Goal: Transaction & Acquisition: Book appointment/travel/reservation

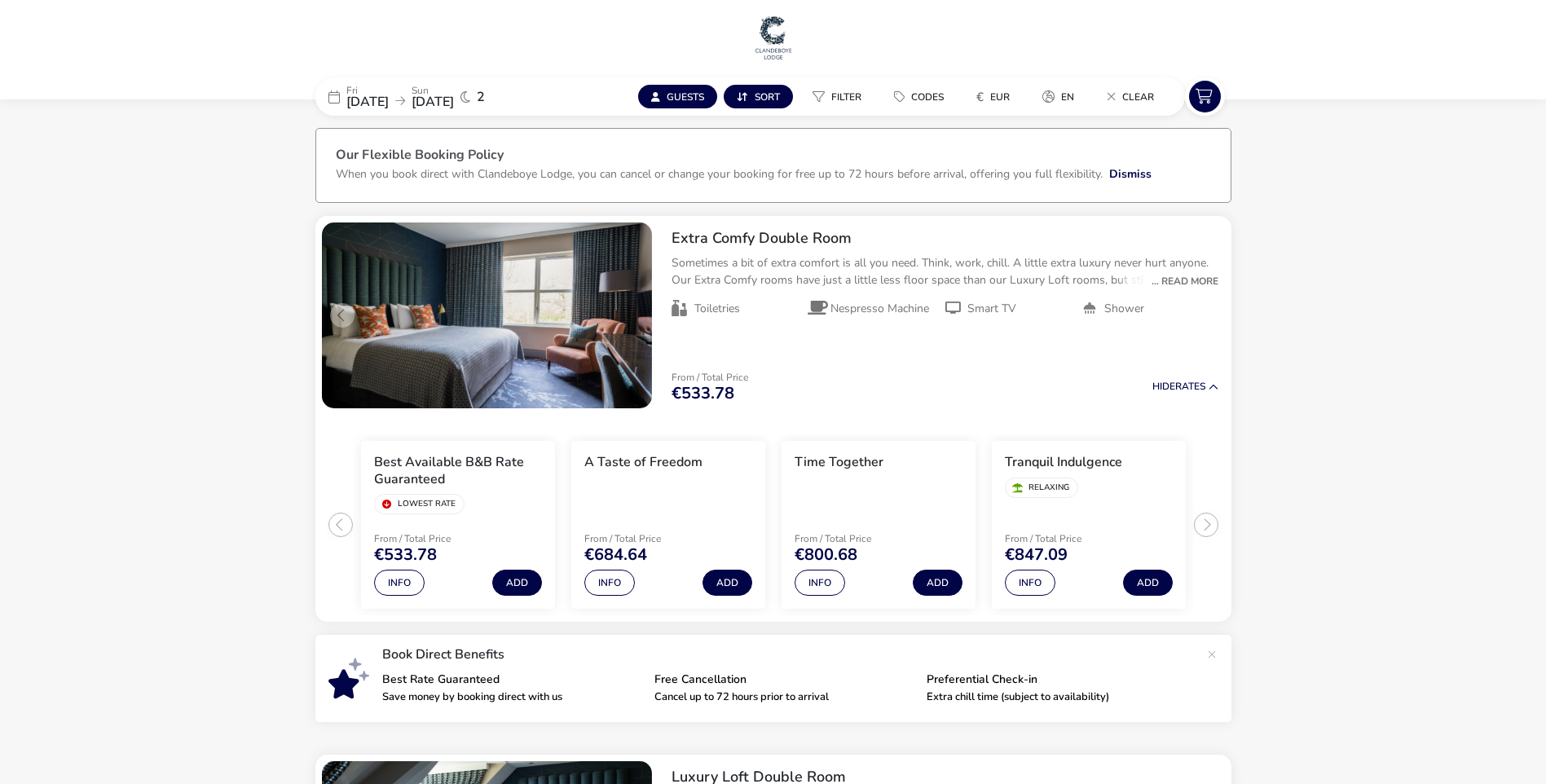
click at [363, 94] on span "[DATE]" at bounding box center [368, 102] width 42 height 18
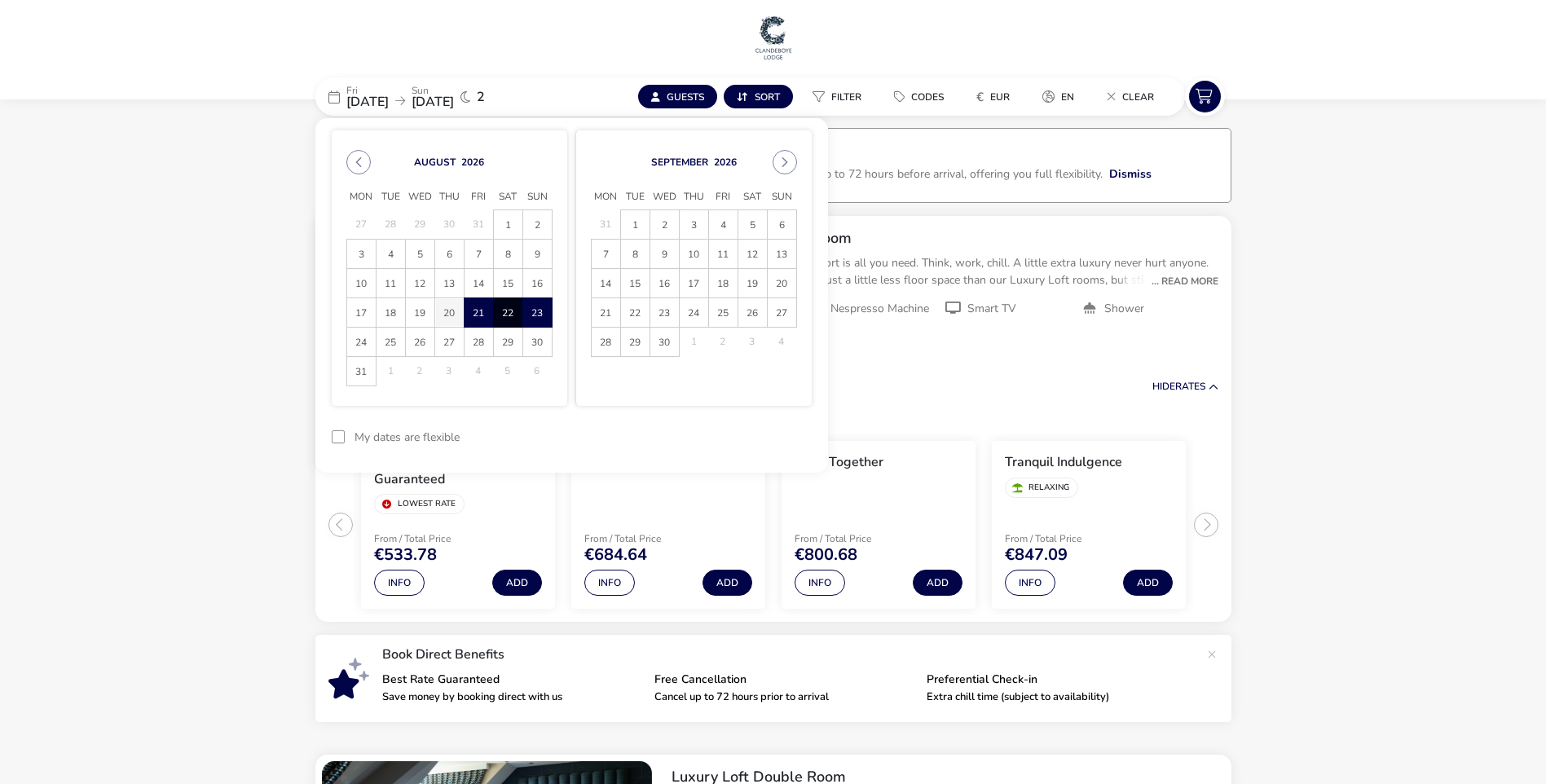
click at [452, 312] on span "20" at bounding box center [449, 312] width 28 height 28
click at [359, 343] on span "24" at bounding box center [361, 341] width 28 height 28
click at [759, 429] on button "Apply Dates" at bounding box center [762, 437] width 99 height 39
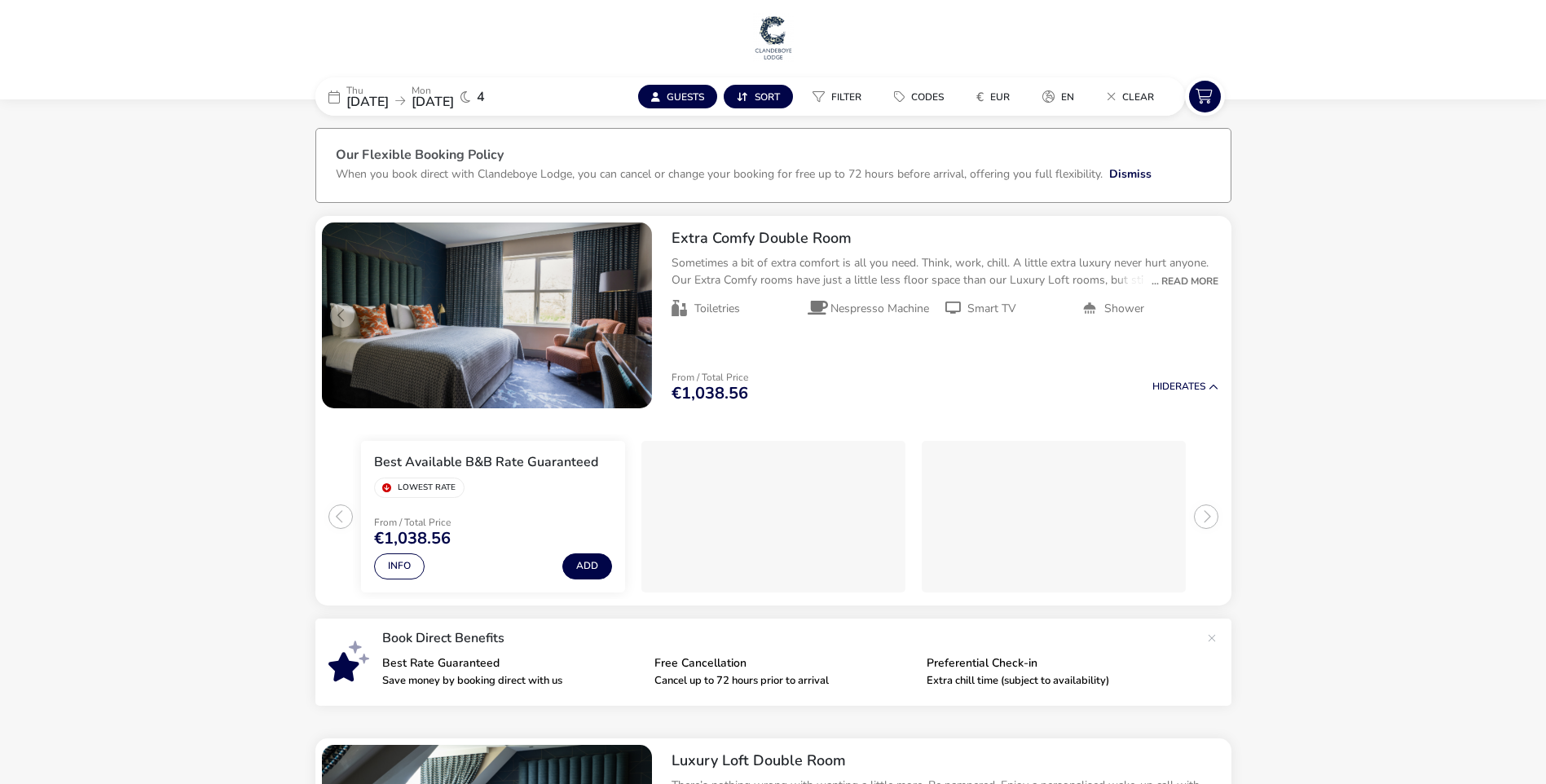
click at [389, 108] on span "[DATE]" at bounding box center [368, 102] width 42 height 18
click at [389, 100] on span "[DATE]" at bounding box center [368, 102] width 42 height 18
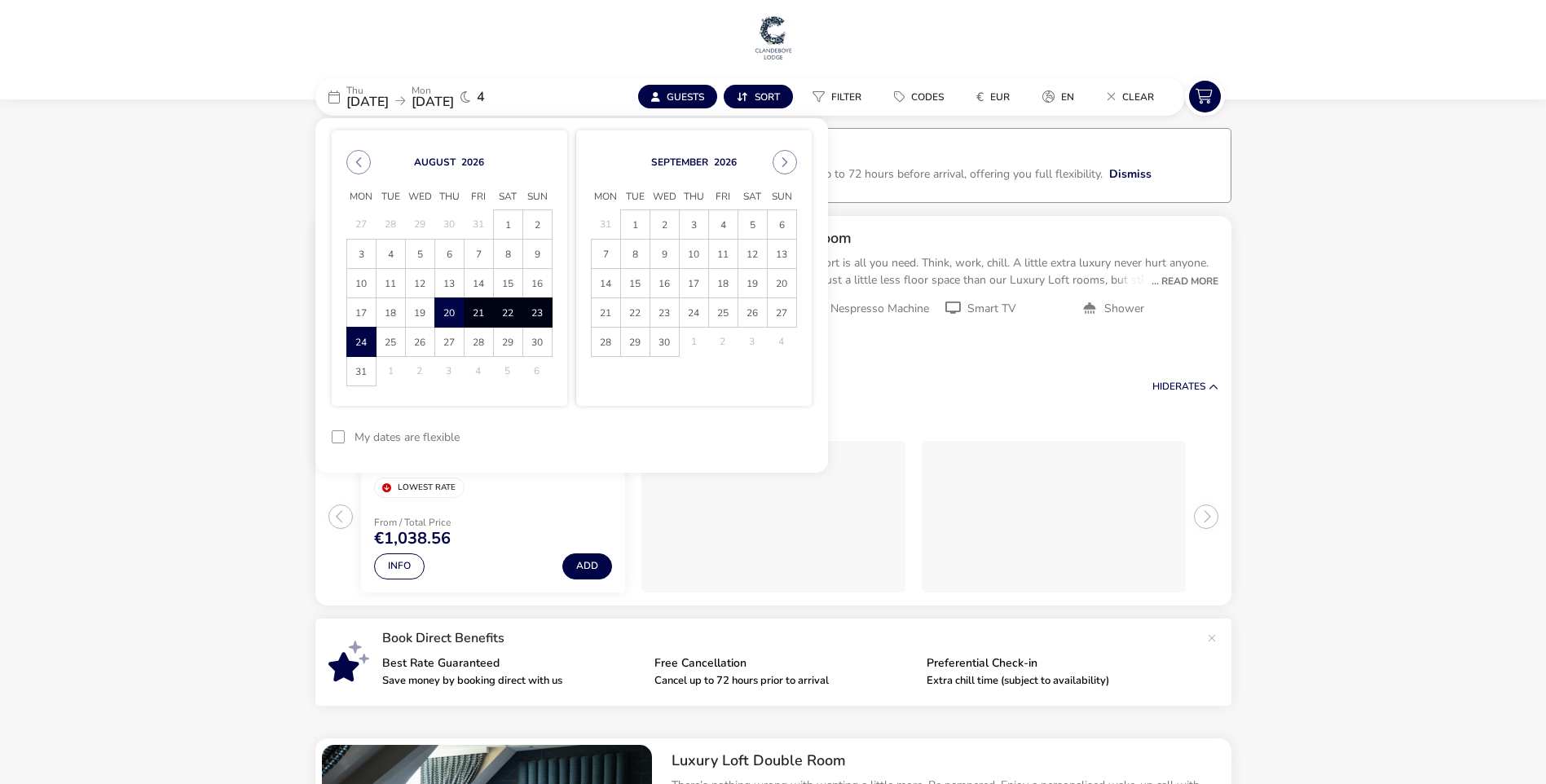
click at [483, 315] on span "21" at bounding box center [478, 312] width 28 height 28
click at [362, 342] on span "24" at bounding box center [361, 341] width 28 height 28
click at [763, 437] on button "Apply Dates" at bounding box center [762, 437] width 99 height 39
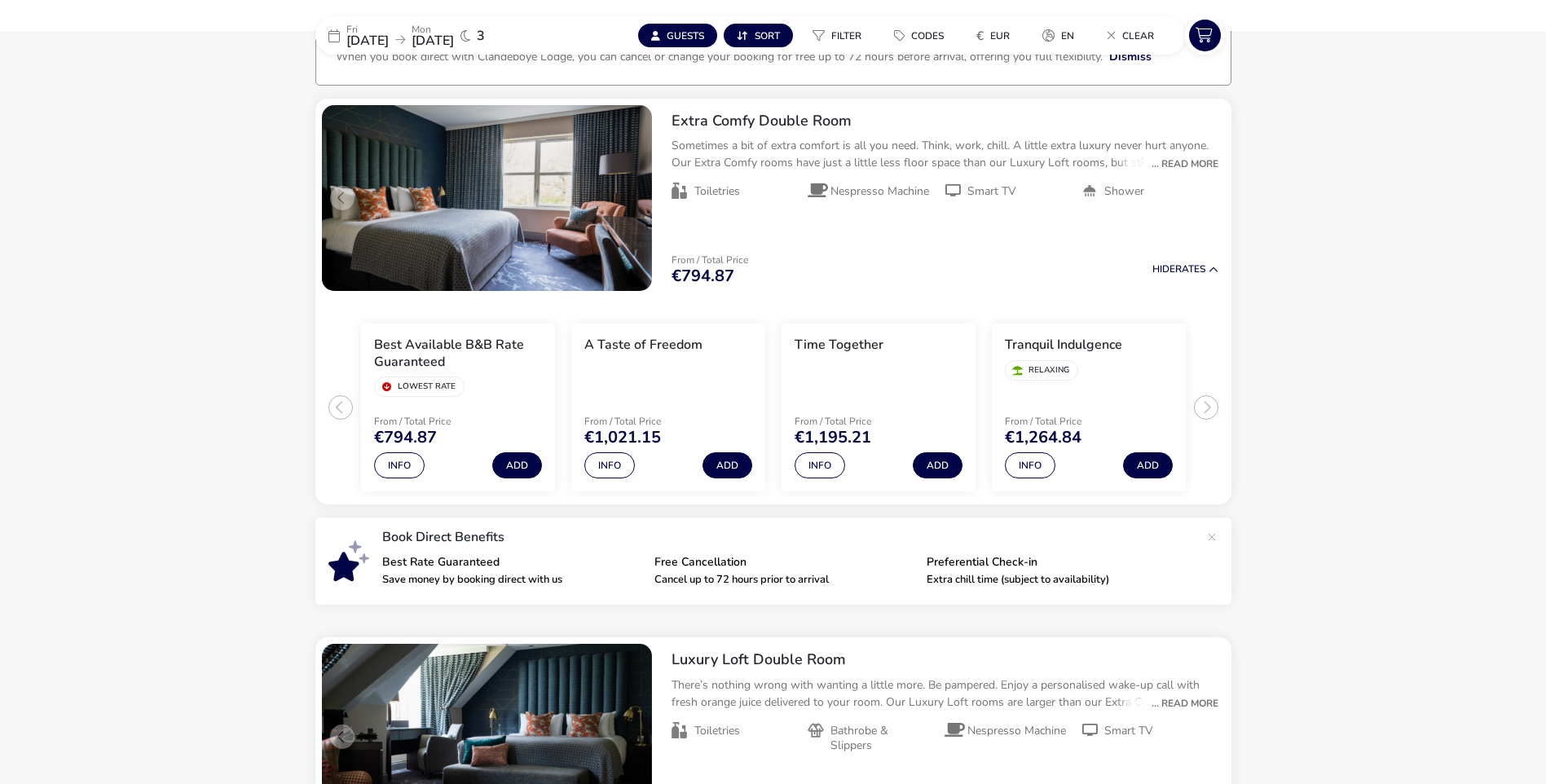
scroll to position [131, 0]
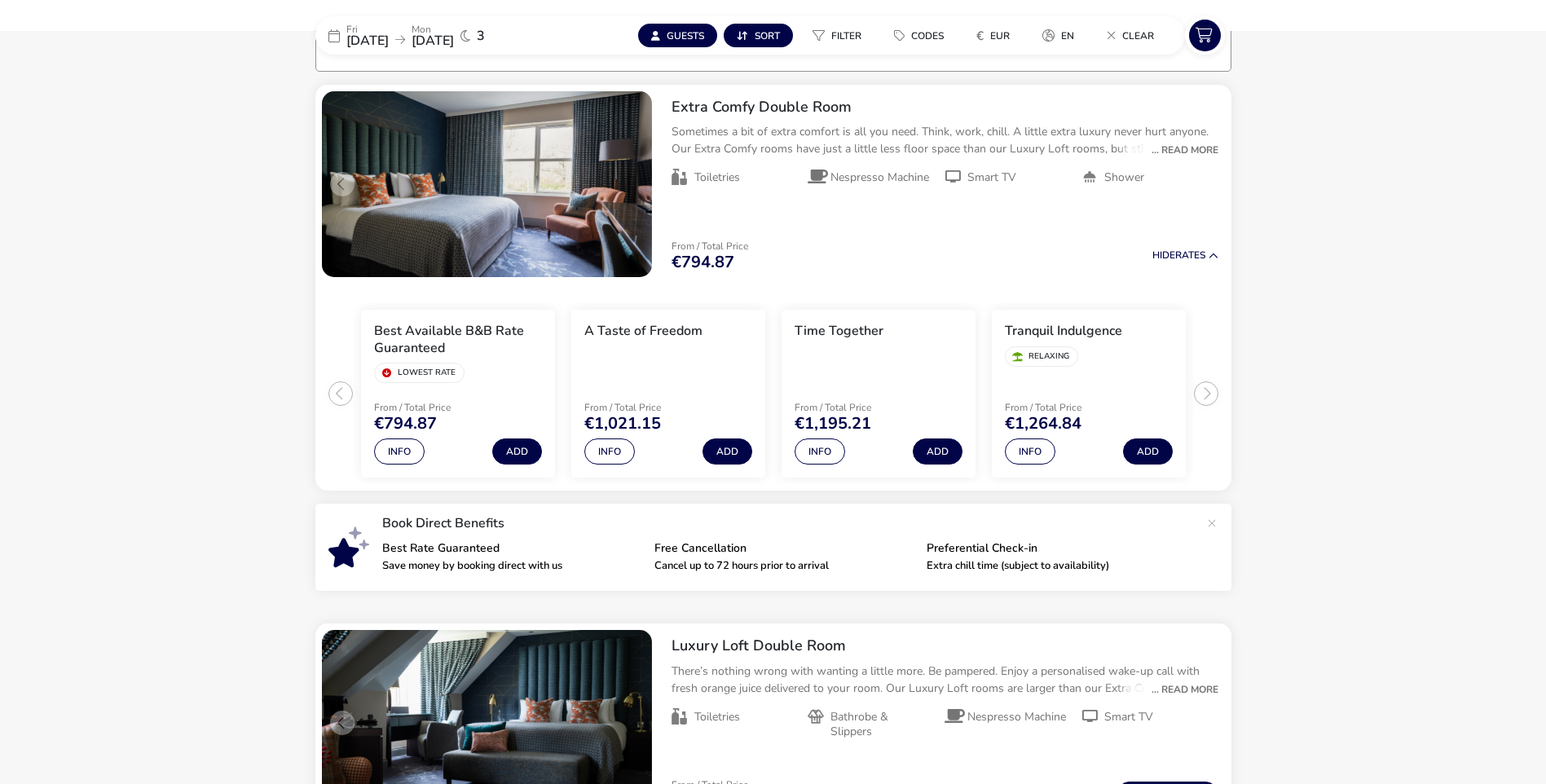
click at [1346, 423] on naf-accommodations-shell "[DATE] [DATE] 3 Guests Sort Filter Codes € EUR en Clear Our Flexible Booking Po…" at bounding box center [773, 687] width 1546 height 1408
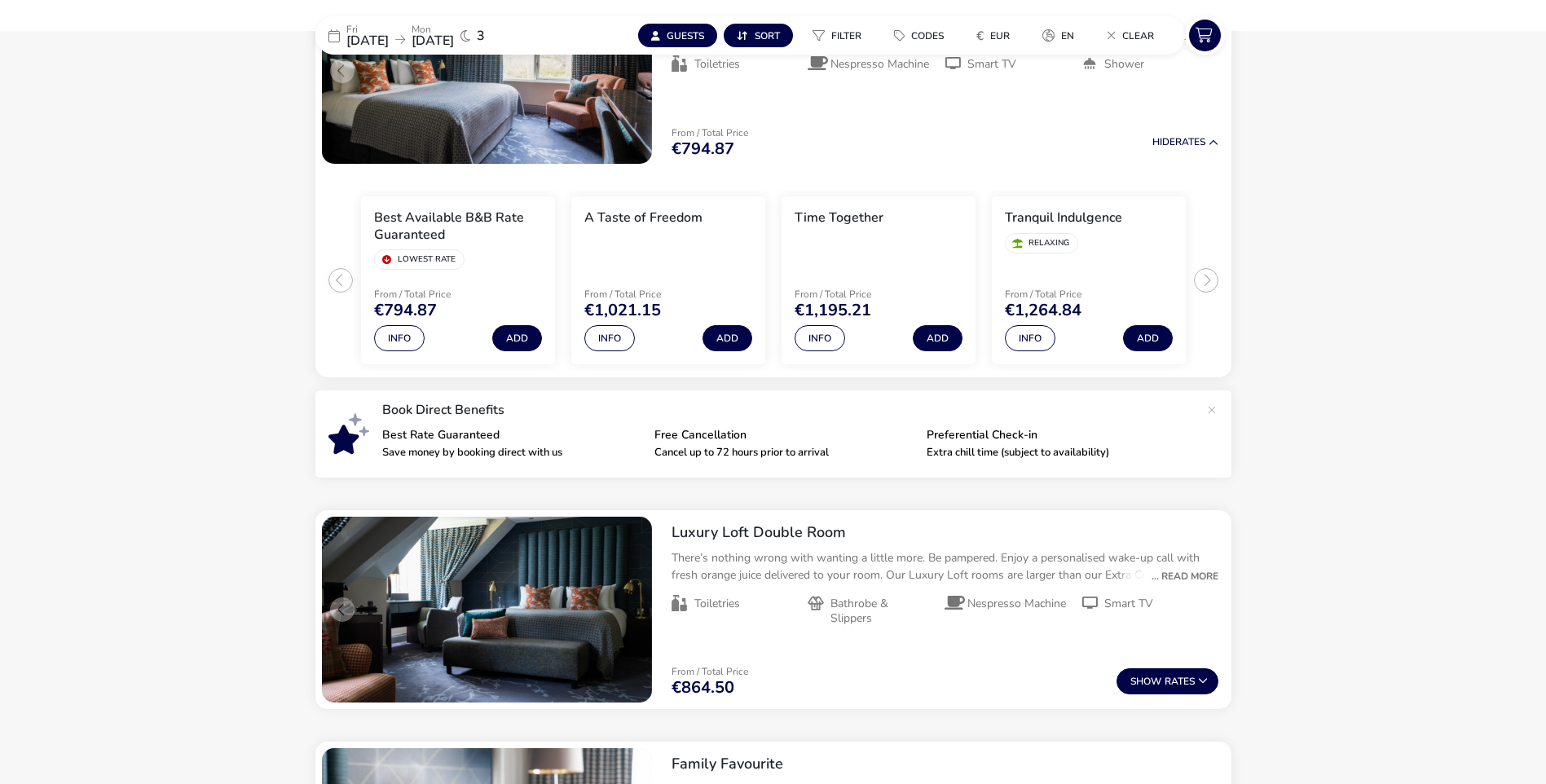
scroll to position [82, 0]
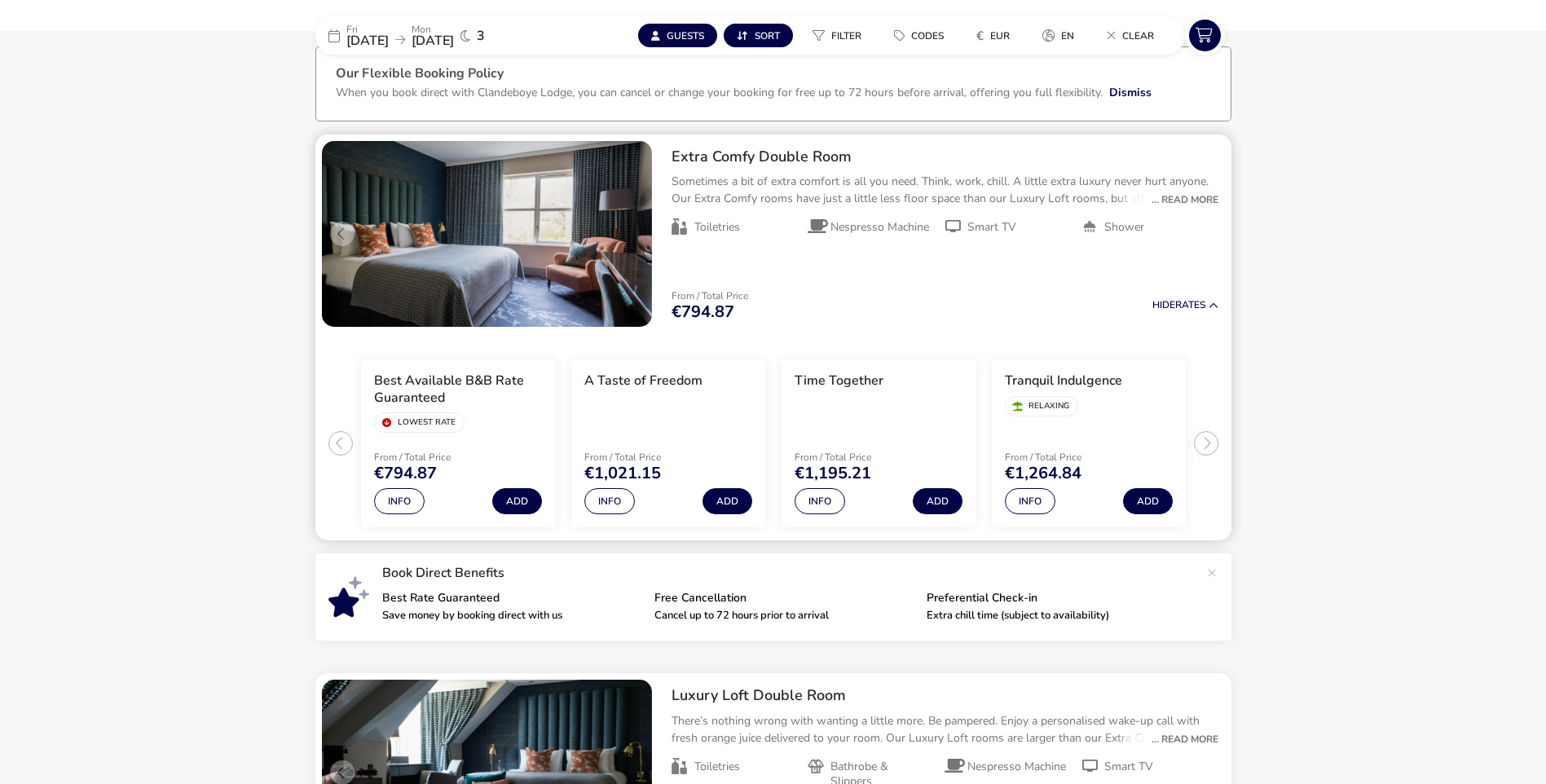
click at [1203, 200] on div "... Read More" at bounding box center [1181, 199] width 75 height 15
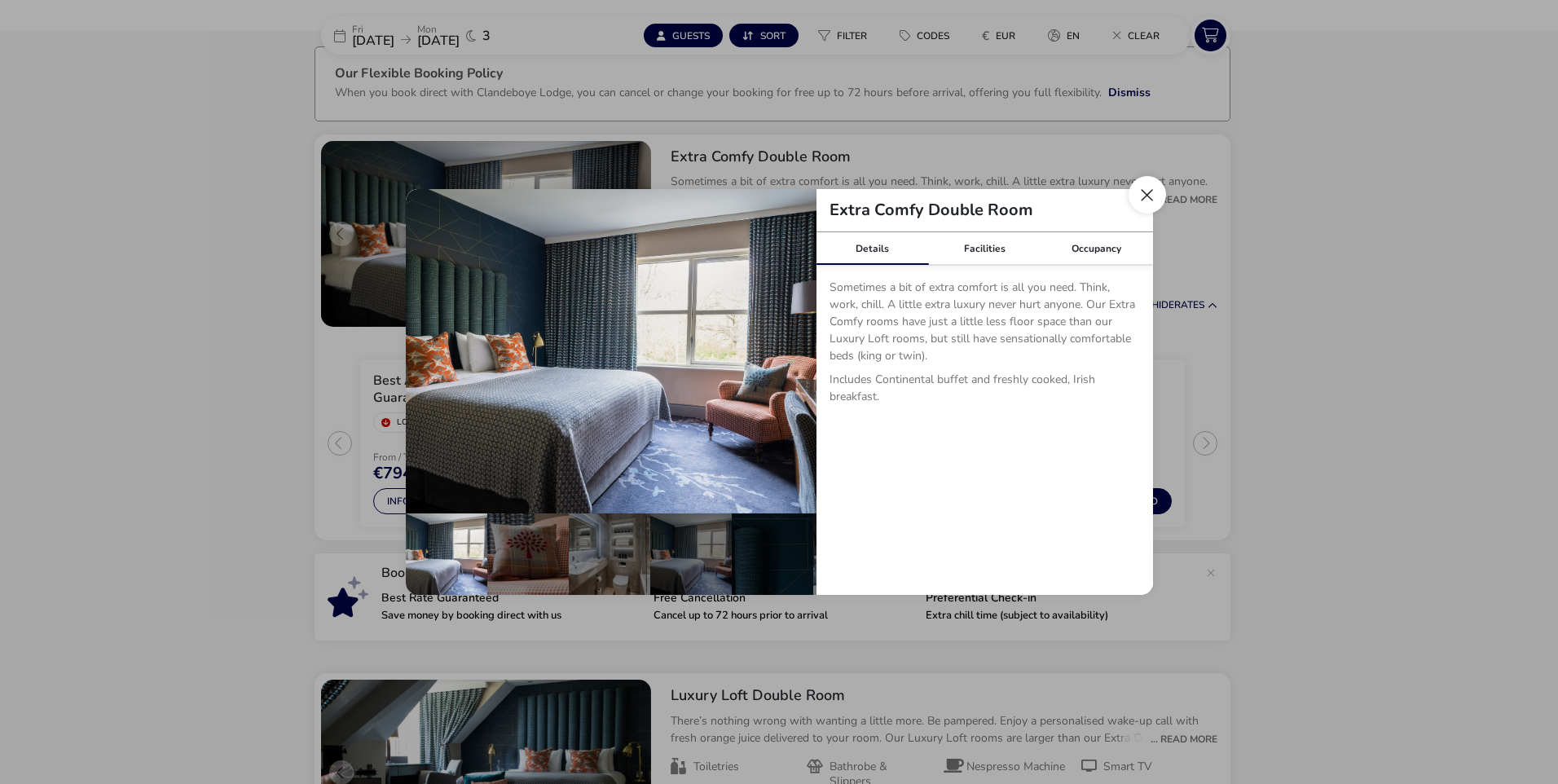
click at [1146, 192] on button "Close dialog" at bounding box center [1147, 195] width 38 height 38
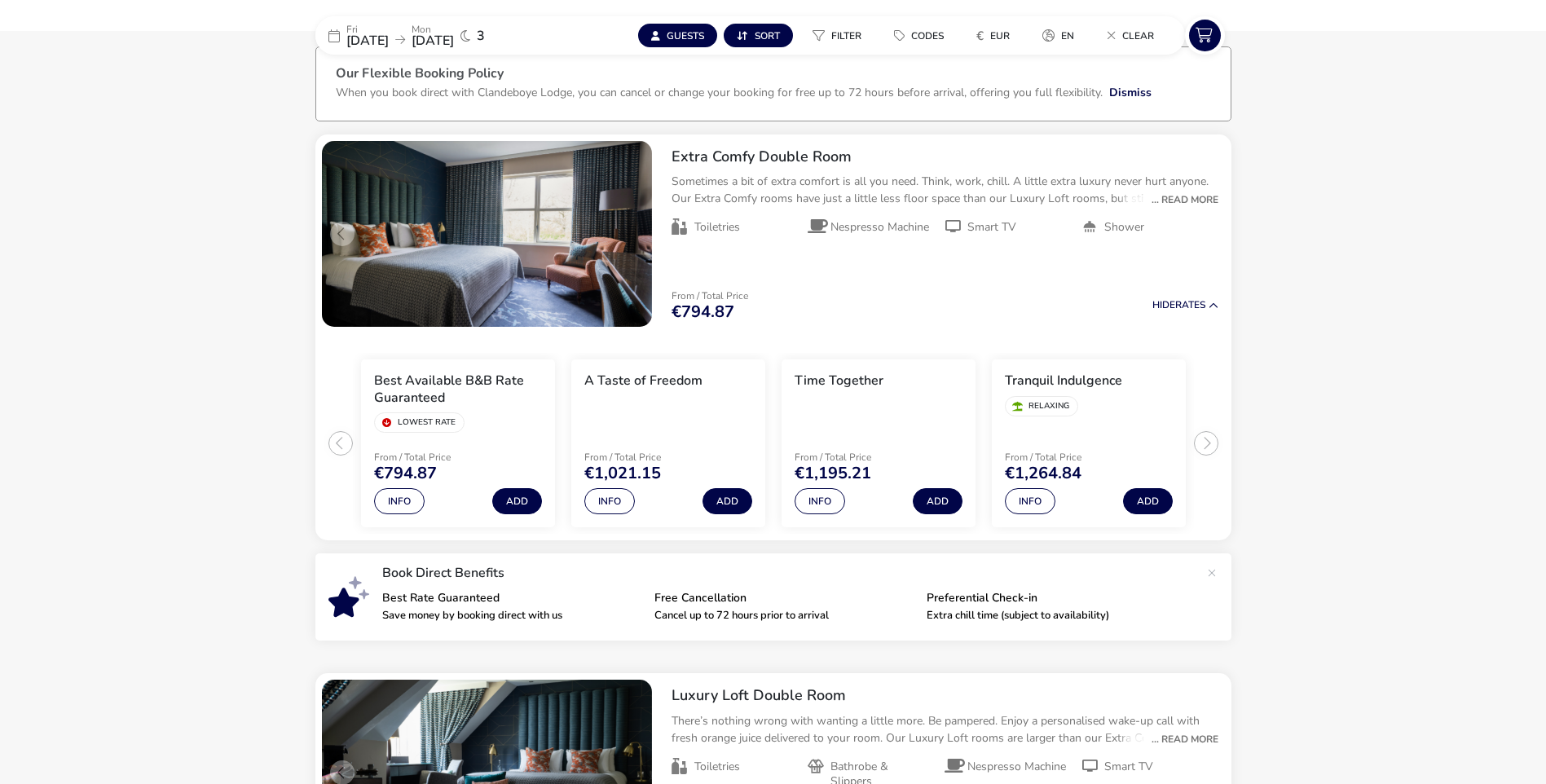
click at [1306, 288] on naf-accommodations-shell "[DATE] [DATE] 3 Guests Sort Filter Codes € EUR en Clear Our Flexible Booking Po…" at bounding box center [773, 737] width 1546 height 1408
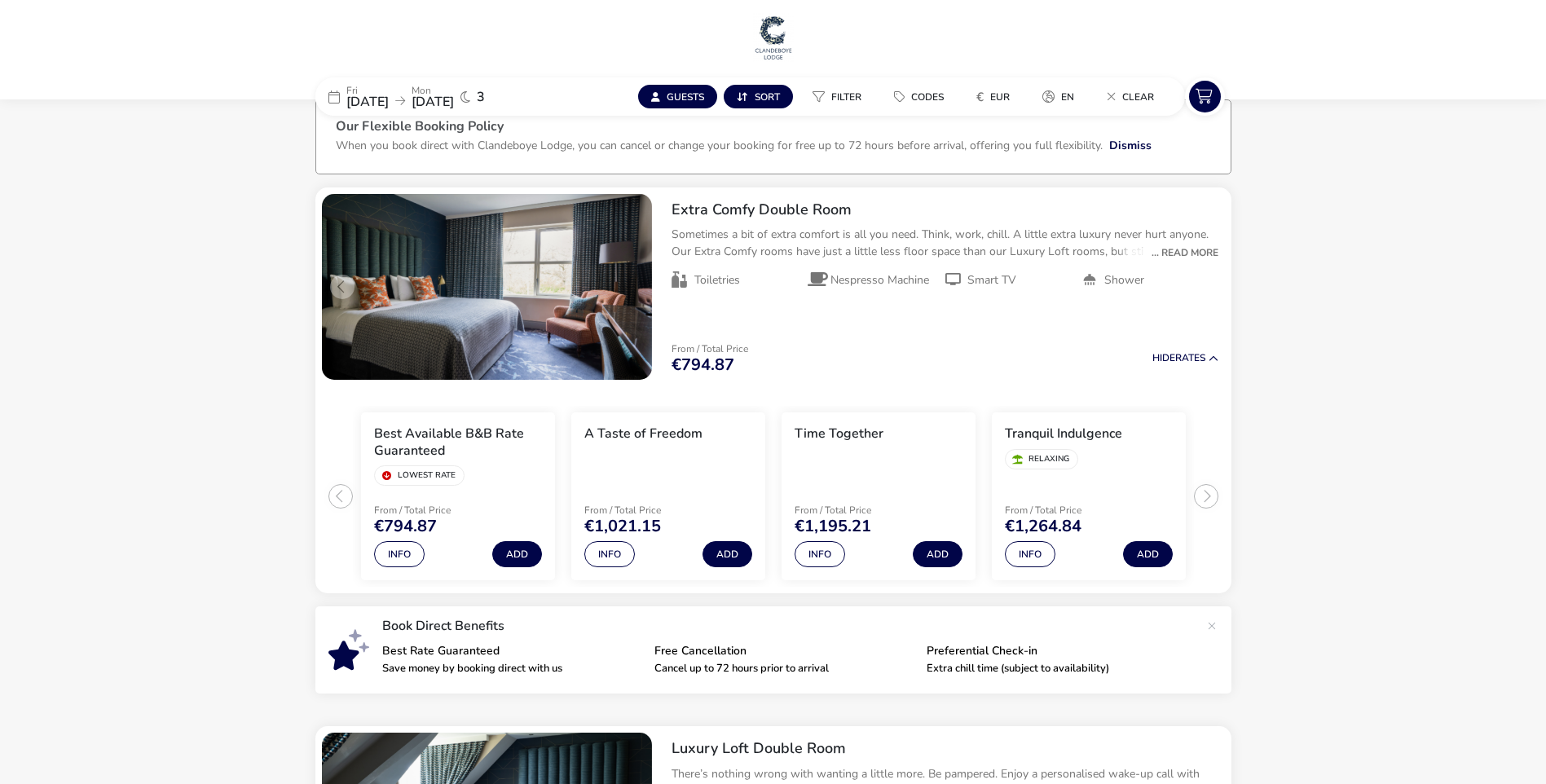
scroll to position [0, 0]
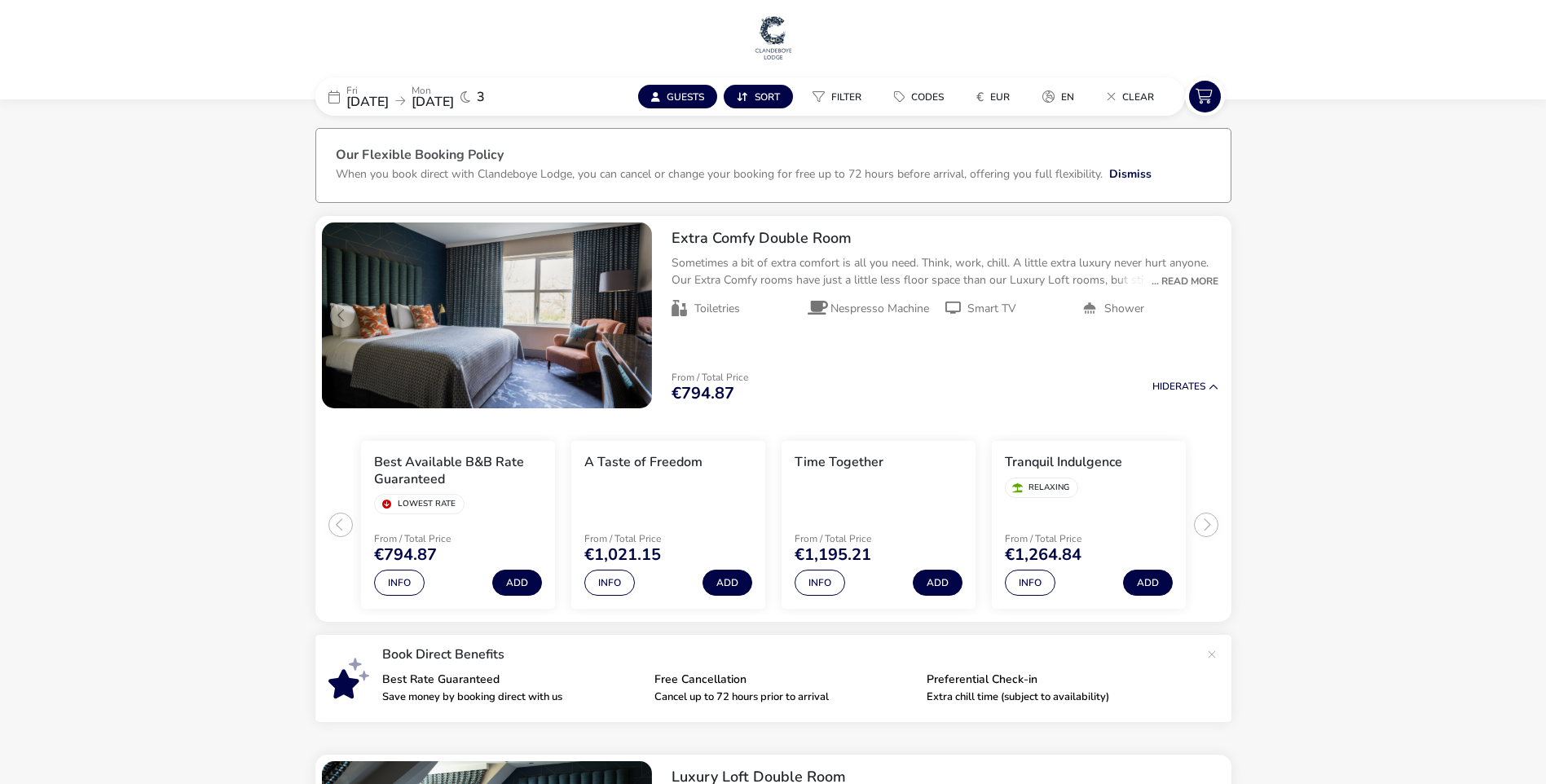
drag, startPoint x: 686, startPoint y: 390, endPoint x: 742, endPoint y: 393, distance: 56.1
click at [742, 393] on div "€794.87" at bounding box center [710, 393] width 76 height 17
copy span "794.87"
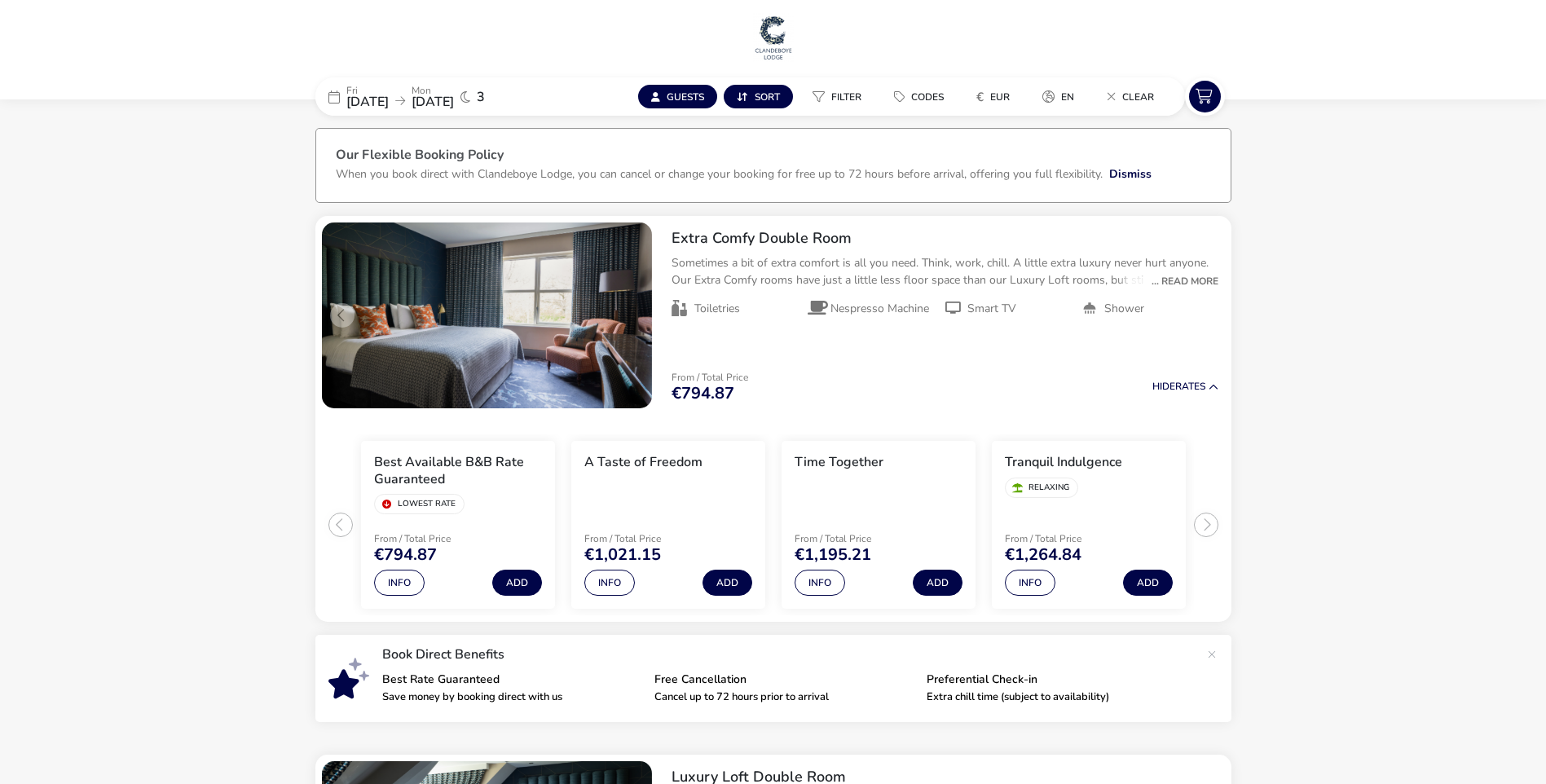
click at [712, 243] on h2 "Extra Comfy Double Room" at bounding box center [945, 238] width 547 height 18
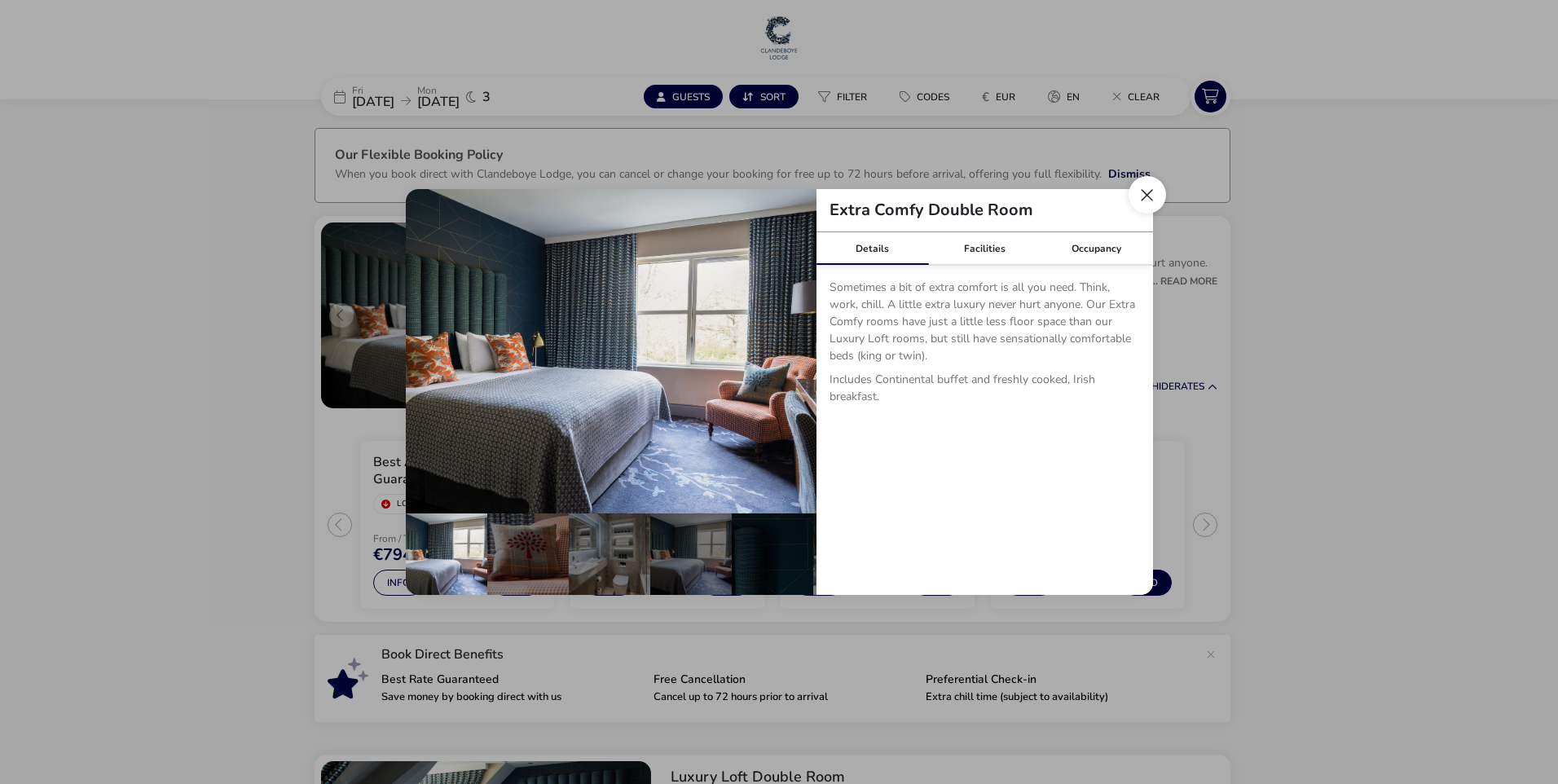
click at [1146, 205] on button "Close dialog" at bounding box center [1147, 195] width 38 height 38
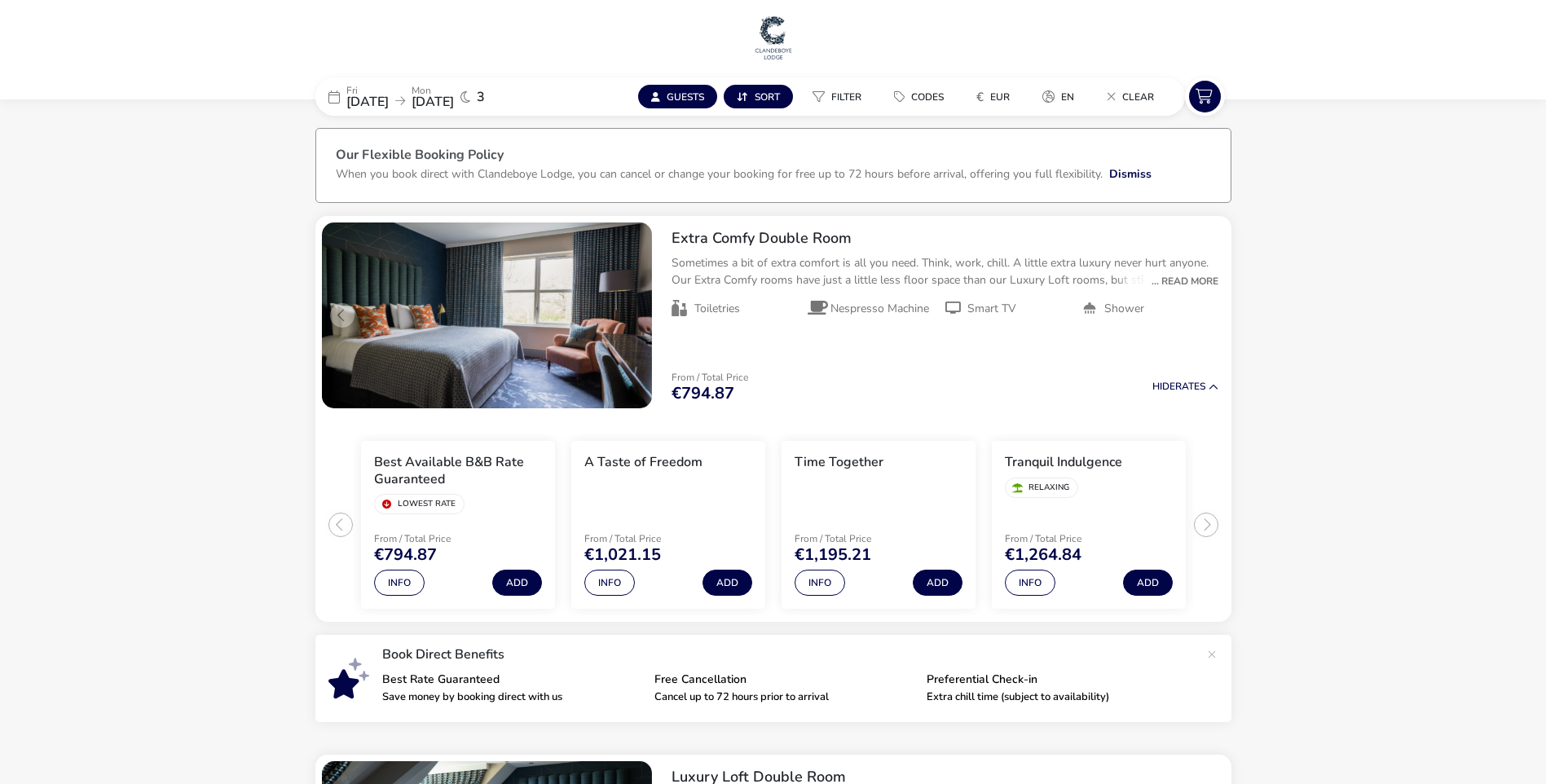
click at [1185, 284] on div "... Read More" at bounding box center [1181, 281] width 75 height 15
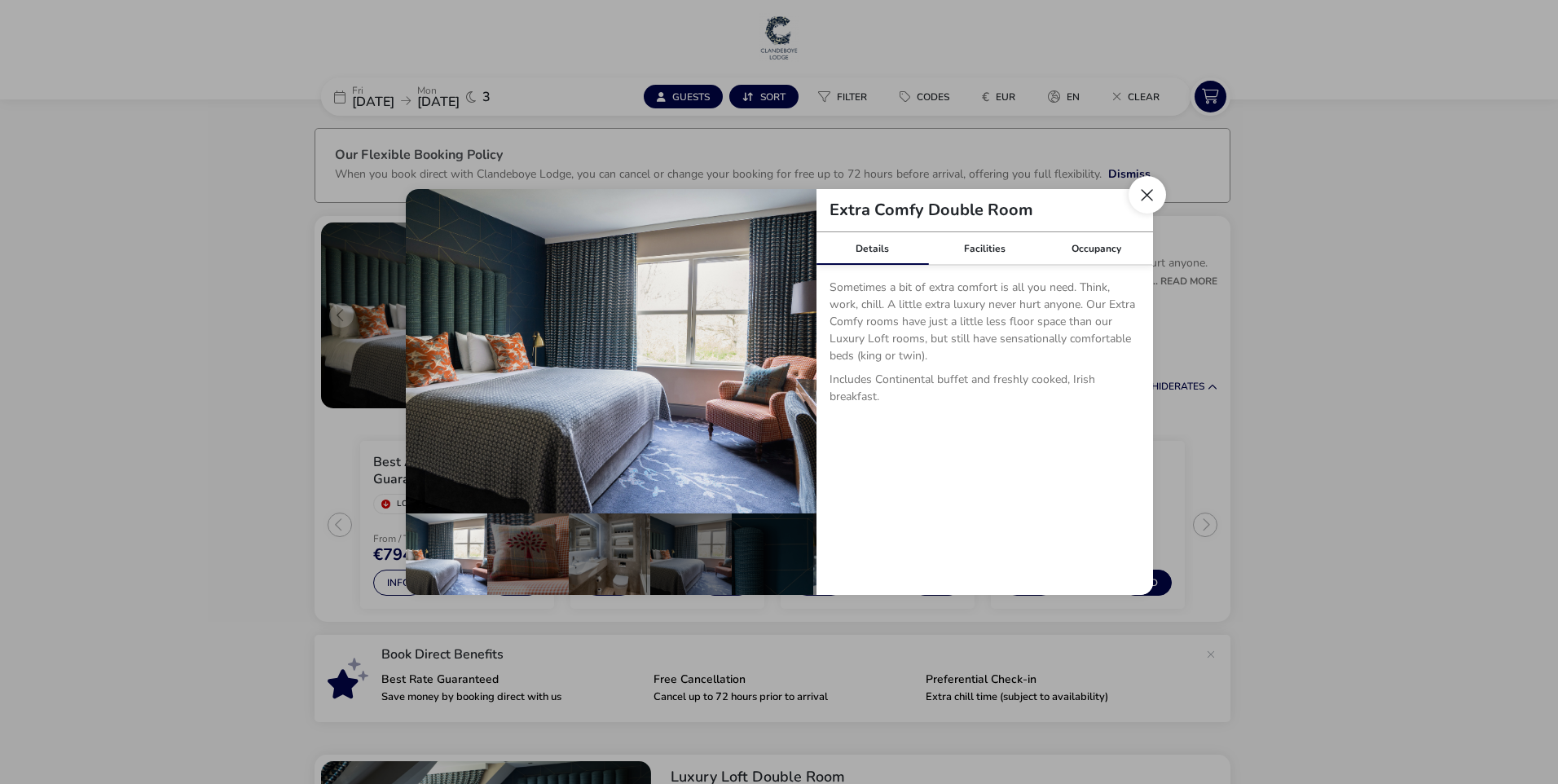
click at [1150, 191] on button "Close dialog" at bounding box center [1147, 195] width 38 height 38
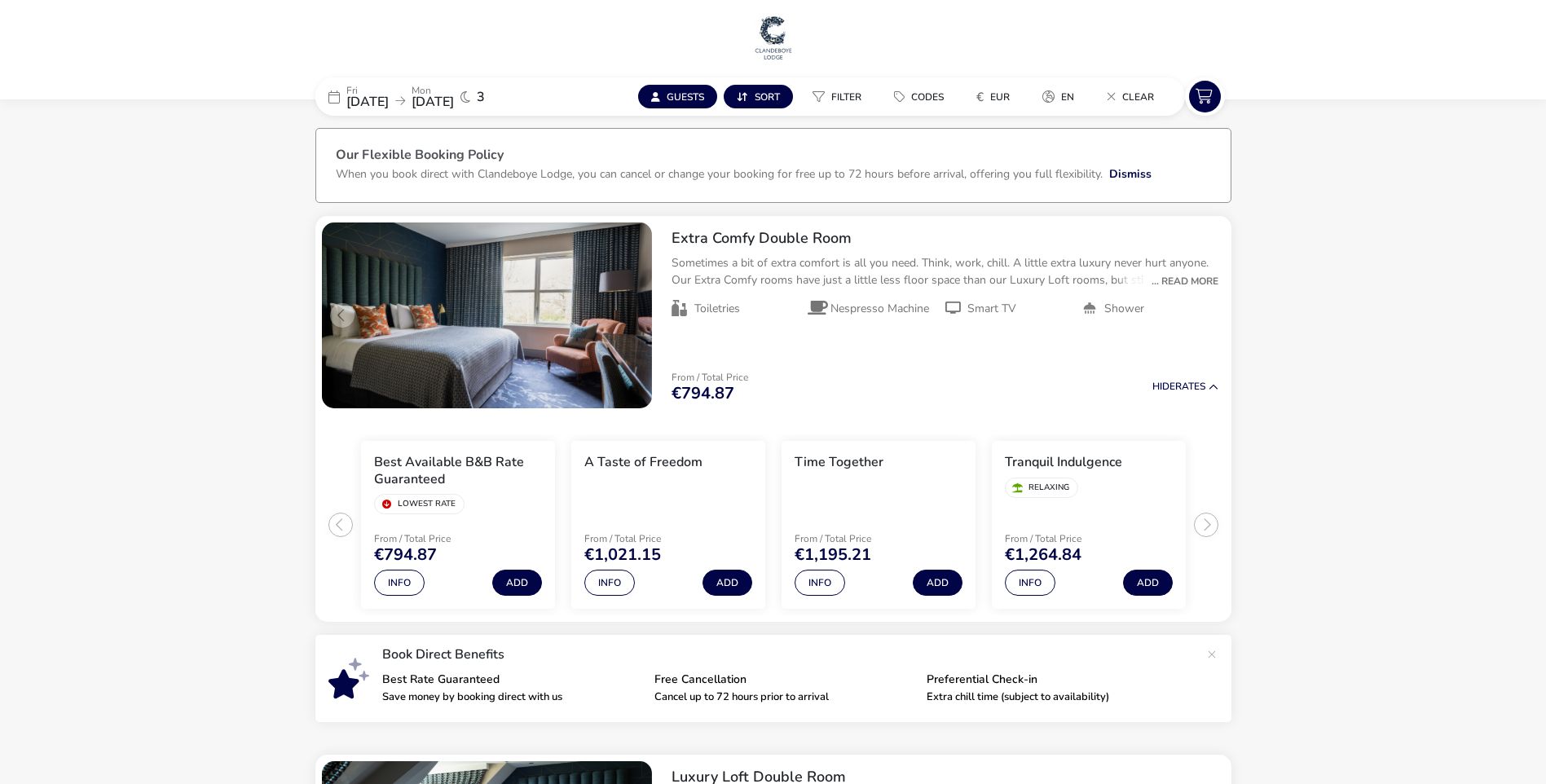
click at [736, 237] on h2 "Extra Comfy Double Room" at bounding box center [945, 238] width 547 height 18
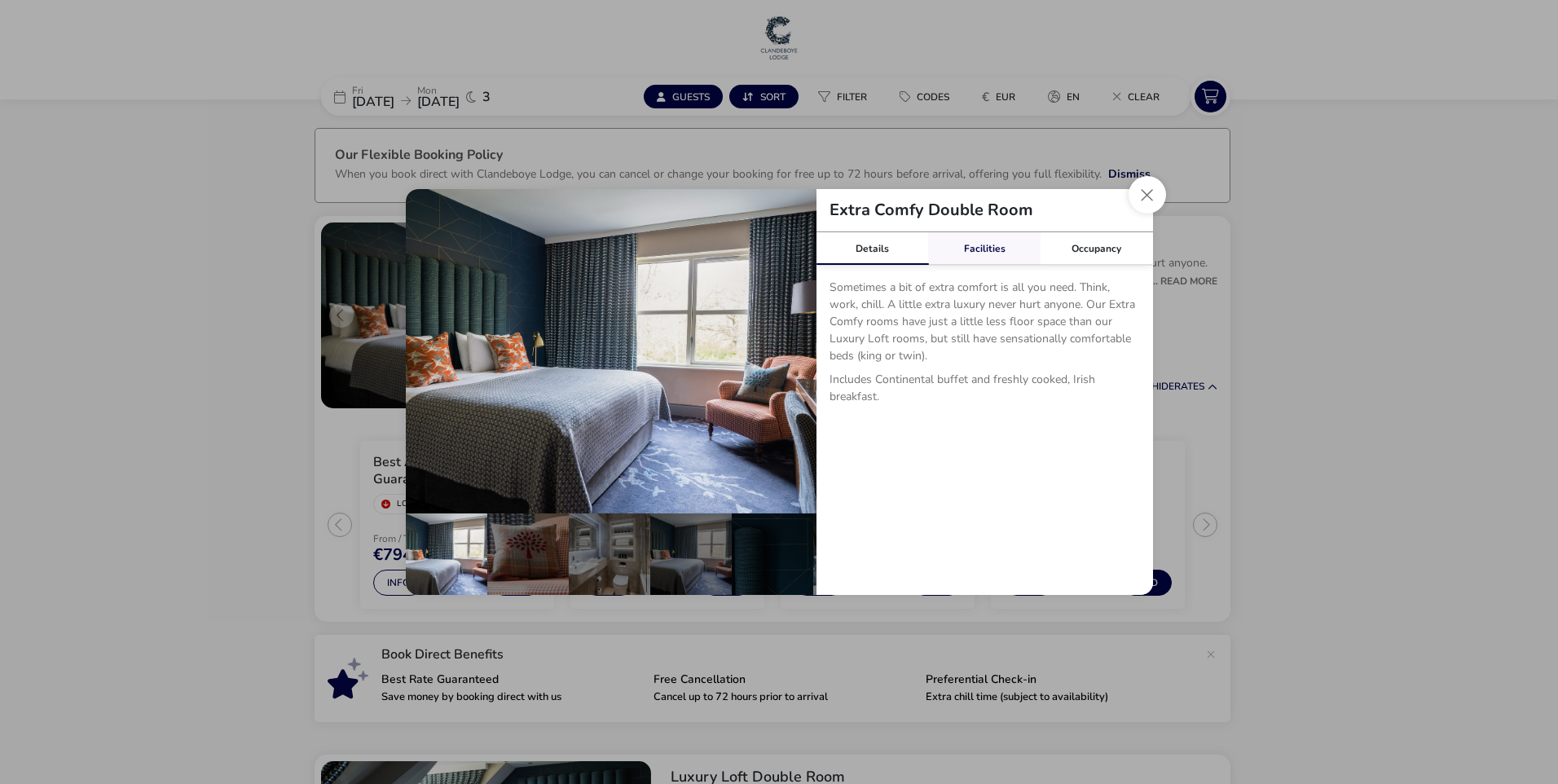
click at [980, 250] on link "Facilities" at bounding box center [984, 248] width 112 height 32
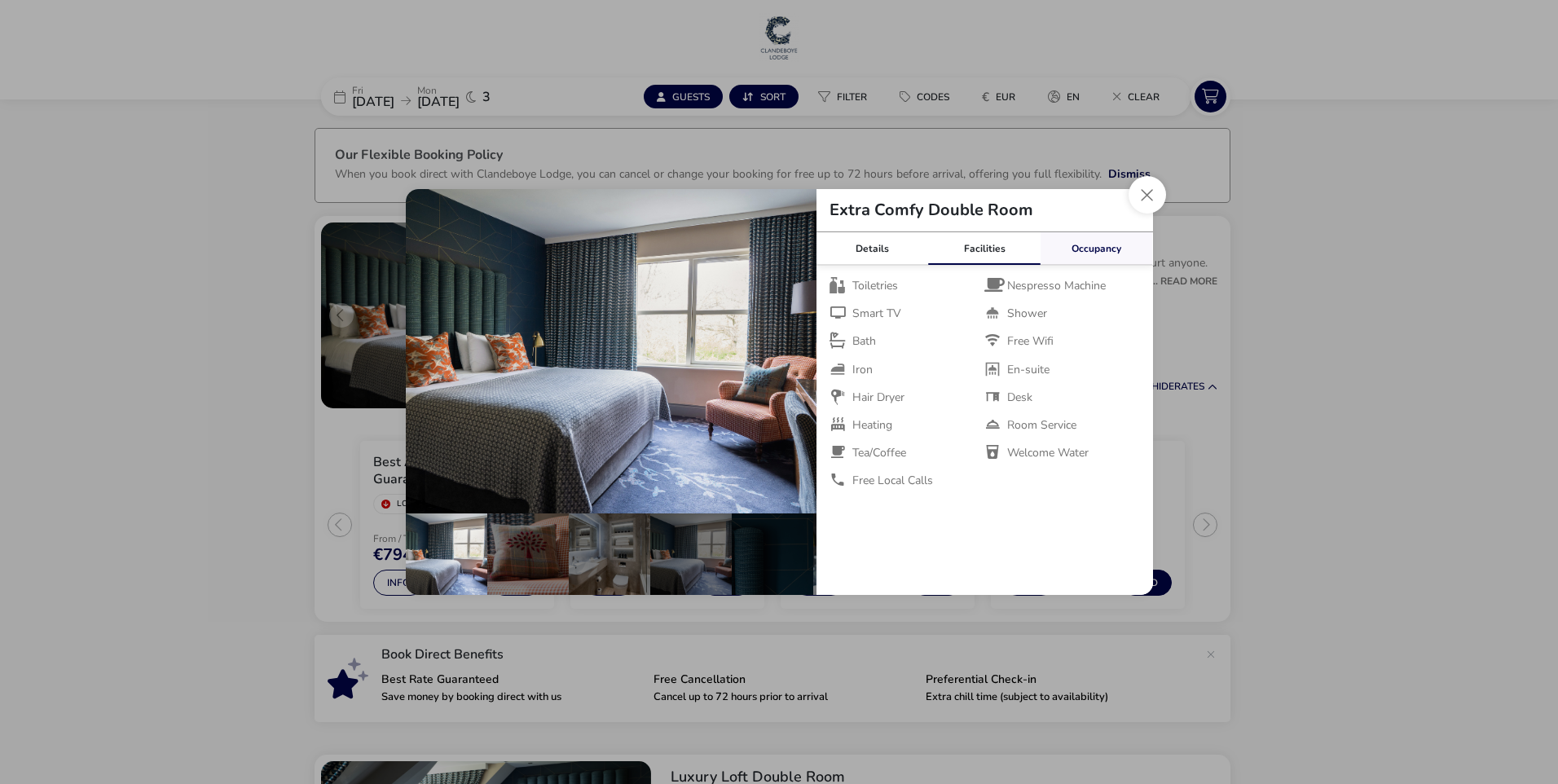
click at [1105, 238] on link "Occupancy" at bounding box center [1097, 248] width 112 height 32
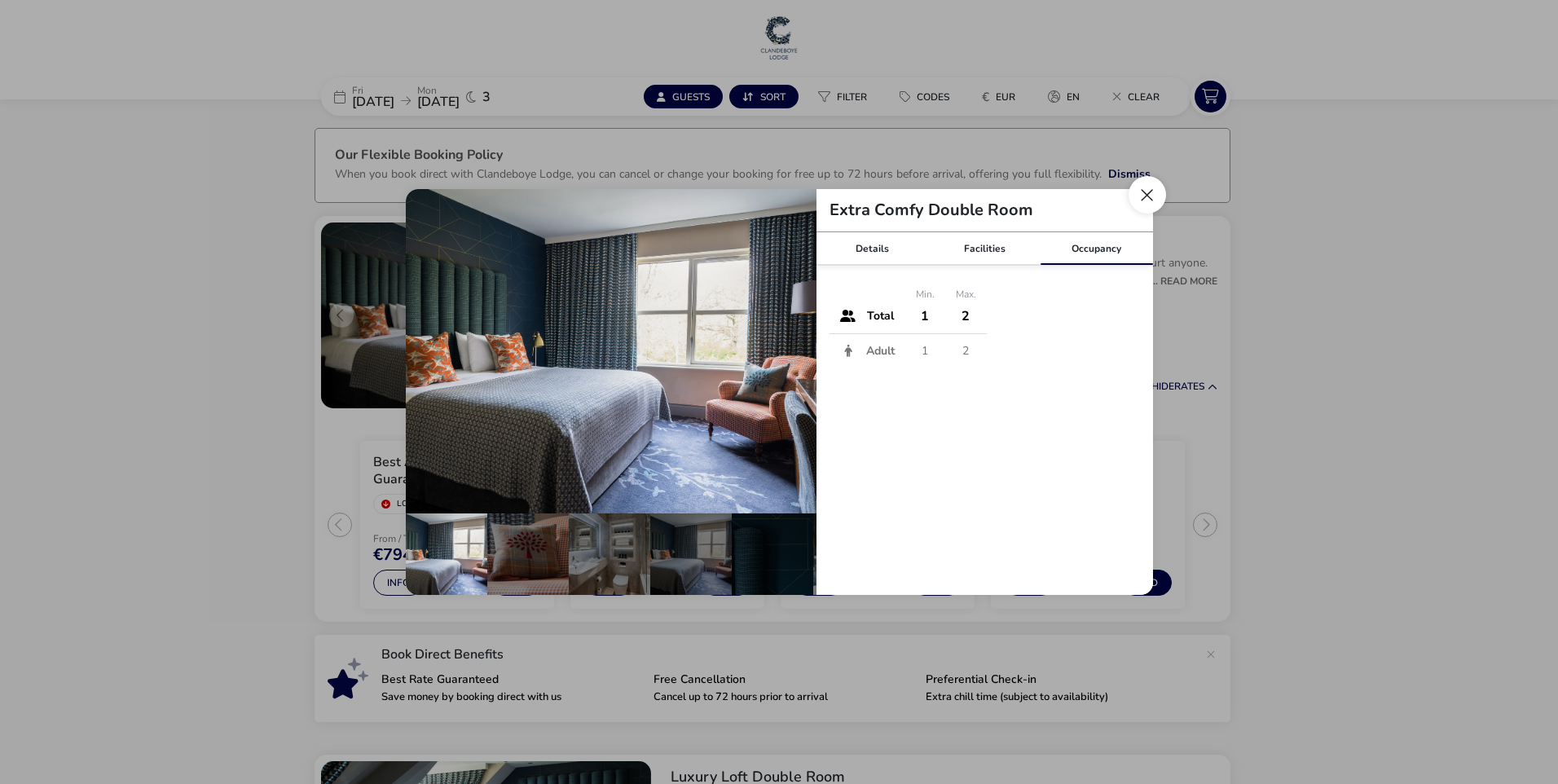
click at [1150, 199] on button "Close dialog" at bounding box center [1147, 195] width 38 height 38
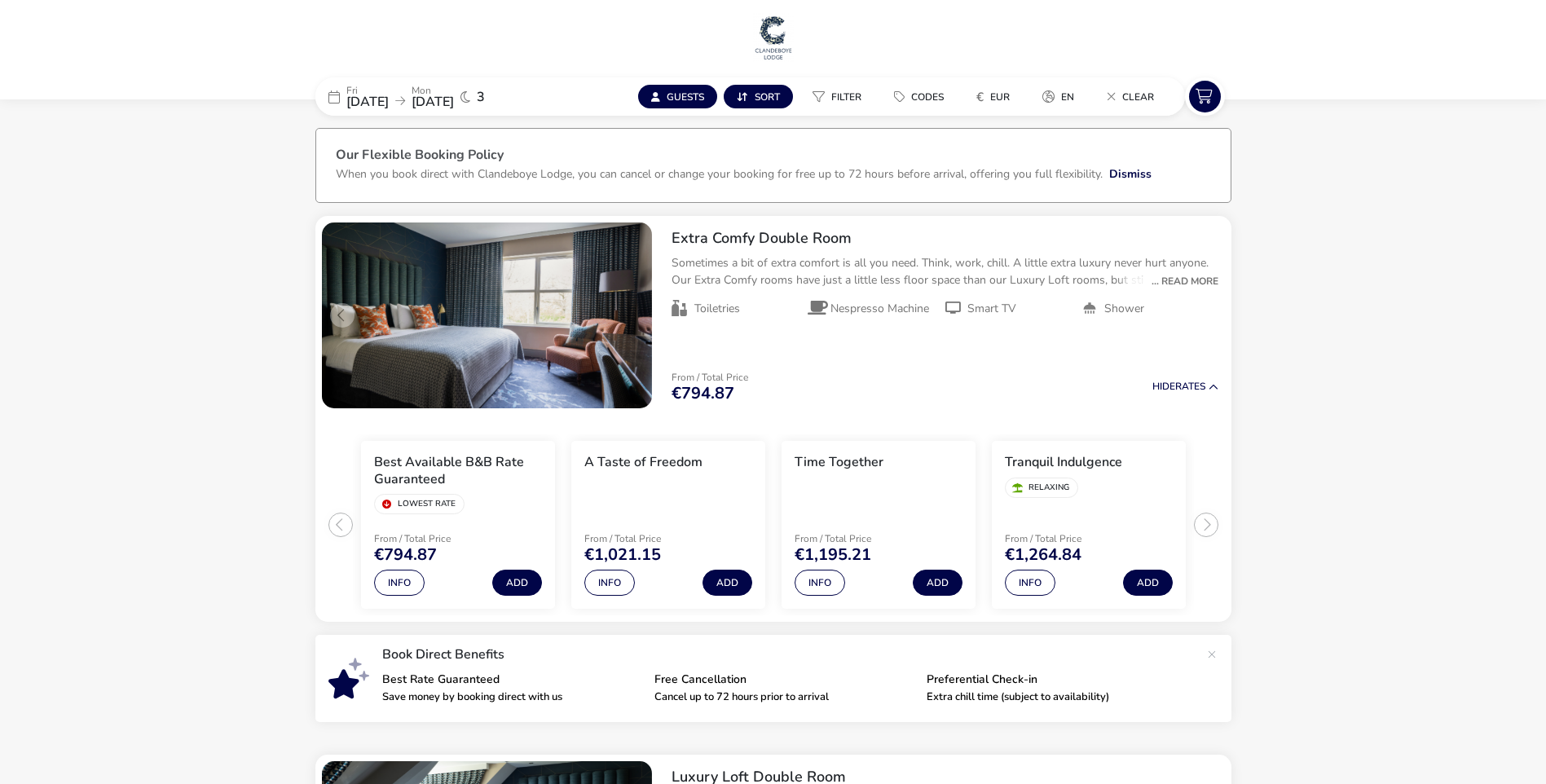
click at [808, 237] on h2 "Extra Comfy Double Room" at bounding box center [945, 238] width 547 height 18
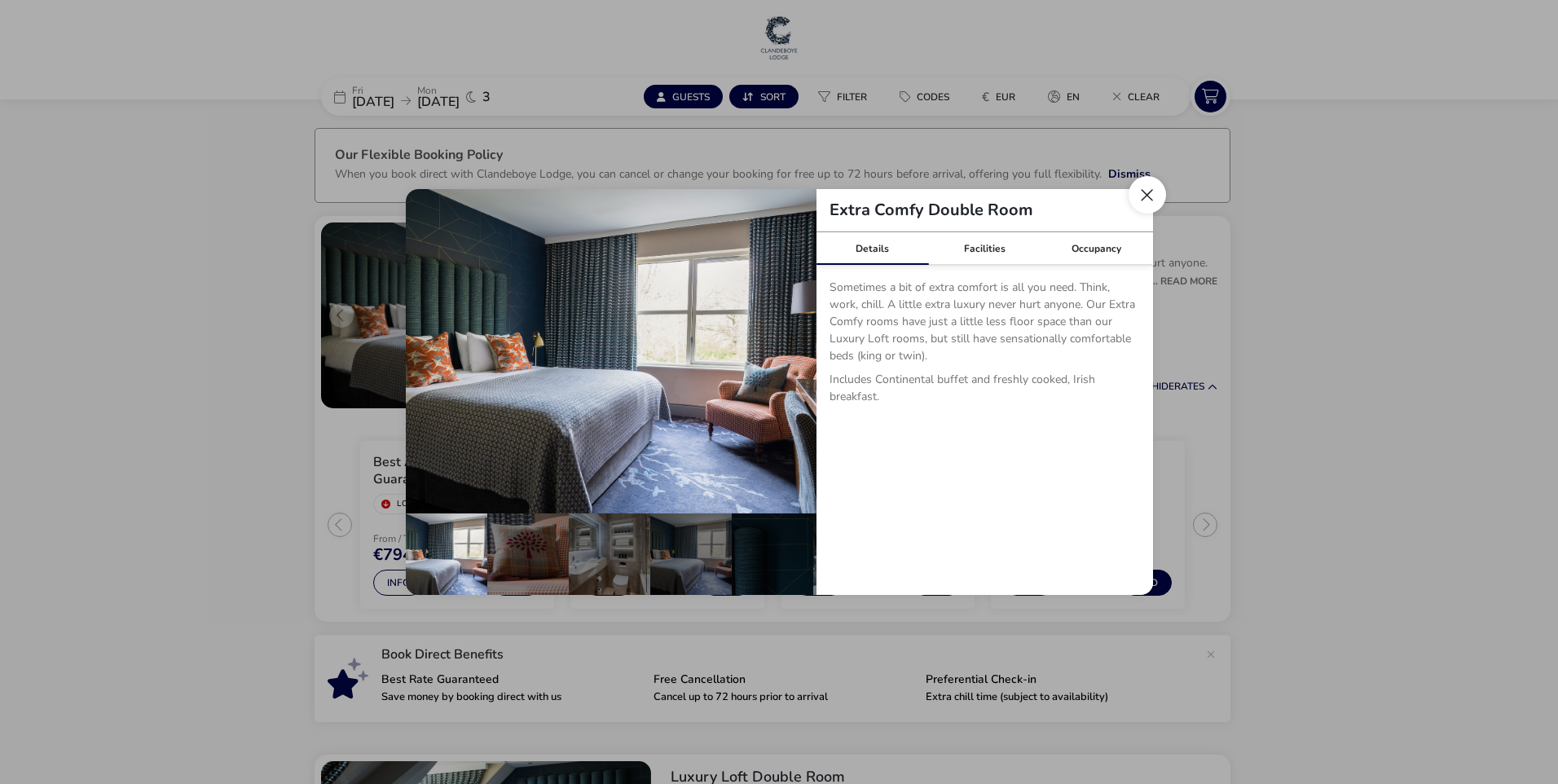
click at [1143, 198] on button "Close dialog" at bounding box center [1147, 195] width 38 height 38
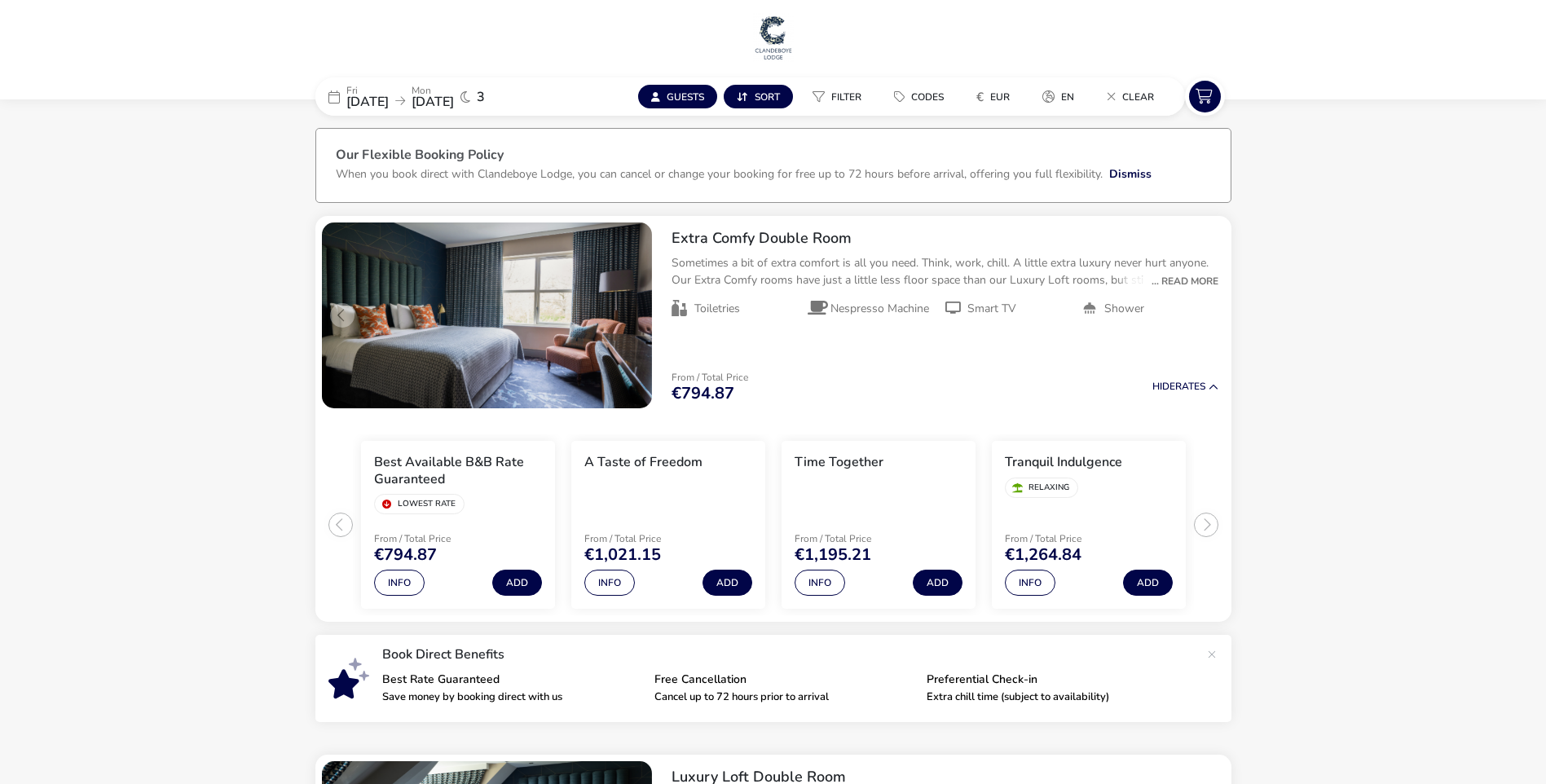
click at [391, 590] on button "Info" at bounding box center [399, 583] width 51 height 26
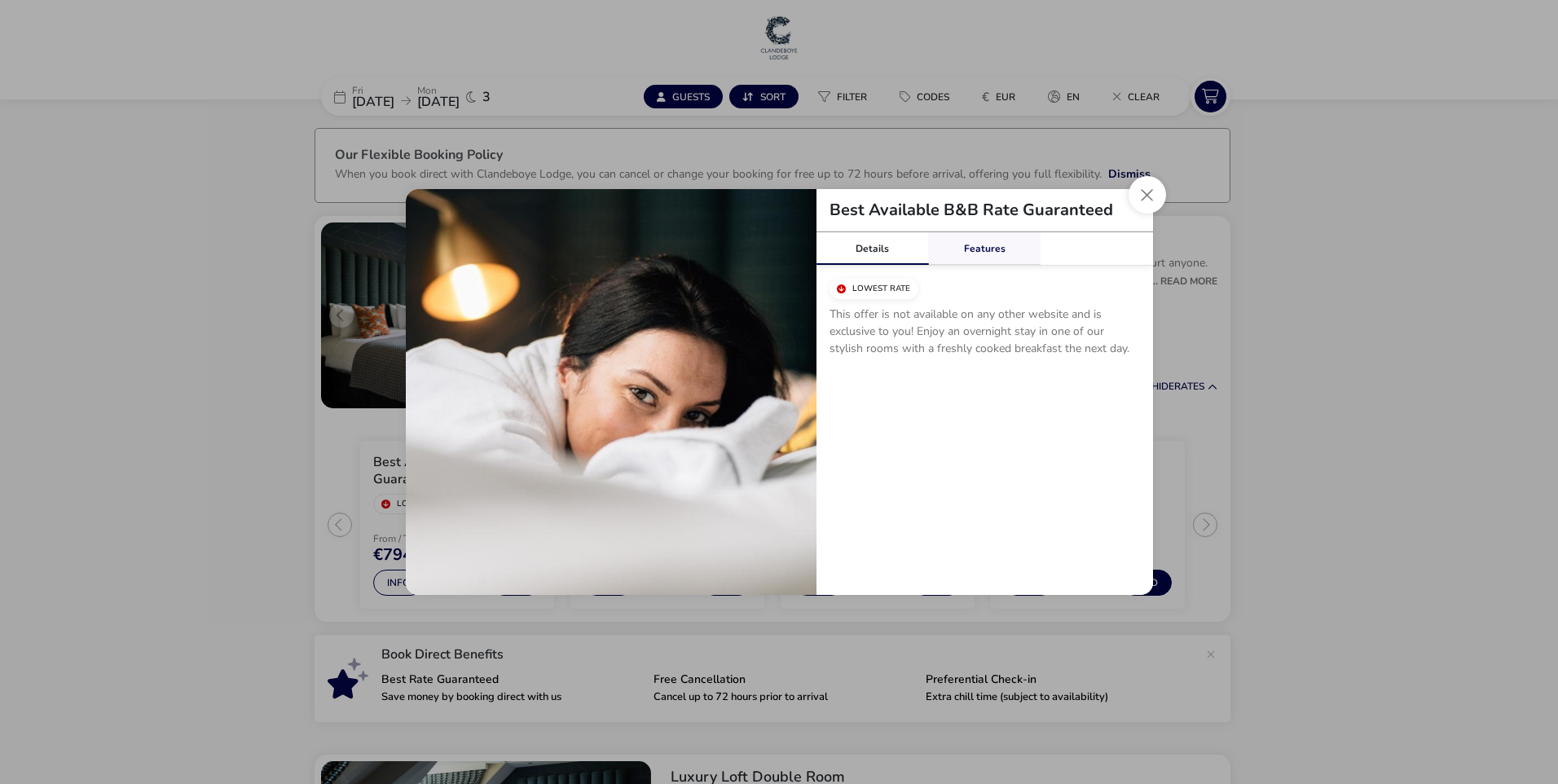
click at [1016, 244] on link "Features" at bounding box center [984, 248] width 112 height 32
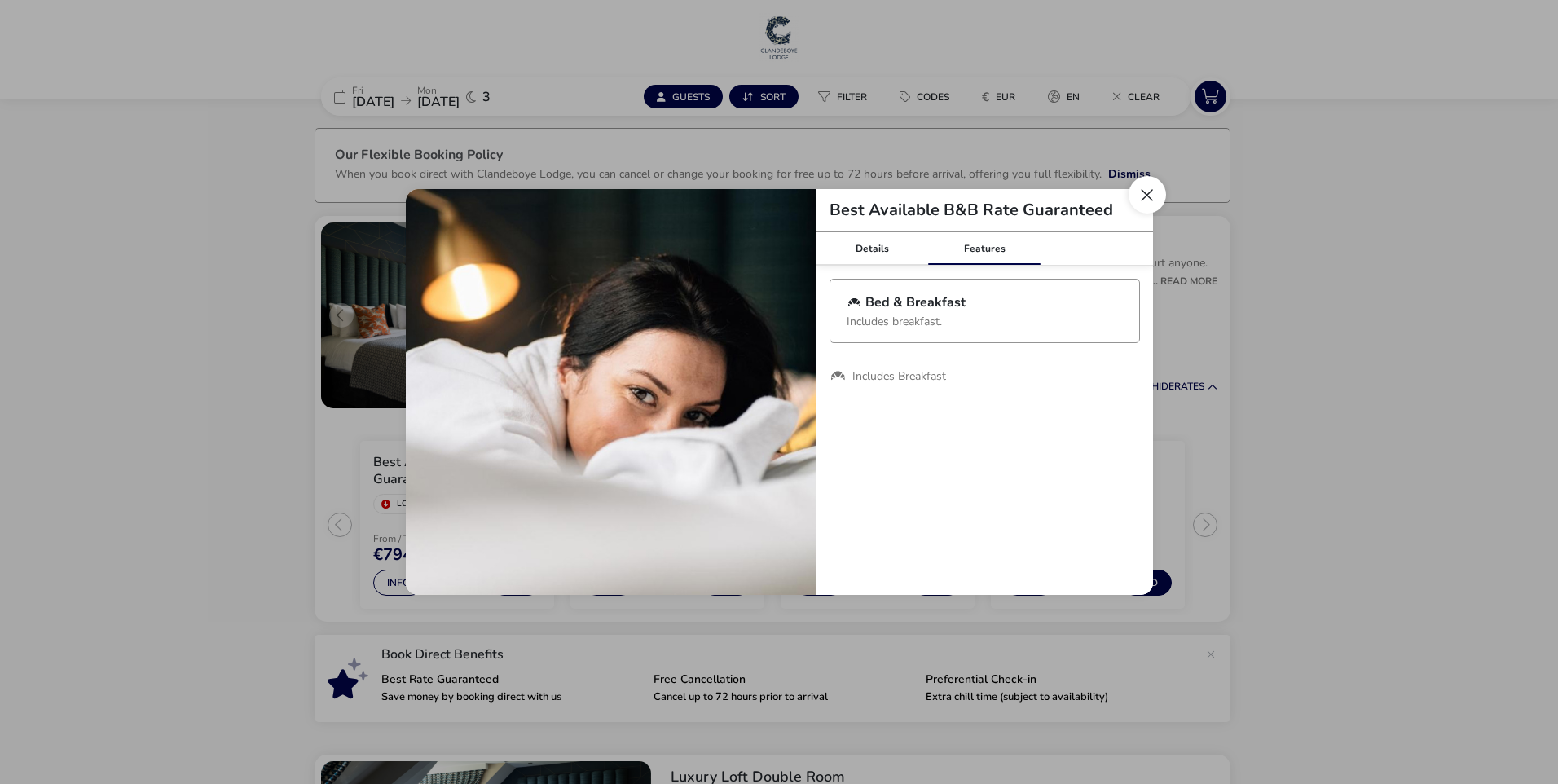
click at [1140, 195] on button "Close modal" at bounding box center [1147, 195] width 38 height 38
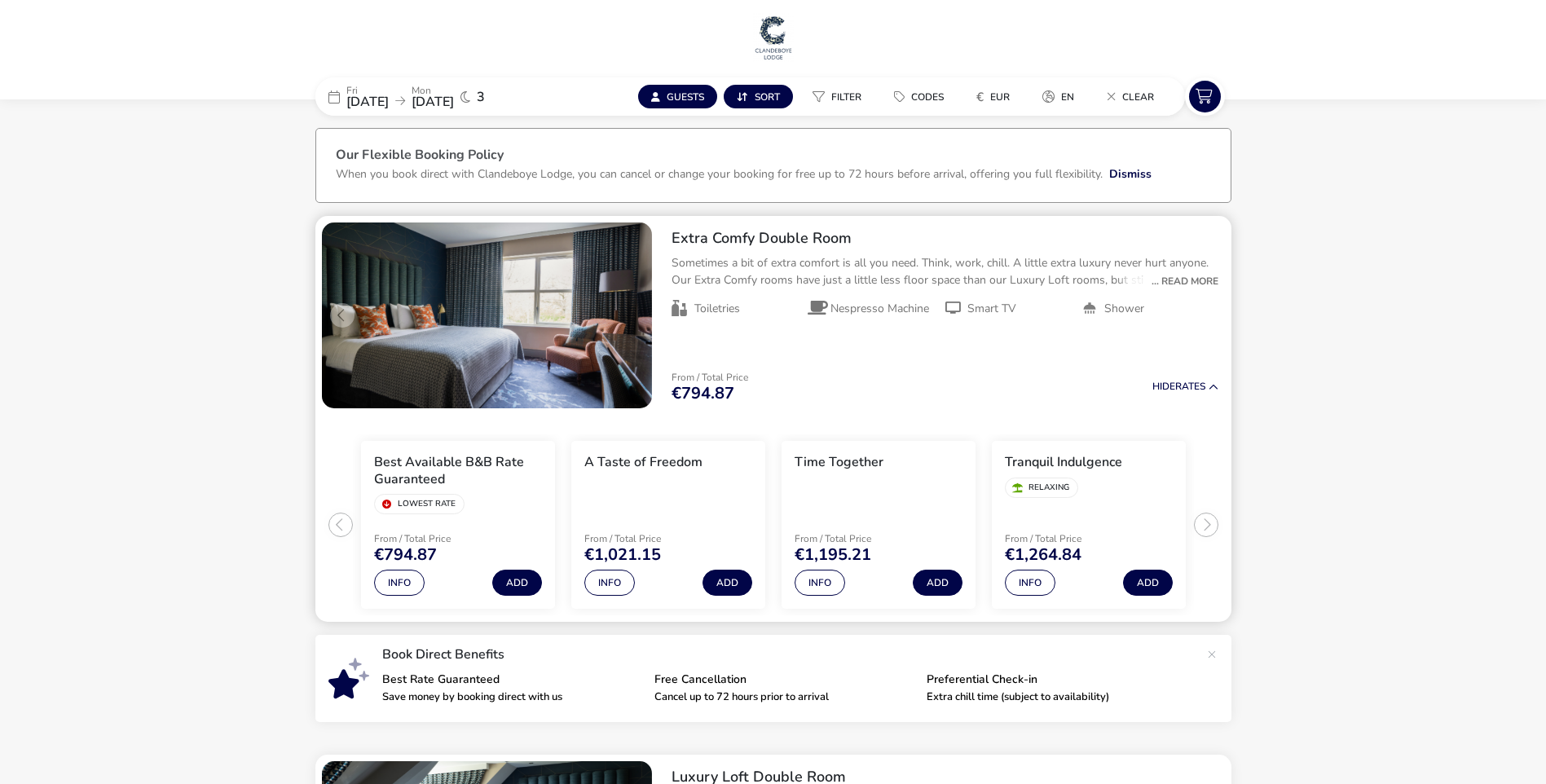
click at [1209, 528] on ul "Best Available B&B Rate Guaranteed Lowest Rate From / Total Price €794.87 Info …" at bounding box center [773, 518] width 916 height 208
click at [515, 586] on button "Add" at bounding box center [517, 583] width 50 height 26
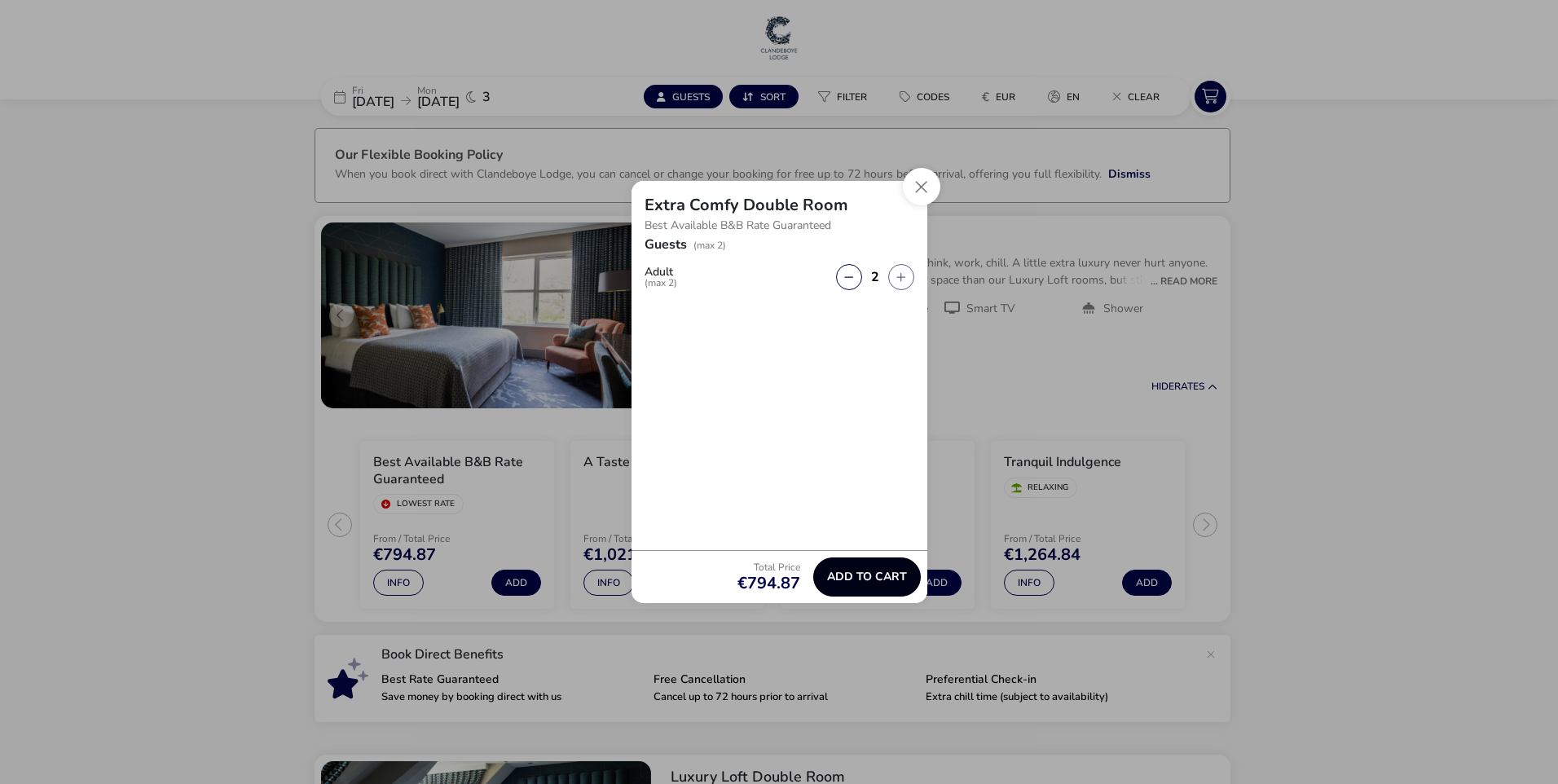
click at [864, 581] on span "Add to cart" at bounding box center [867, 576] width 80 height 12
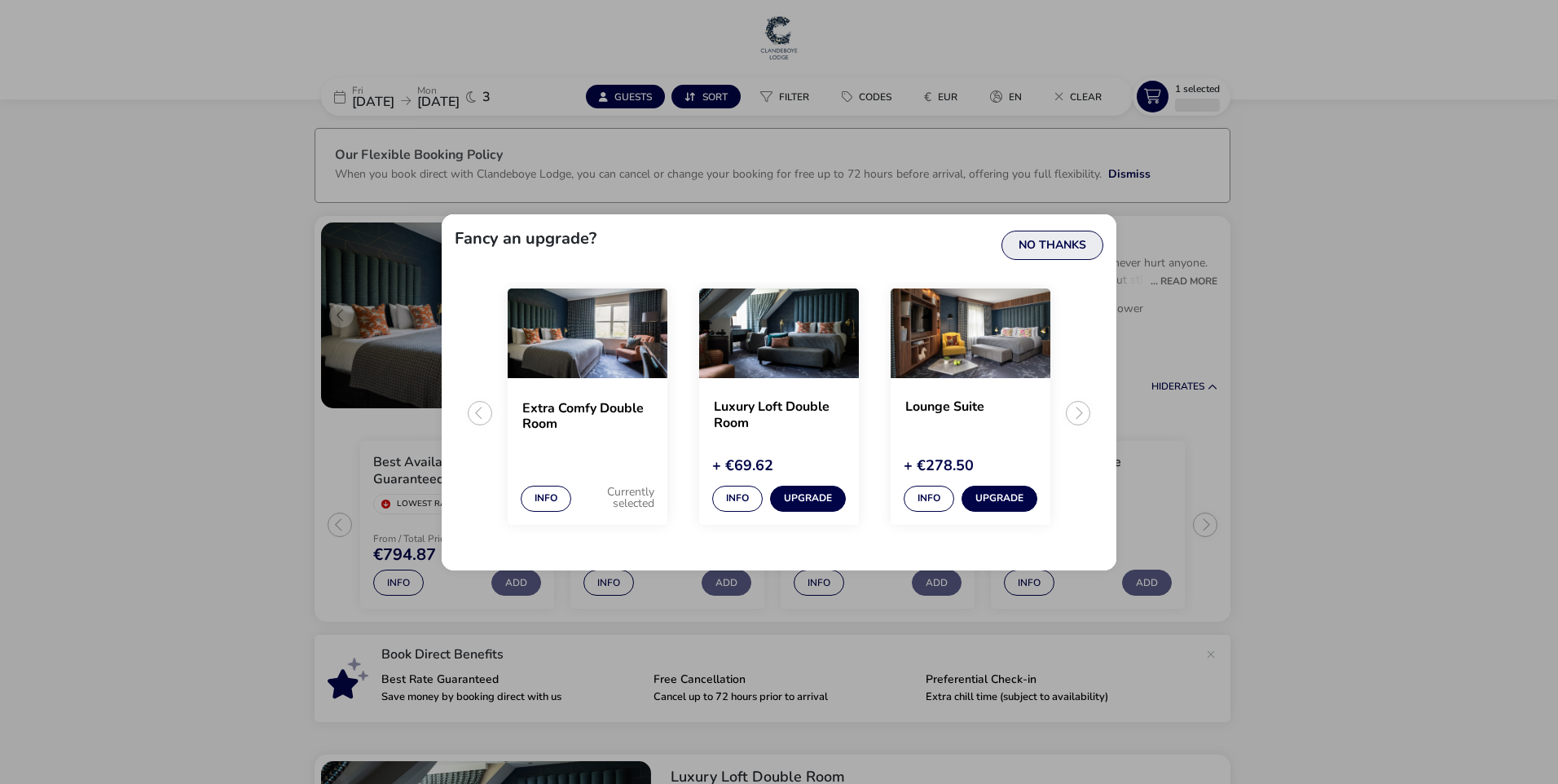
click at [1061, 246] on button "No Thanks" at bounding box center [1052, 245] width 102 height 29
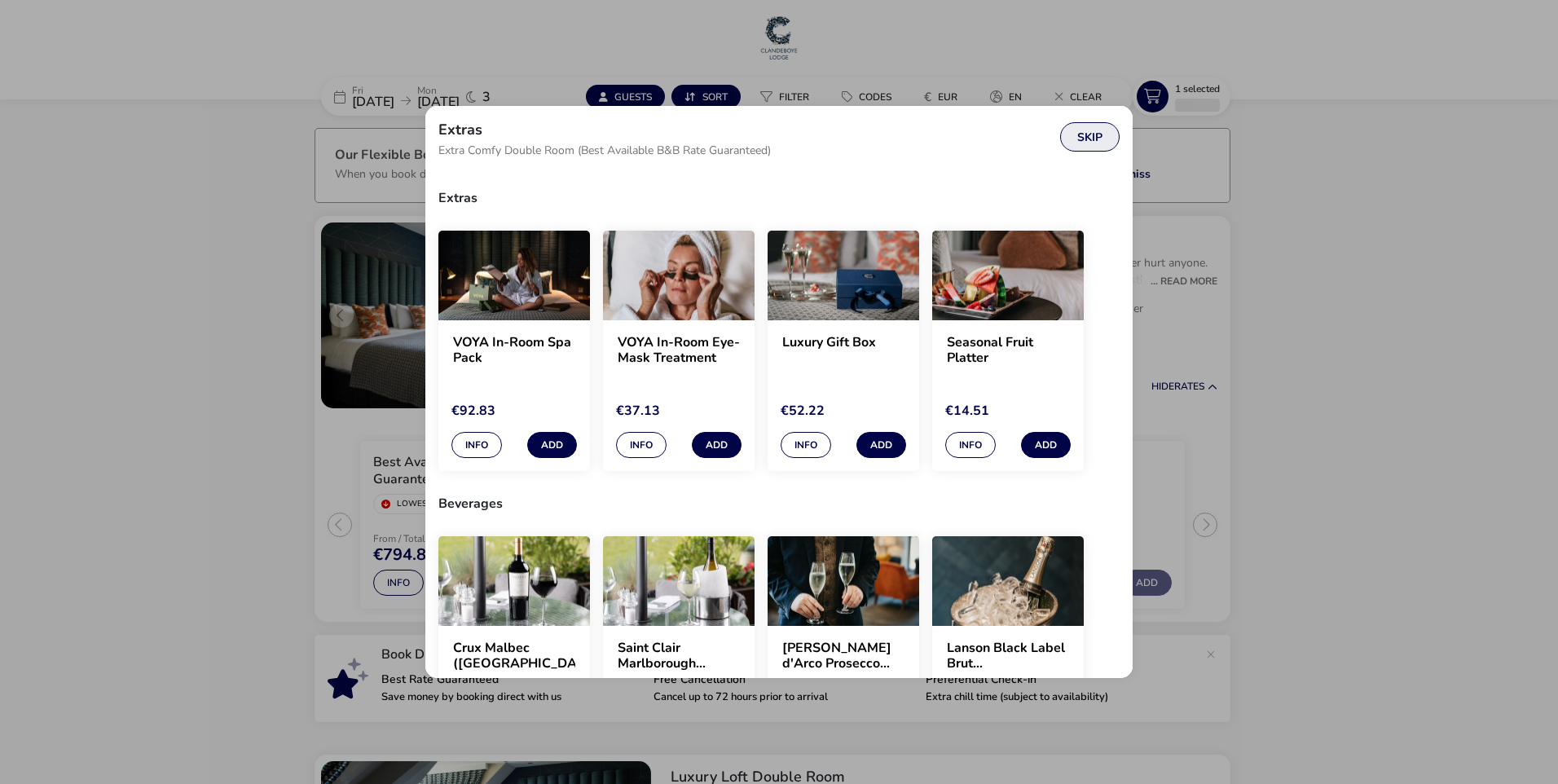
click at [1091, 139] on button "Skip" at bounding box center [1090, 137] width 60 height 29
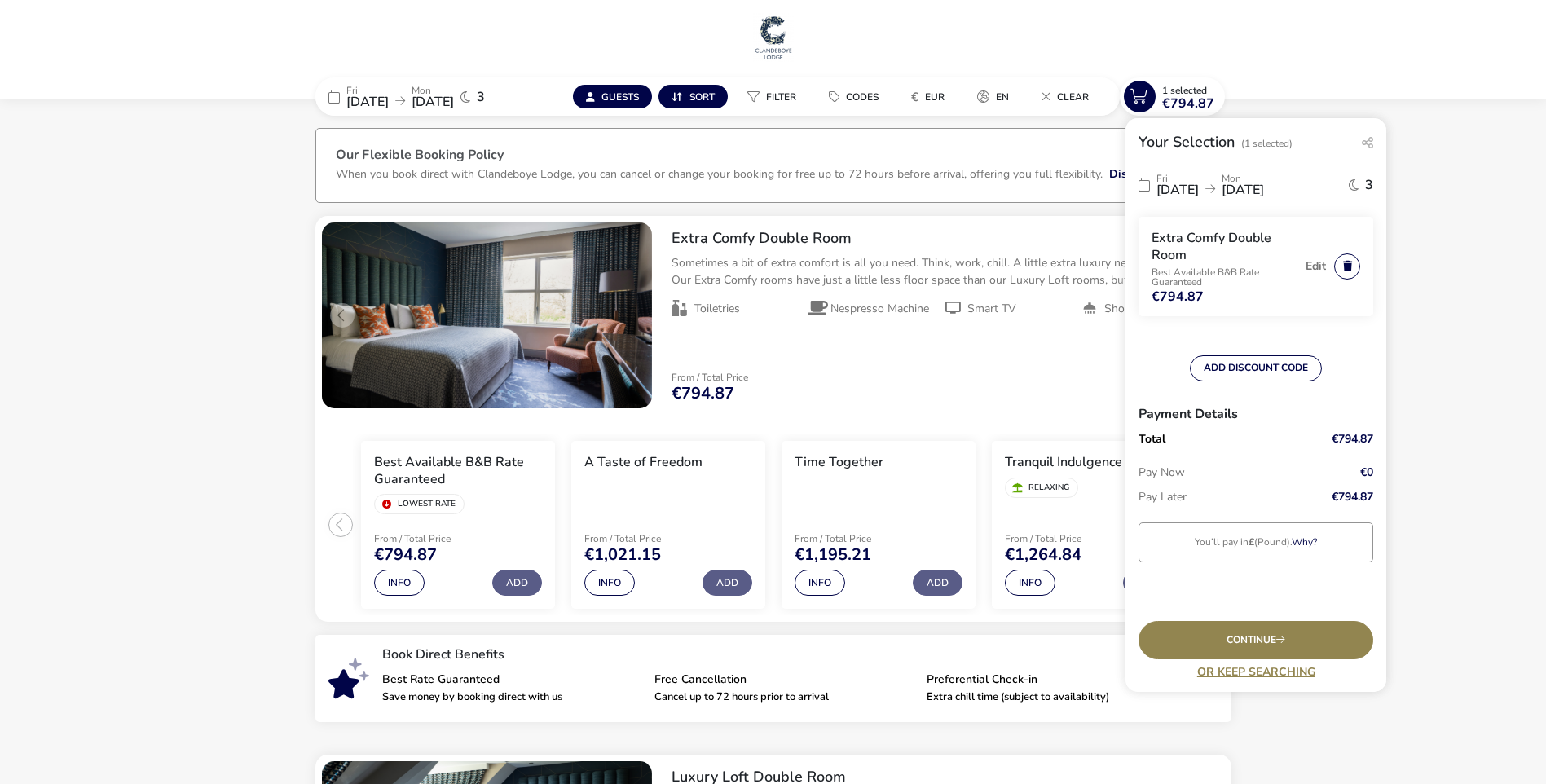
click at [1347, 270] on button "button" at bounding box center [1347, 267] width 26 height 26
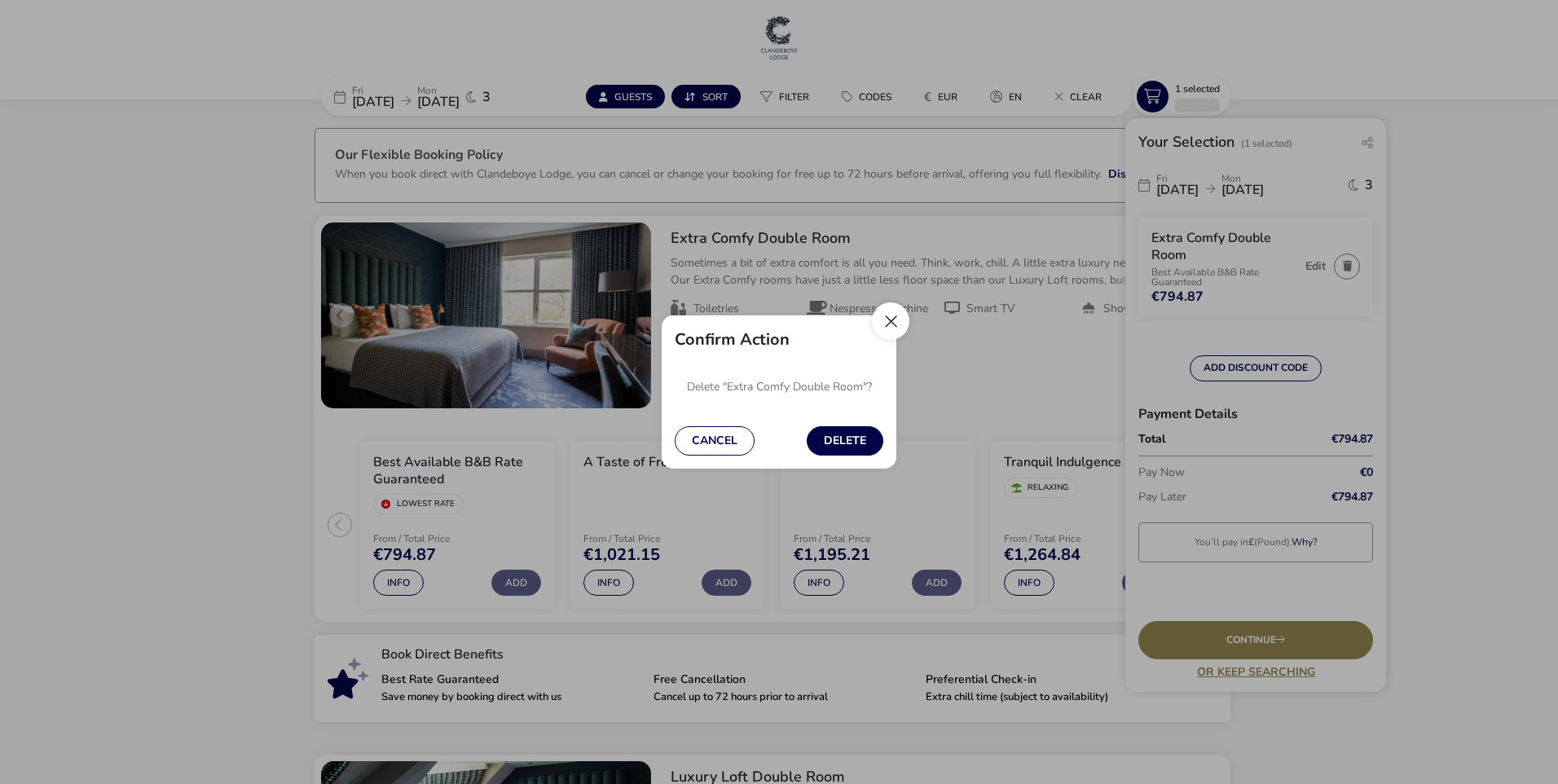
click at [881, 323] on button "Close" at bounding box center [891, 321] width 38 height 38
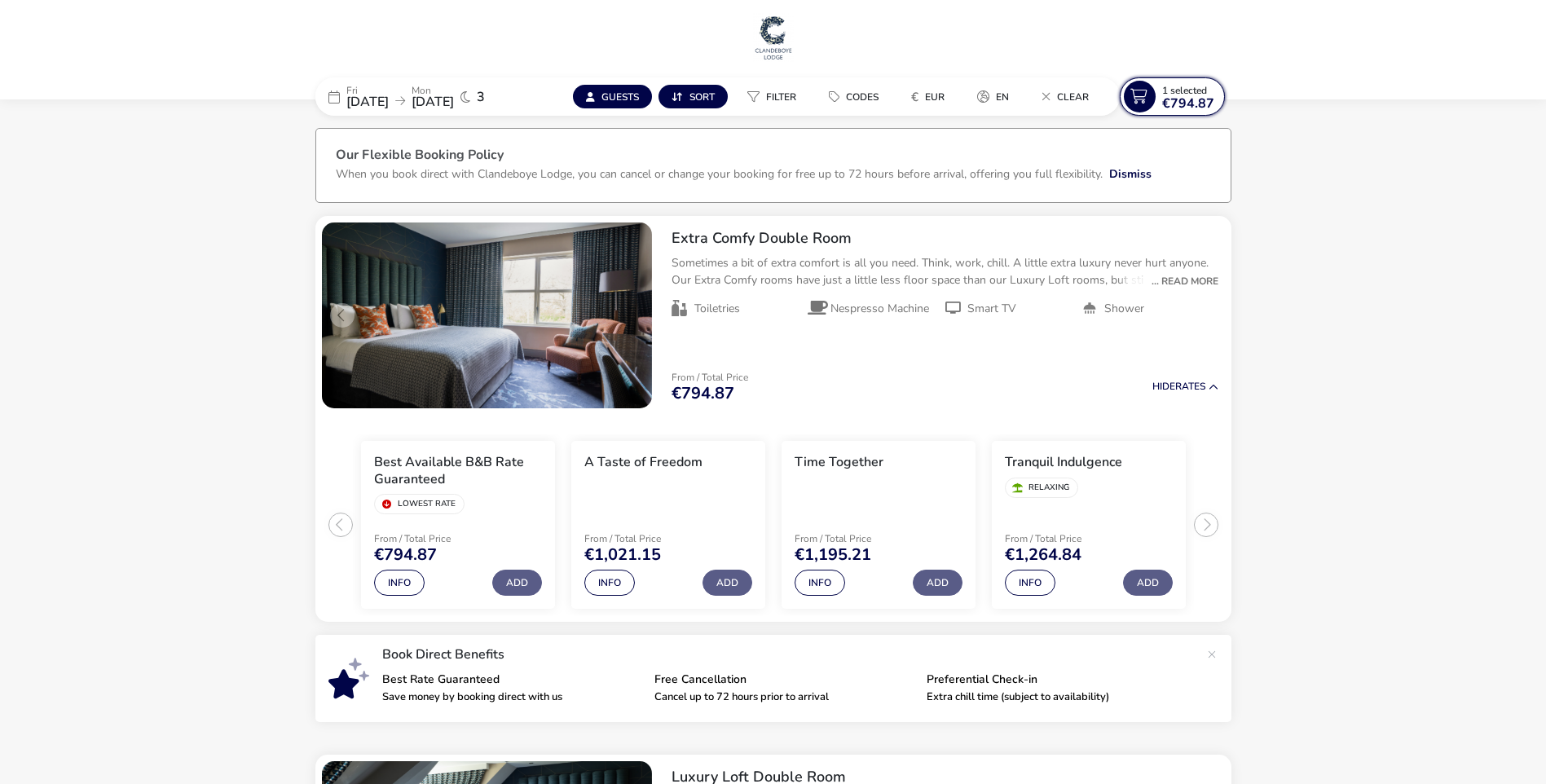
click at [1176, 110] on span "€794.87" at bounding box center [1188, 104] width 52 height 13
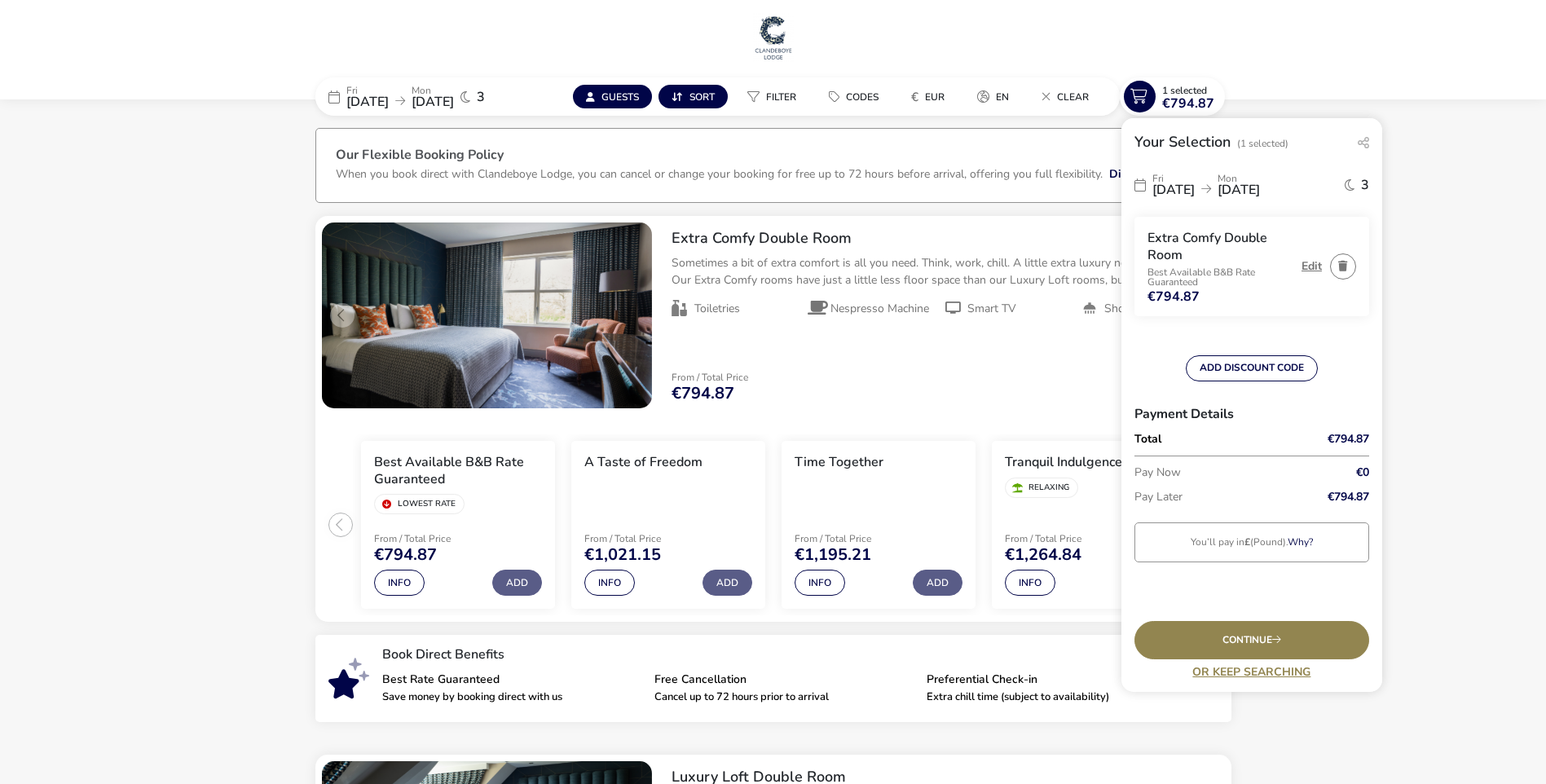
click at [1307, 263] on button "Edit" at bounding box center [1312, 266] width 20 height 12
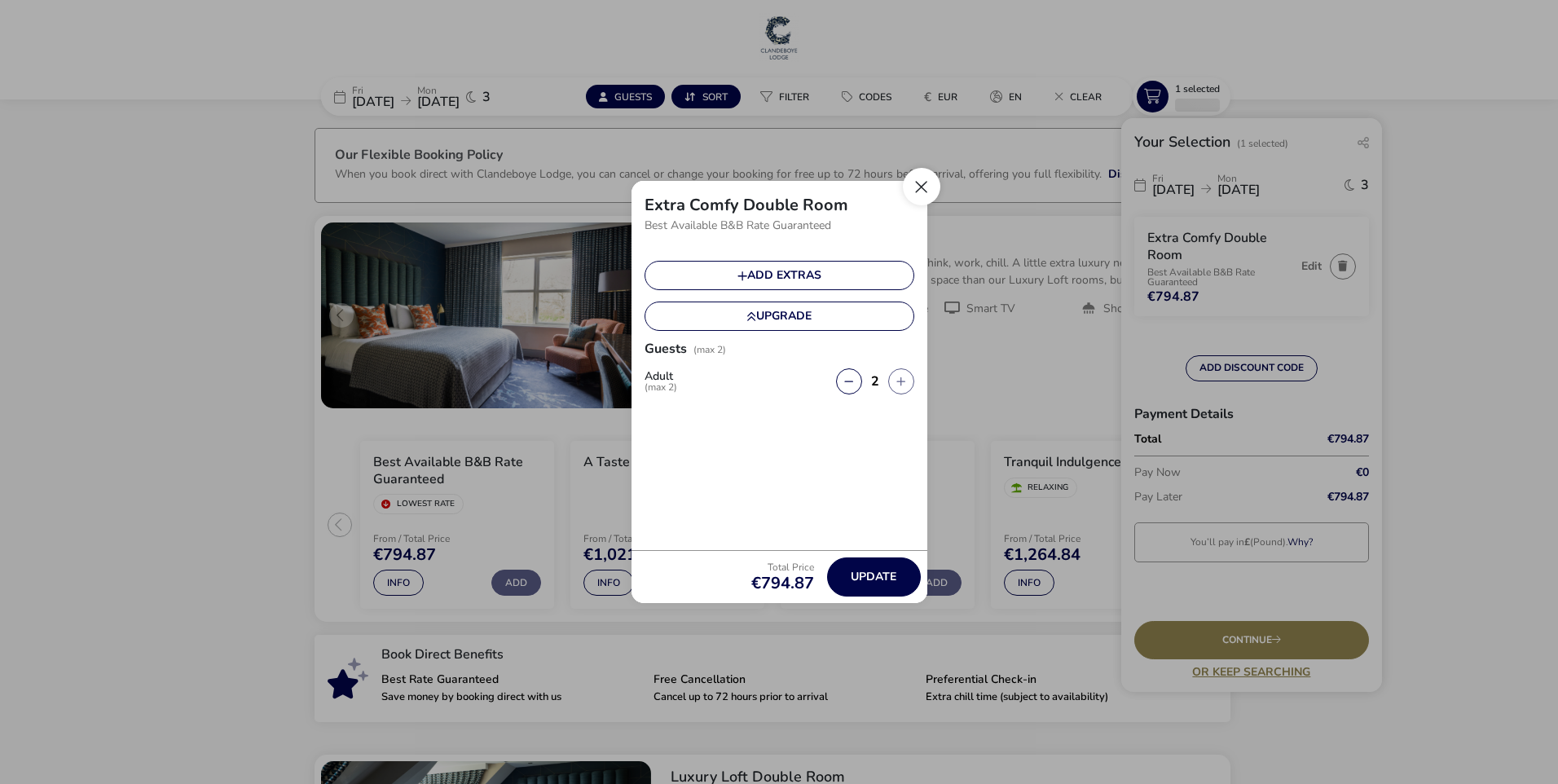
click at [925, 198] on button "Close" at bounding box center [922, 187] width 38 height 38
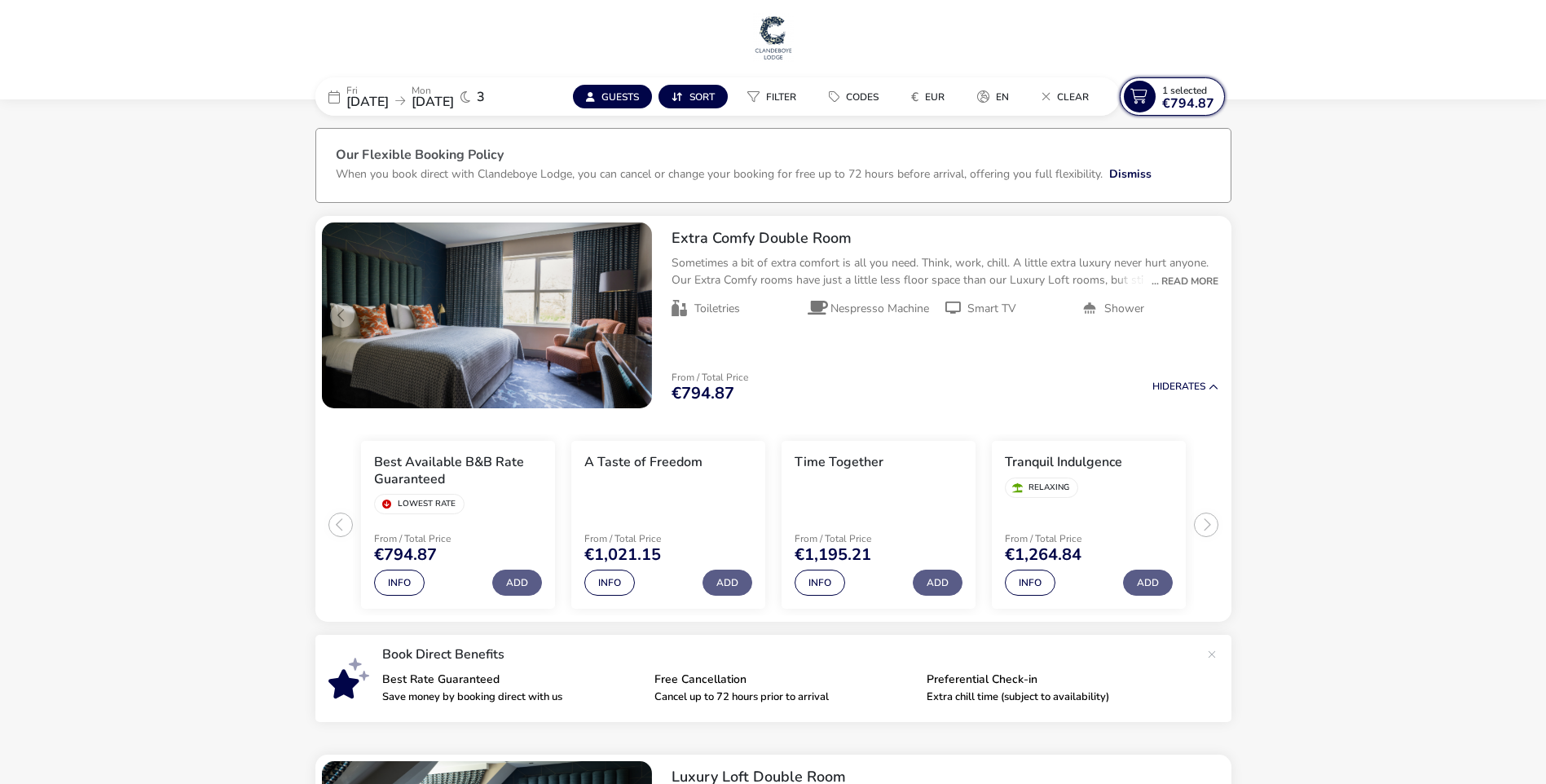
click at [1190, 86] on span "1 Selected" at bounding box center [1185, 90] width 45 height 13
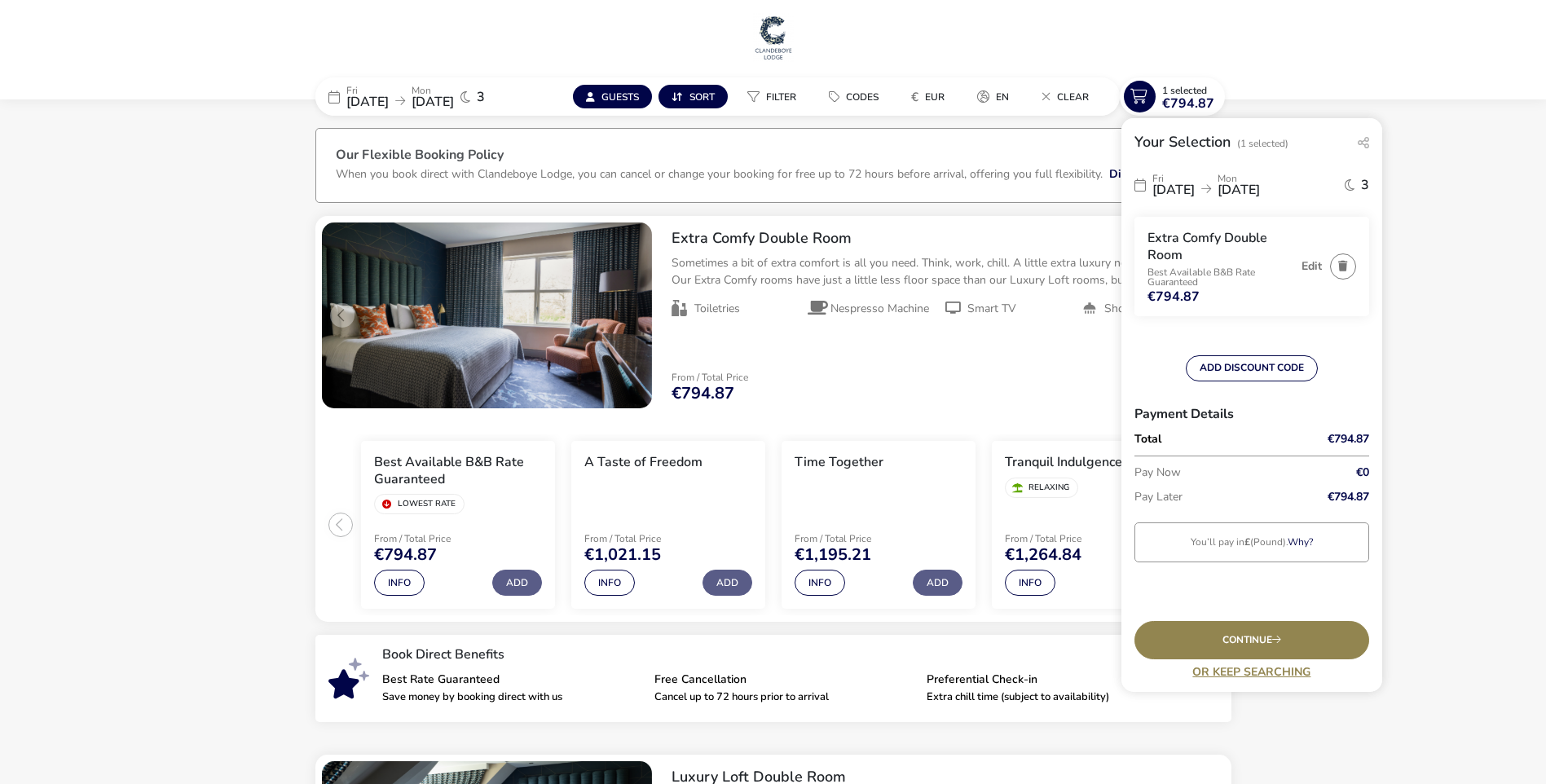
click at [1302, 544] on link "Why?" at bounding box center [1300, 542] width 25 height 13
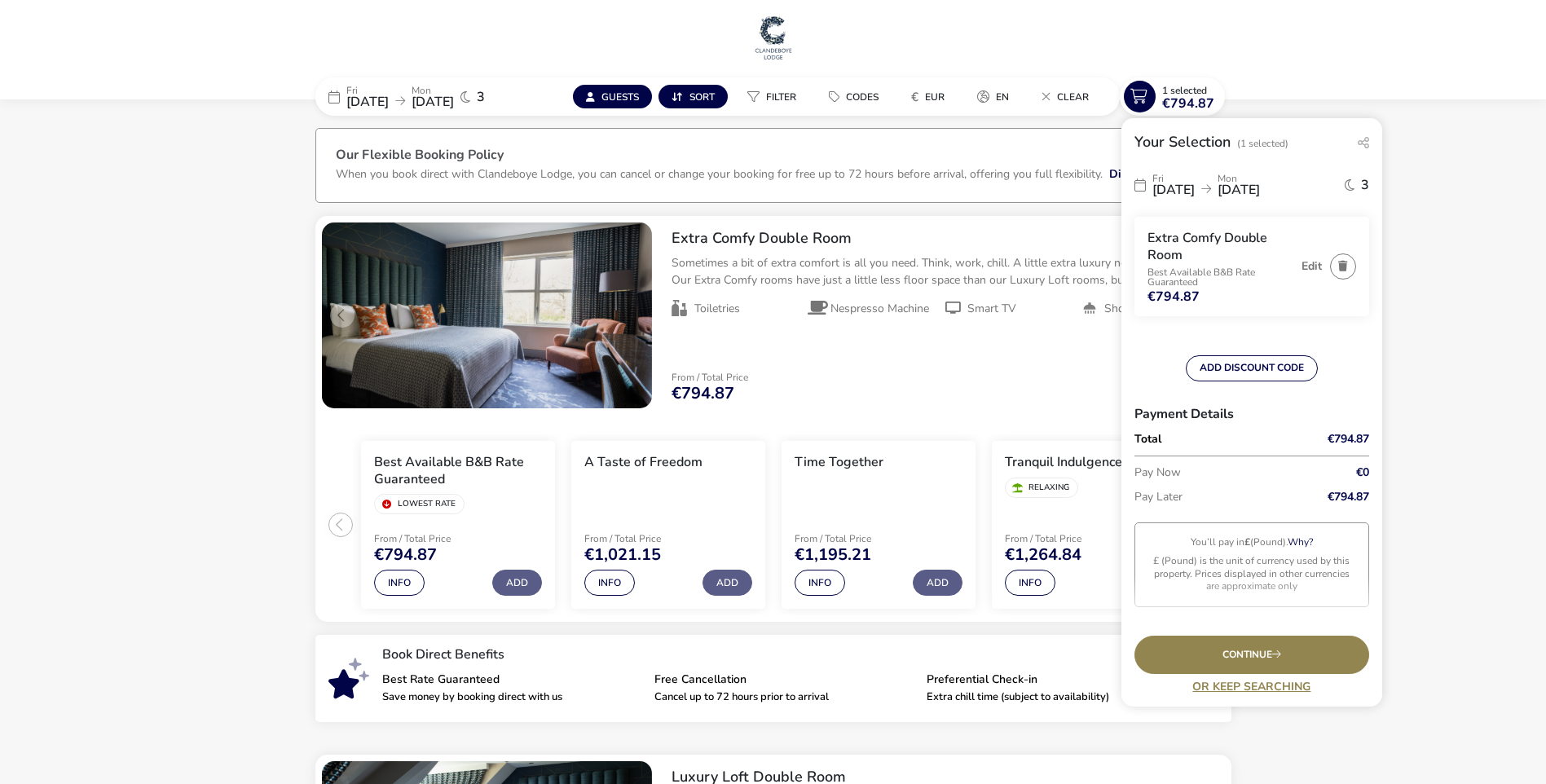
click at [1315, 612] on form "[DATE] [DATE] 3 Extra Comfy Double Room Best Available B&B Rate Guaranteed €794…" at bounding box center [1251, 409] width 234 height 487
click at [924, 97] on button "€ EUR" at bounding box center [927, 97] width 60 height 24
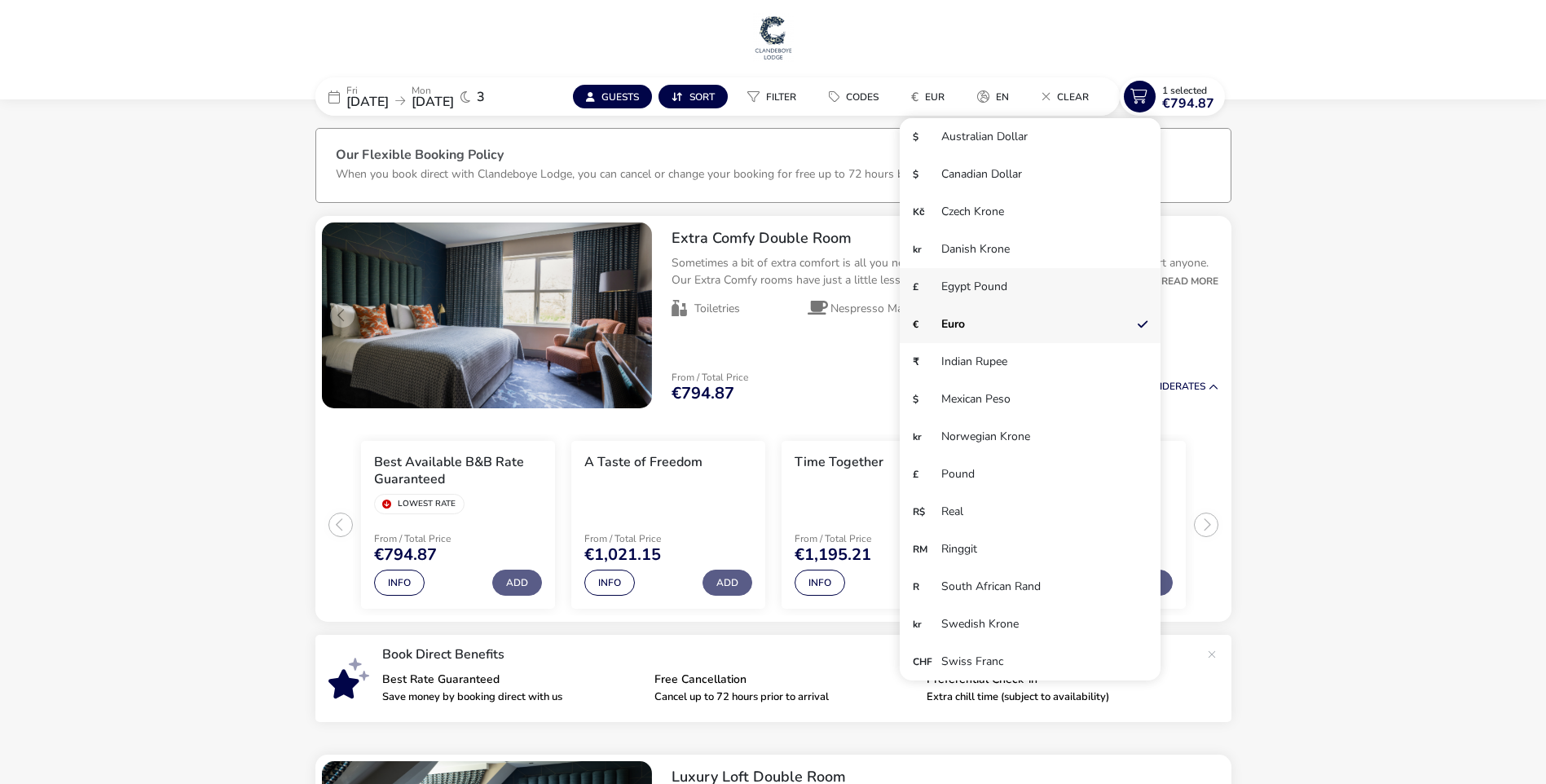
click at [1013, 289] on li "£ Egypt Pound" at bounding box center [1030, 287] width 261 height 38
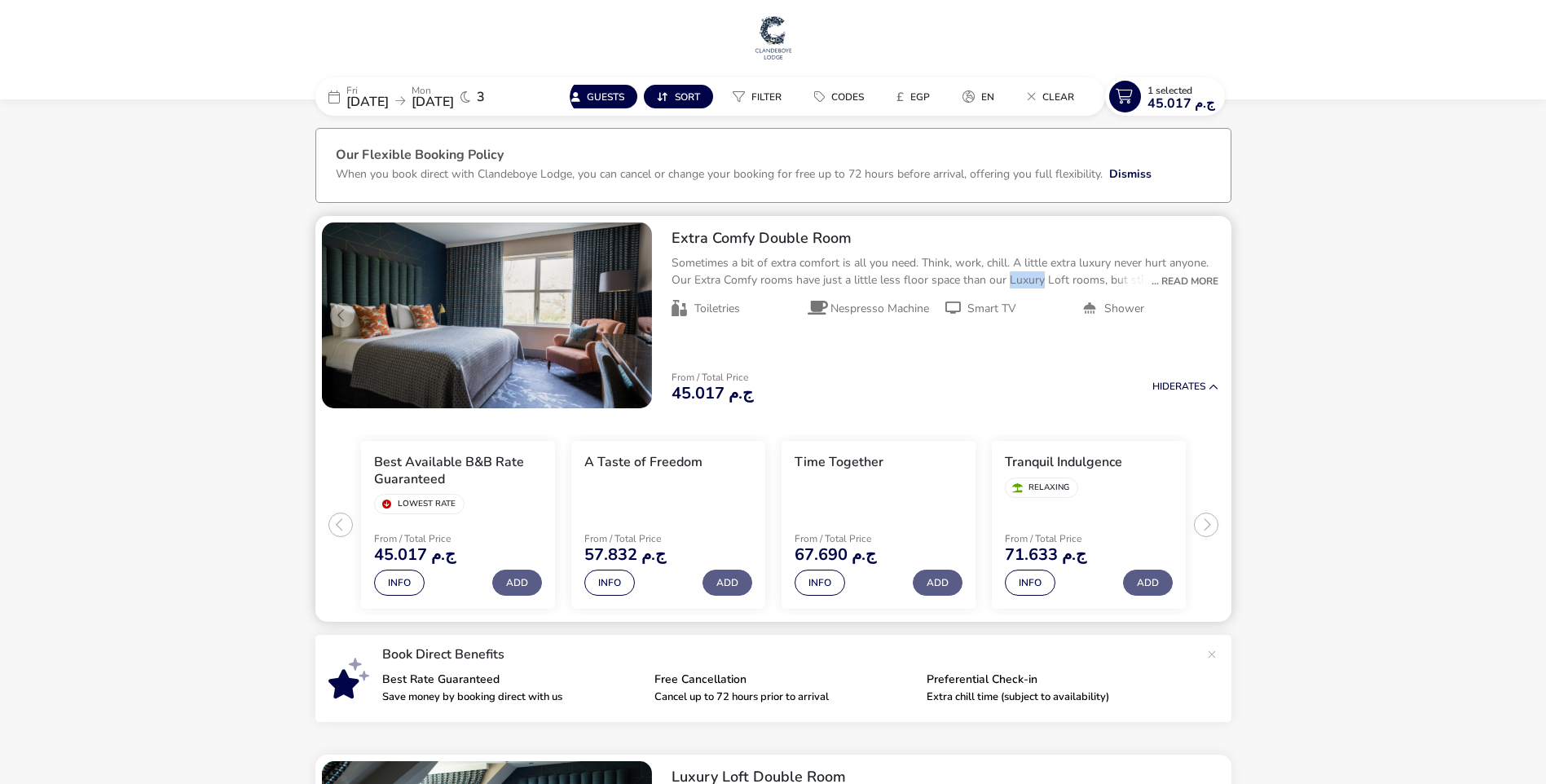
click at [1011, 289] on p "Sometimes a bit of extra comfort is all you need. Think, work, chill. A little …" at bounding box center [945, 271] width 547 height 34
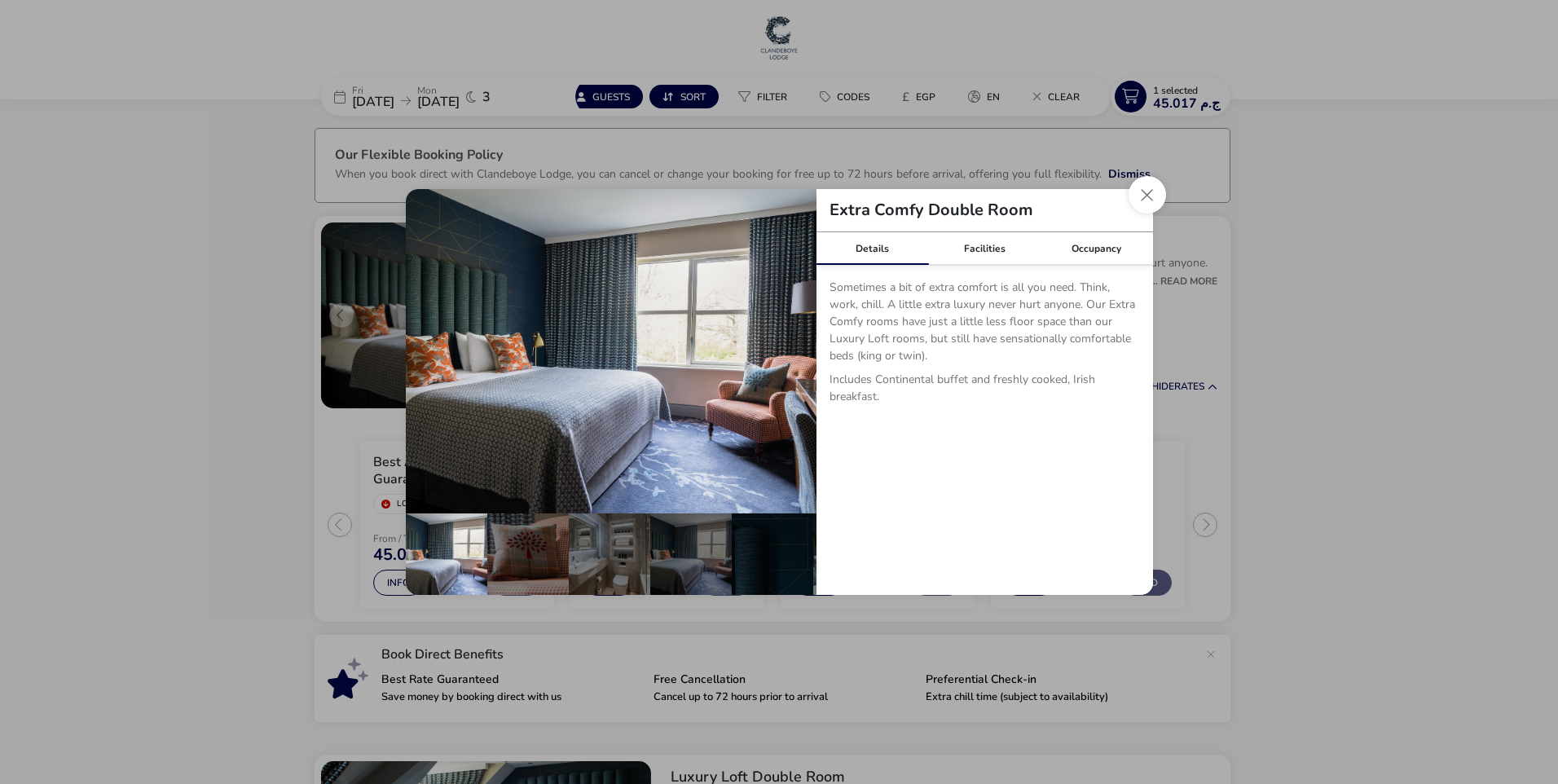
drag, startPoint x: 1011, startPoint y: 289, endPoint x: 1145, endPoint y: 189, distance: 167.2
click at [1145, 189] on button "Close dialog" at bounding box center [1147, 195] width 38 height 38
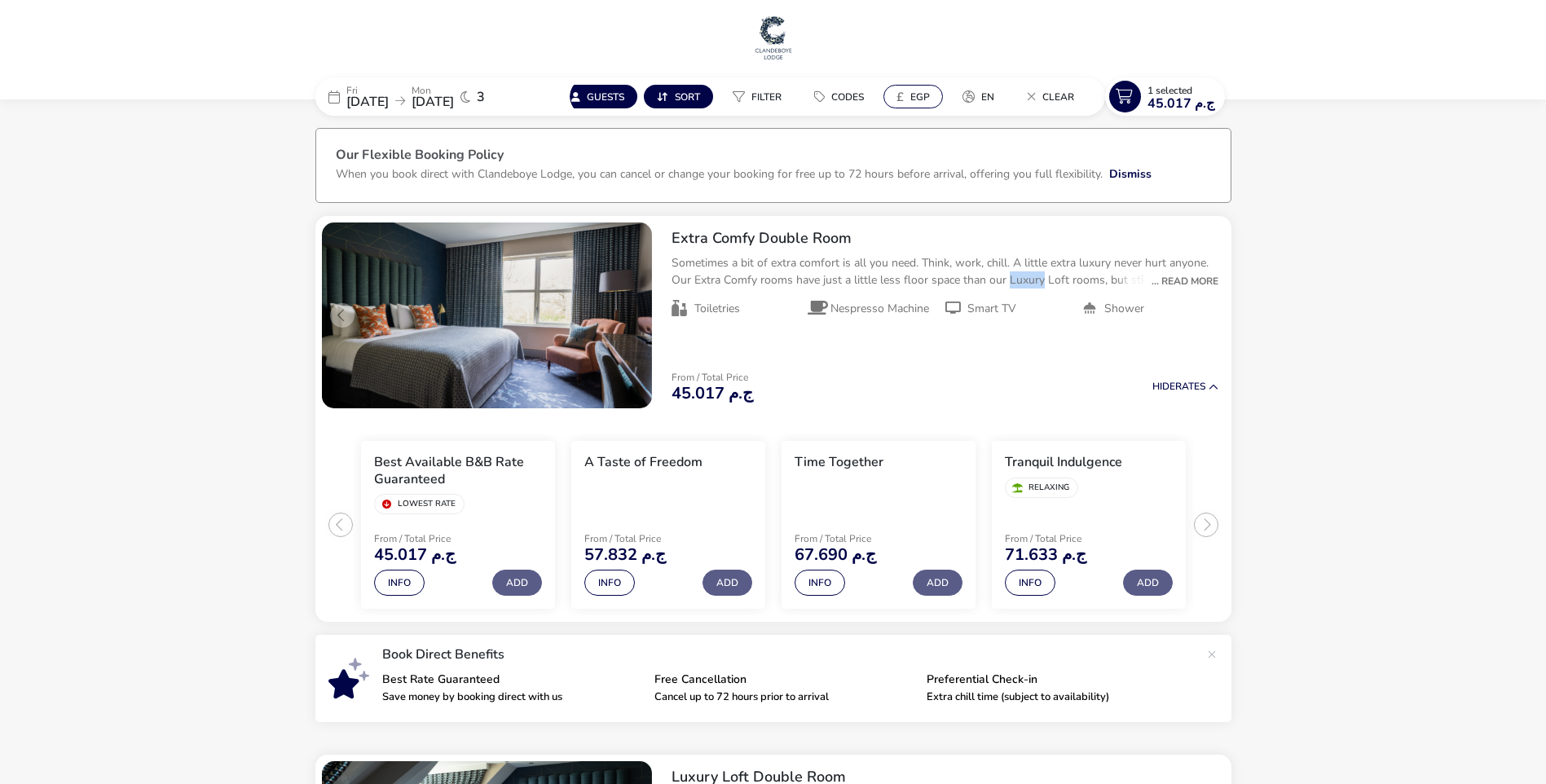
click at [922, 96] on span "EGP" at bounding box center [919, 97] width 19 height 13
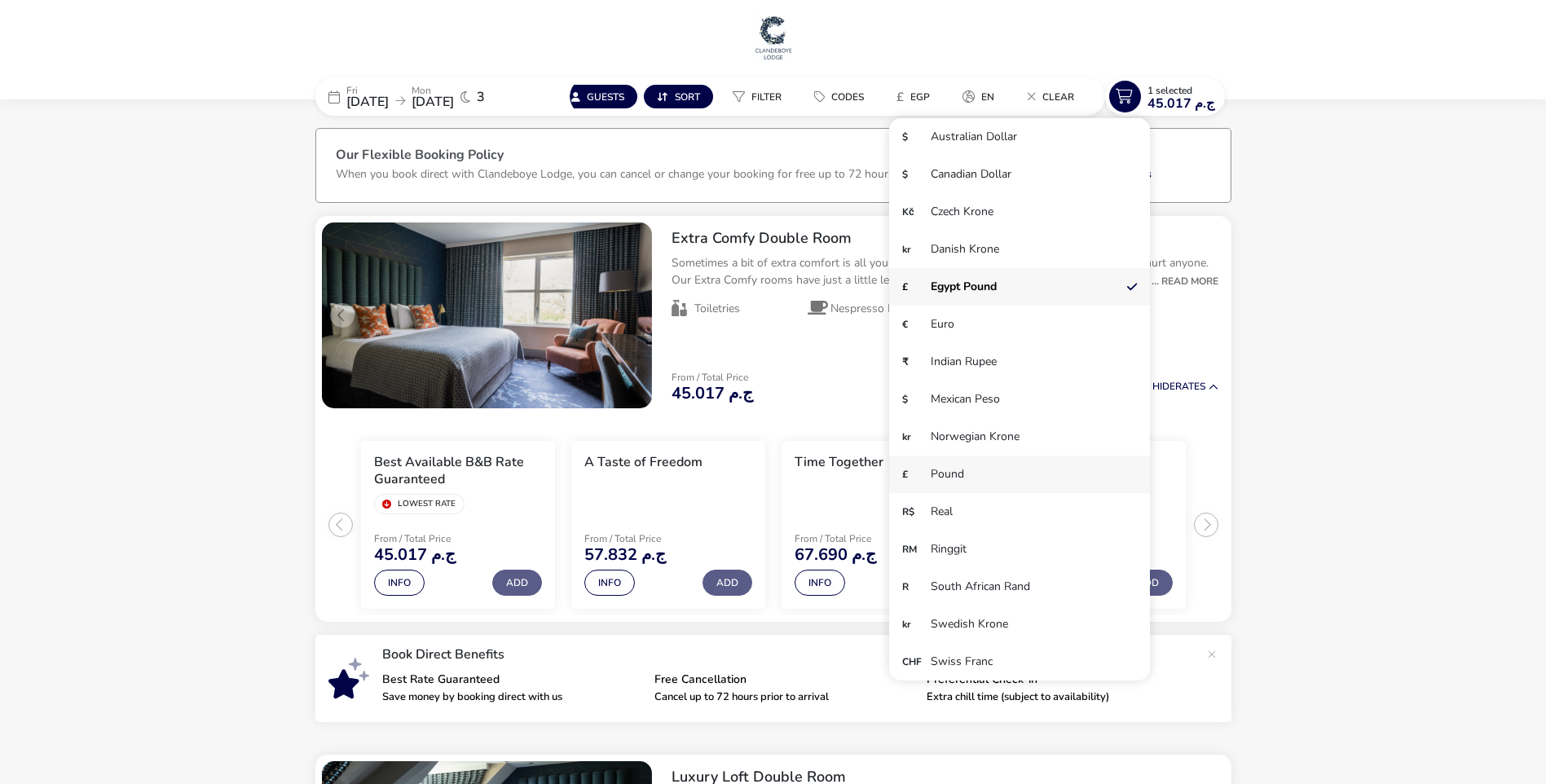
click at [1025, 470] on li "£ Pound" at bounding box center [1019, 474] width 261 height 38
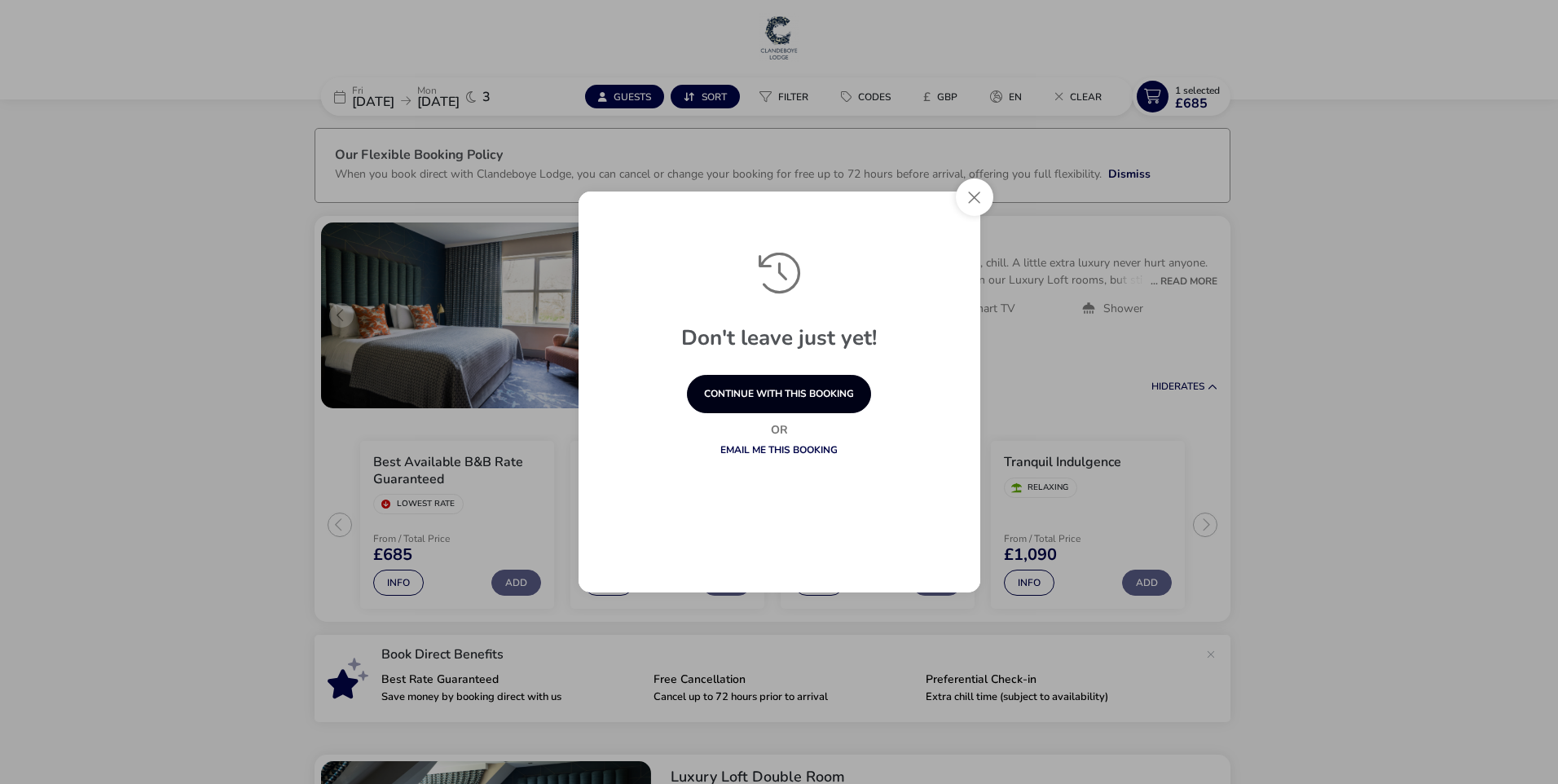
click at [828, 387] on button "continue with this booking" at bounding box center [779, 394] width 184 height 39
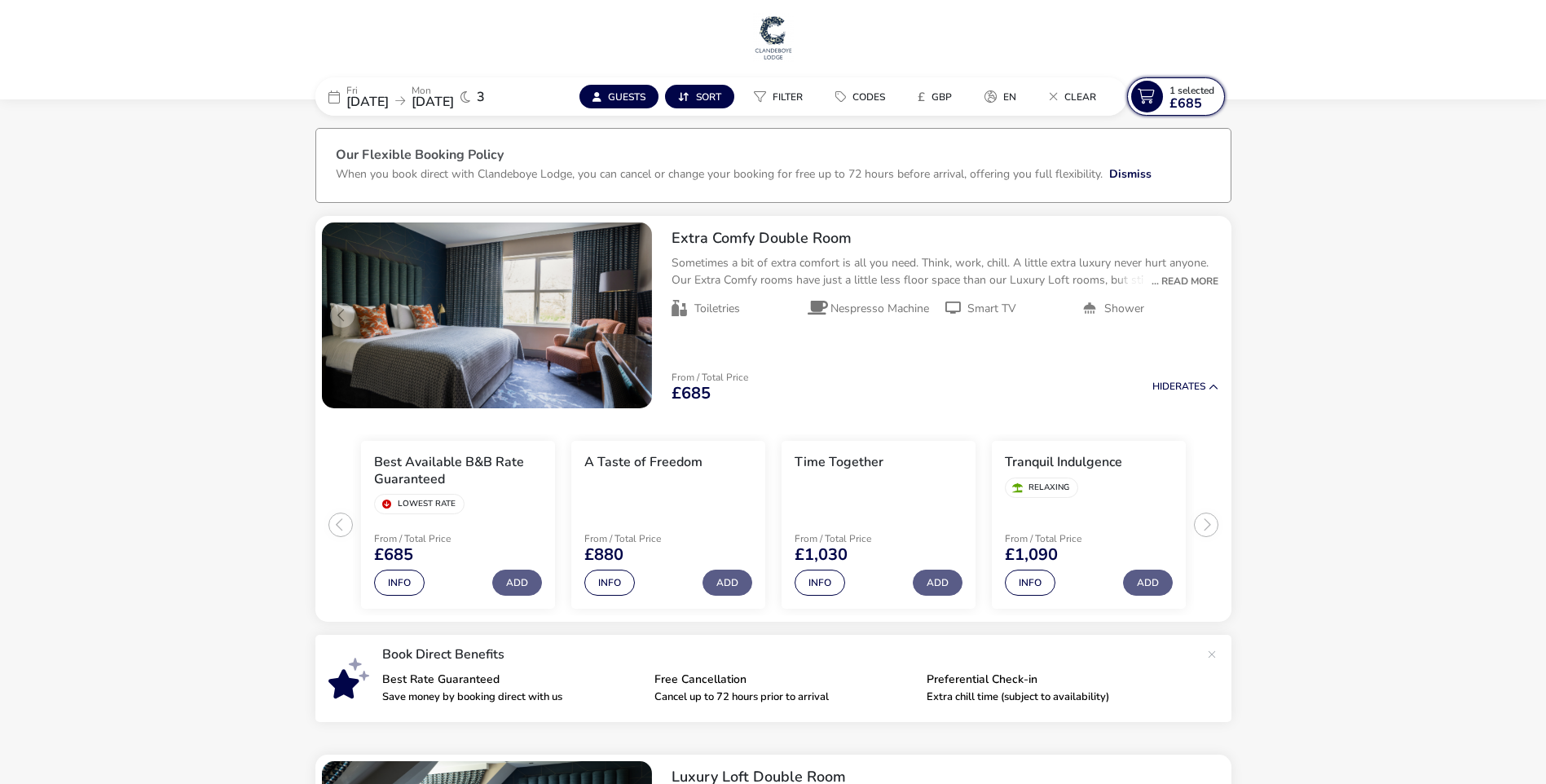
click at [1173, 99] on span "£685" at bounding box center [1185, 104] width 32 height 13
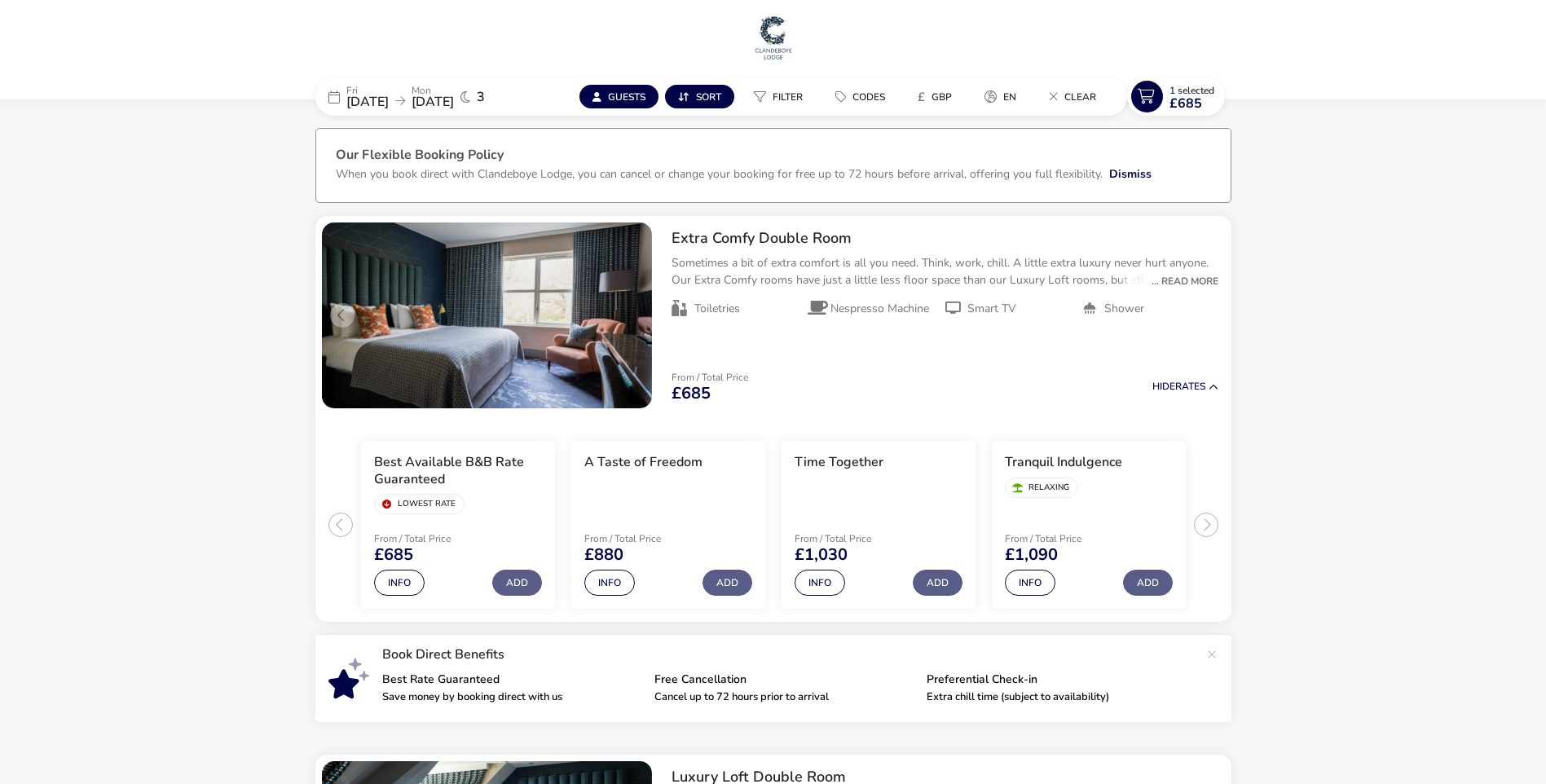
drag, startPoint x: 1358, startPoint y: 302, endPoint x: 1351, endPoint y: 291, distance: 13.0
click at [1176, 97] on span "£685" at bounding box center [1185, 104] width 32 height 13
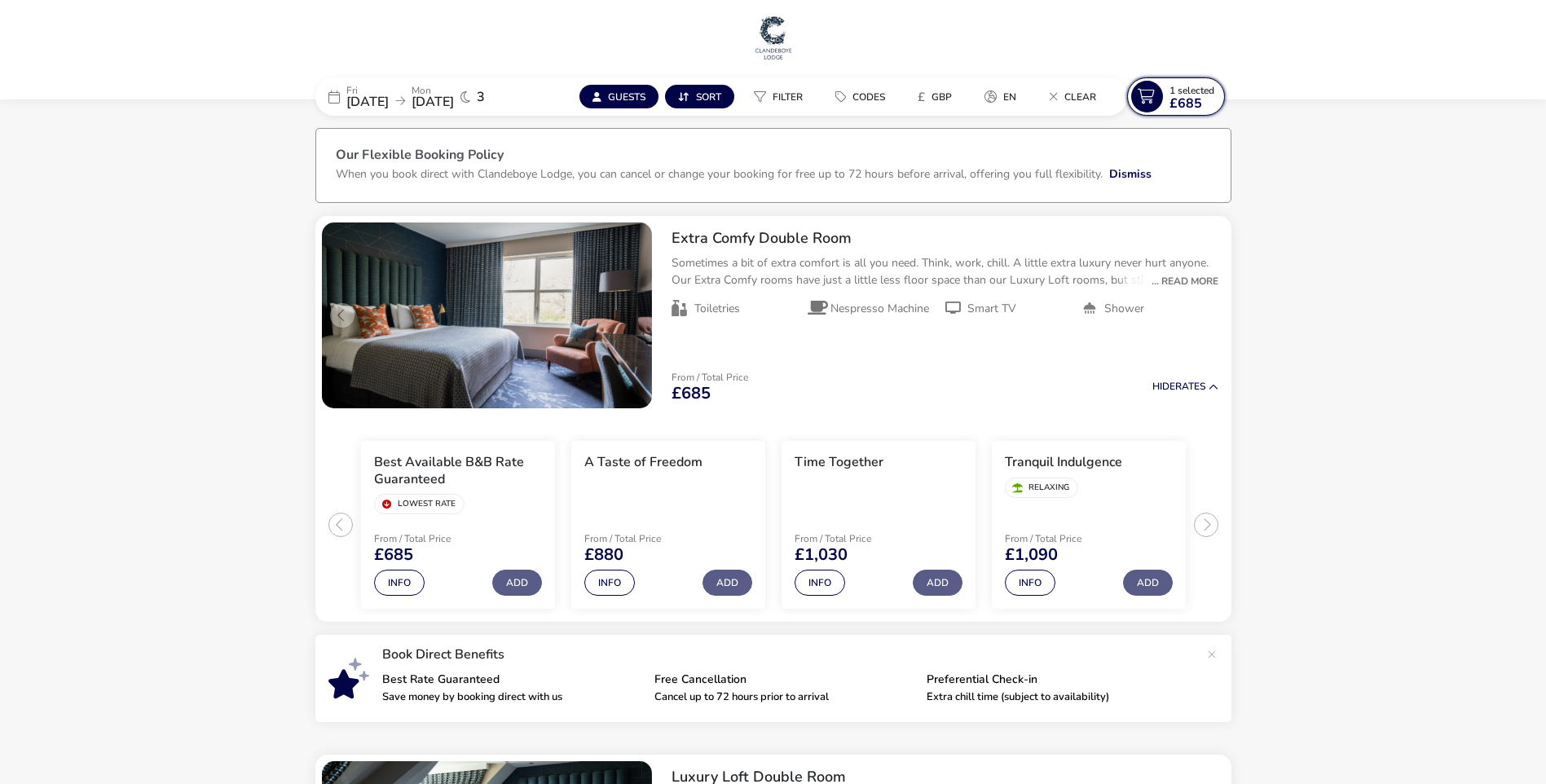
click at [1200, 89] on span "1 Selected" at bounding box center [1191, 90] width 45 height 13
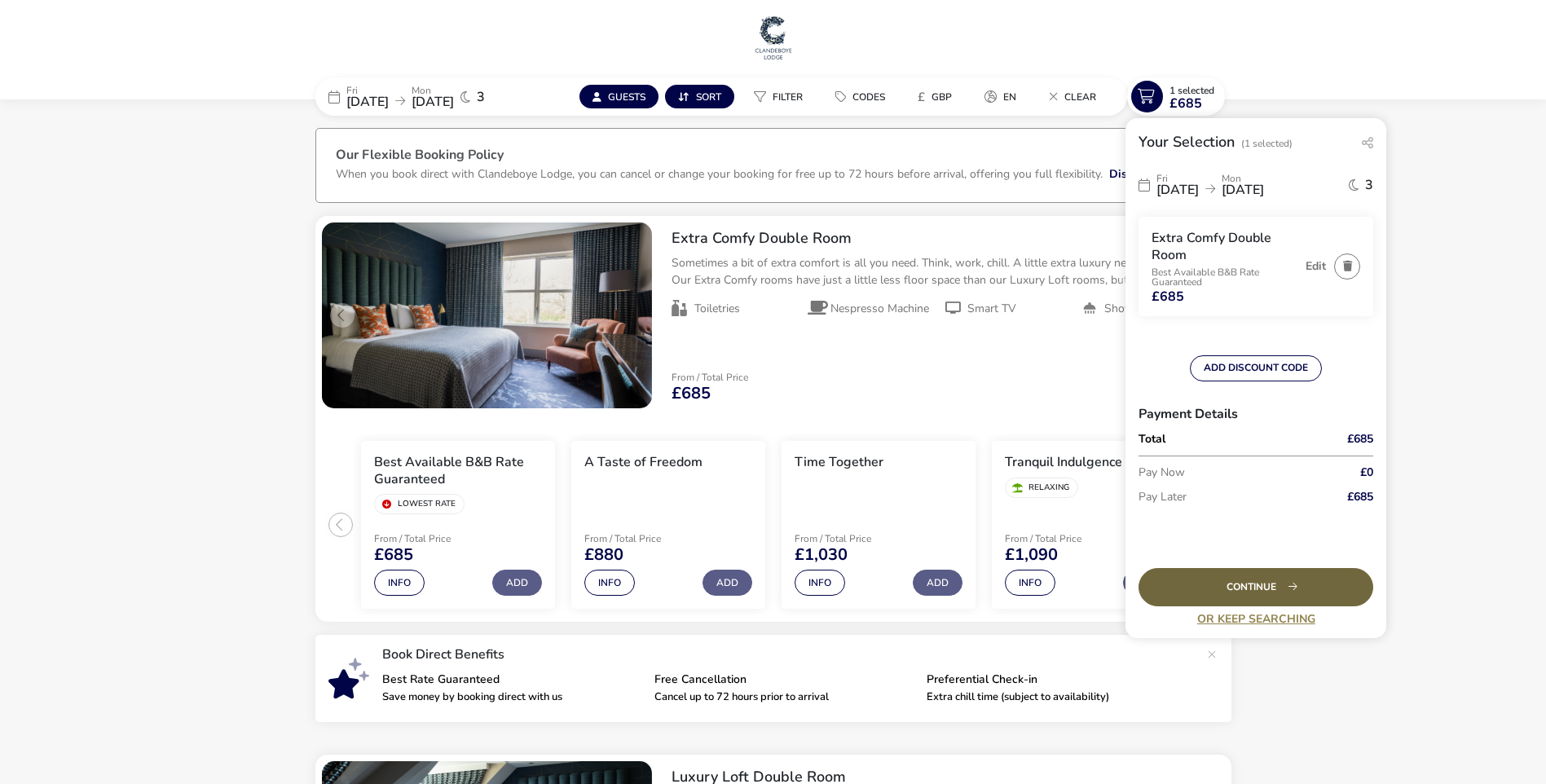
click at [1266, 583] on div "Continue" at bounding box center [1256, 587] width 234 height 39
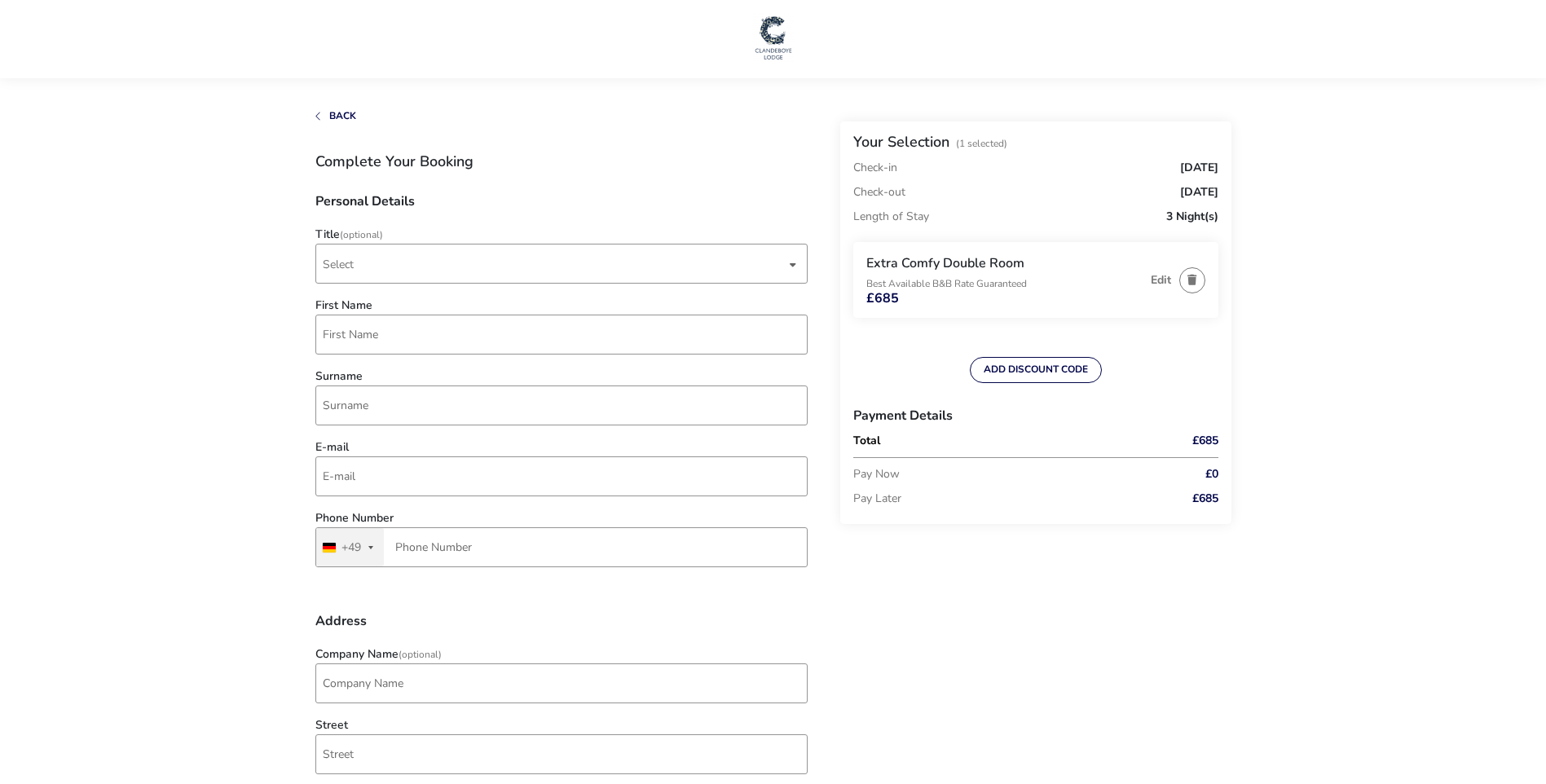
click at [368, 263] on span "Select" at bounding box center [554, 264] width 463 height 39
click at [425, 301] on li "Mr" at bounding box center [563, 303] width 493 height 40
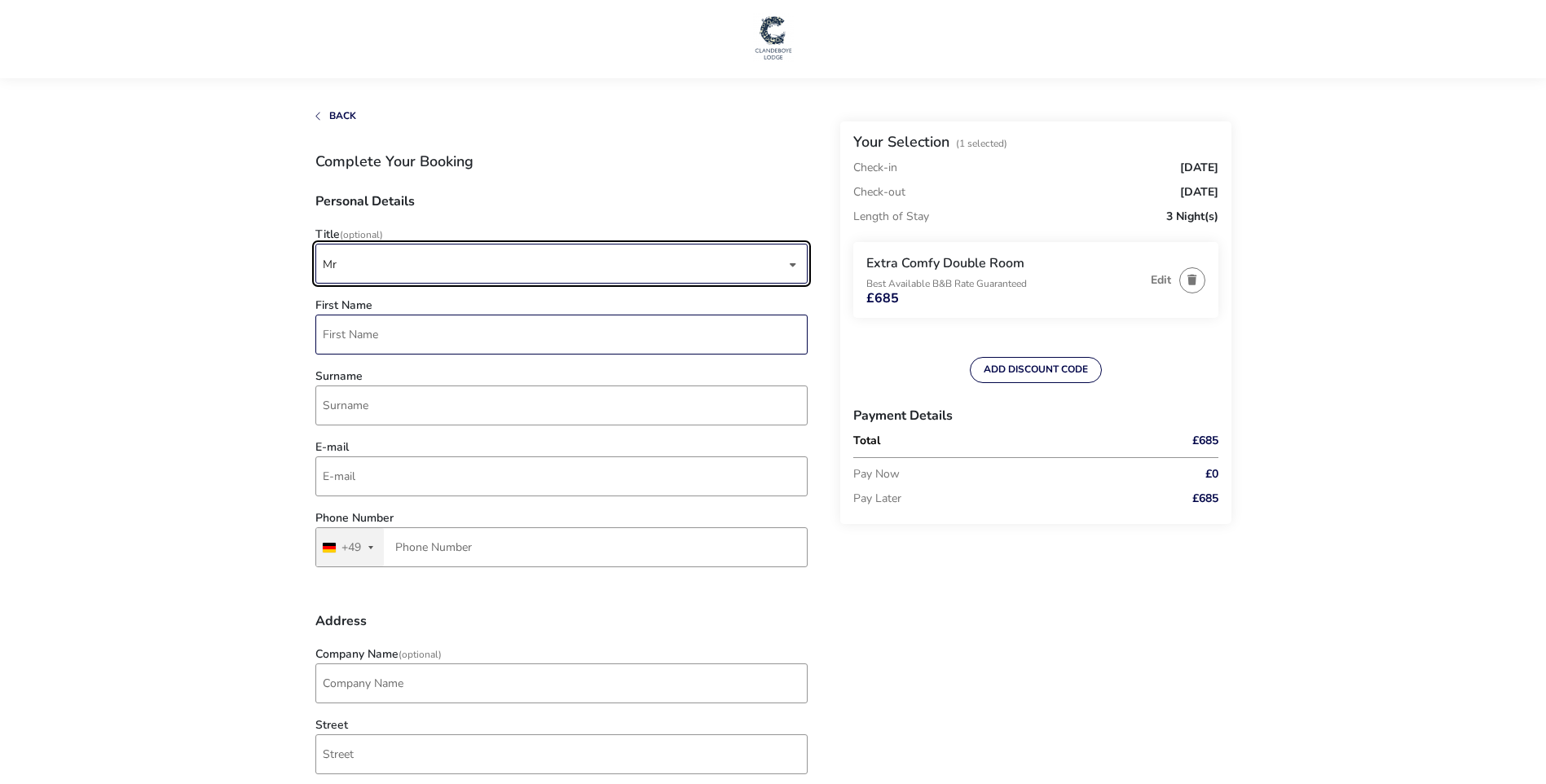
click at [415, 336] on input "First Name" at bounding box center [562, 334] width 493 height 40
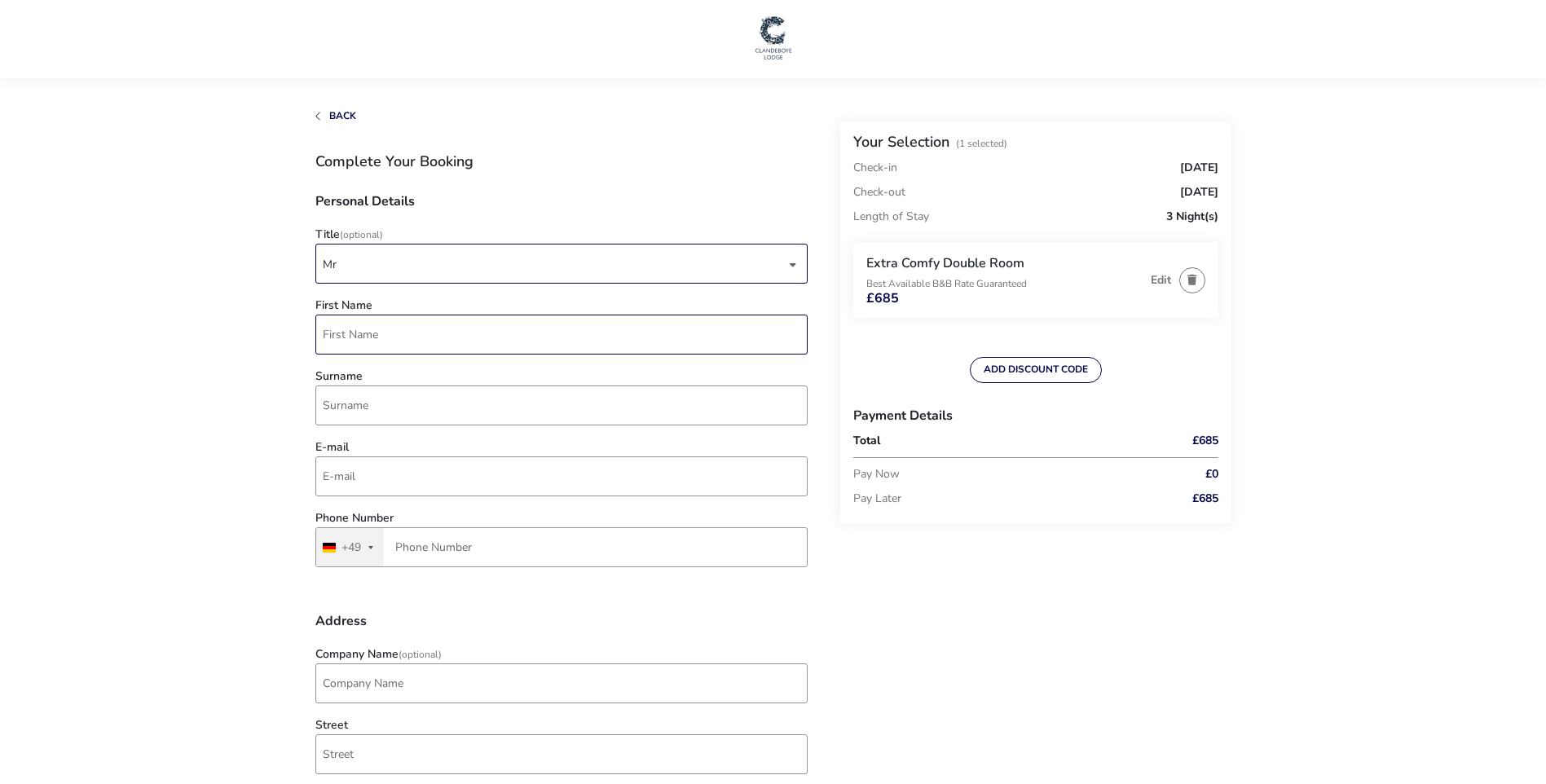
type input "[PERSON_NAME]"
drag, startPoint x: 668, startPoint y: 473, endPoint x: 193, endPoint y: 479, distance: 475.0
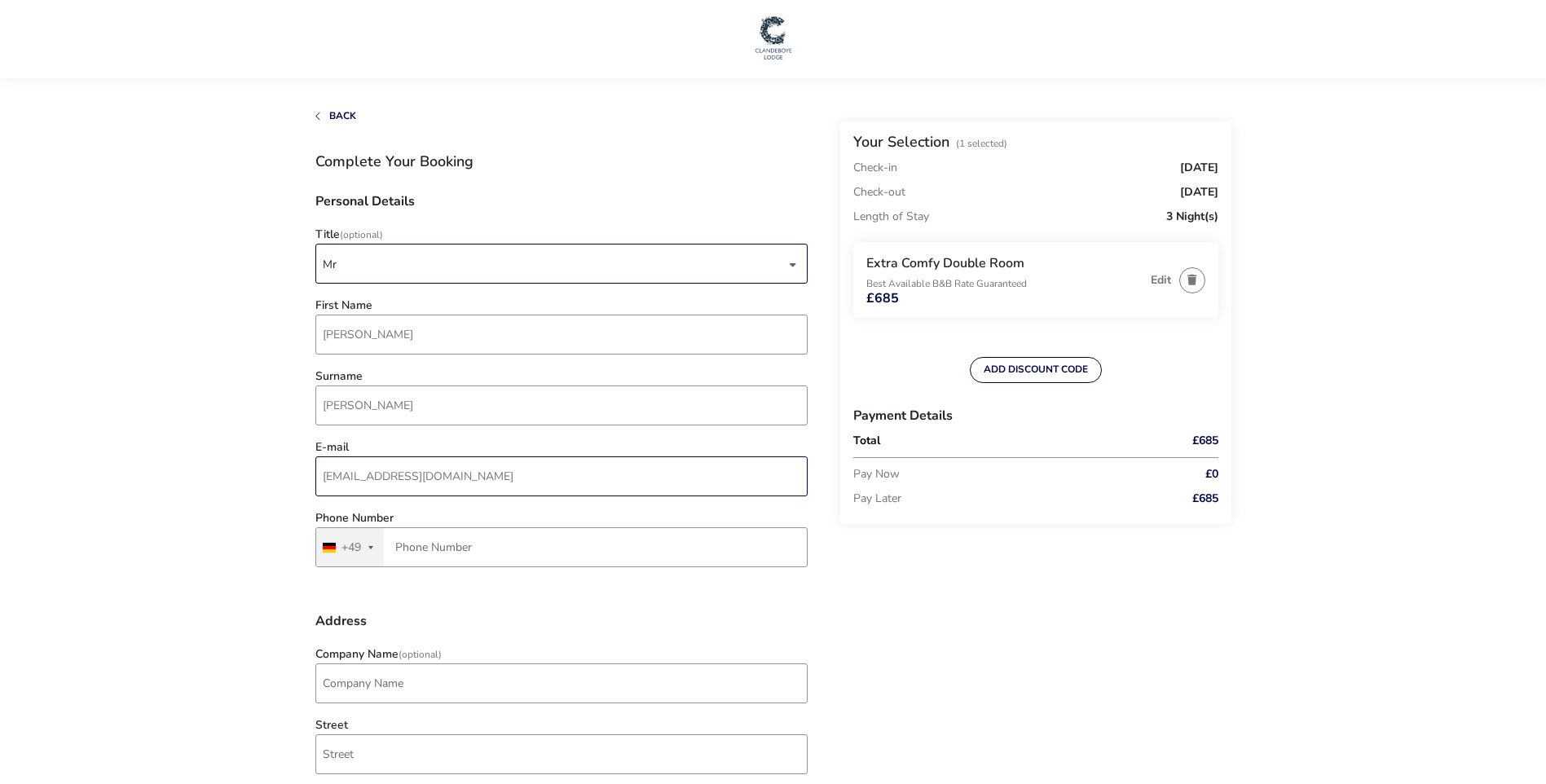
type input "[EMAIL_ADDRESS][DOMAIN_NAME]"
click at [351, 542] on div "+49" at bounding box center [351, 548] width 19 height 11
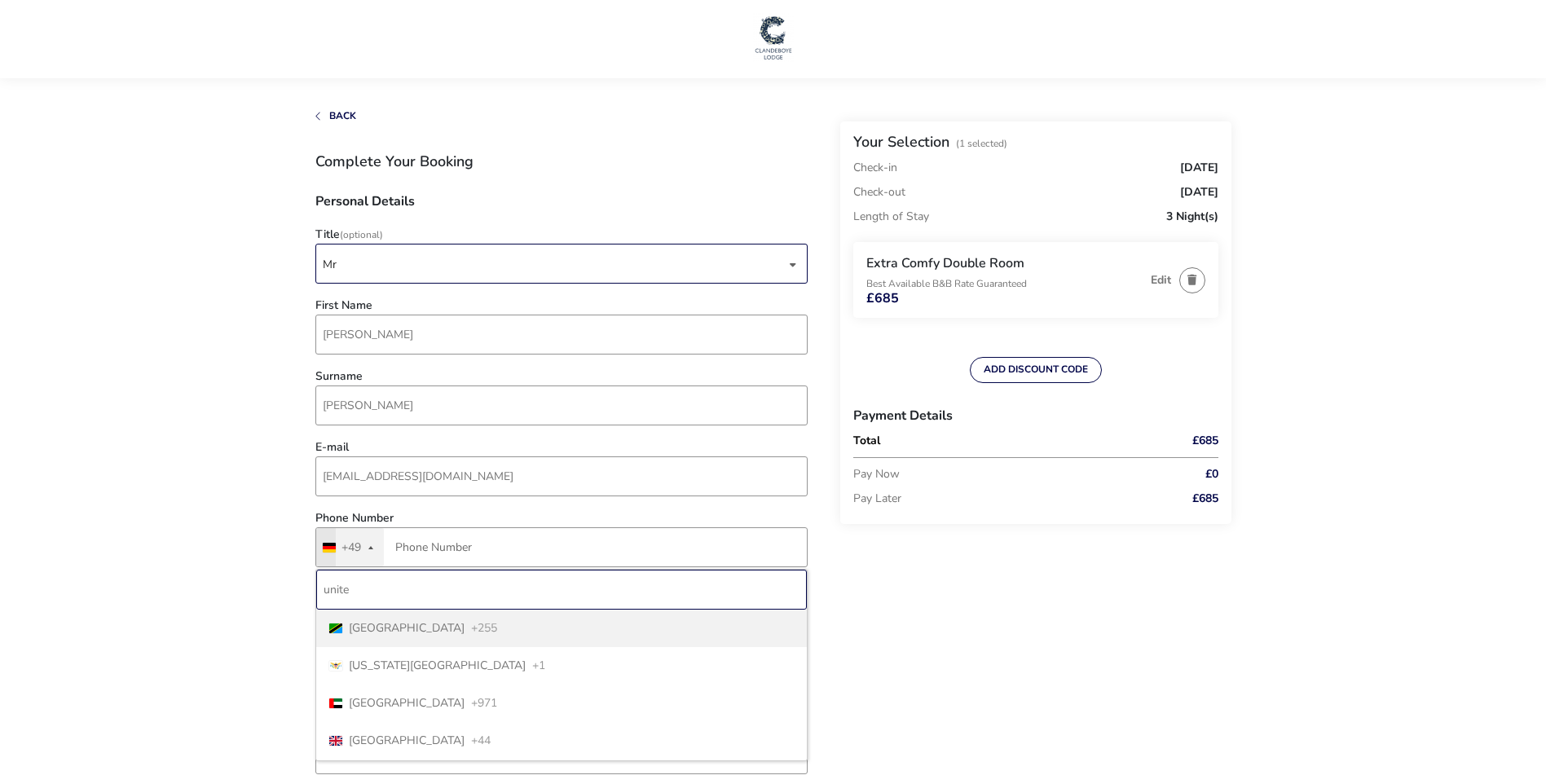
type input "united"
type input "g"
type input "united ki"
click at [472, 632] on span "+44" at bounding box center [481, 628] width 19 height 11
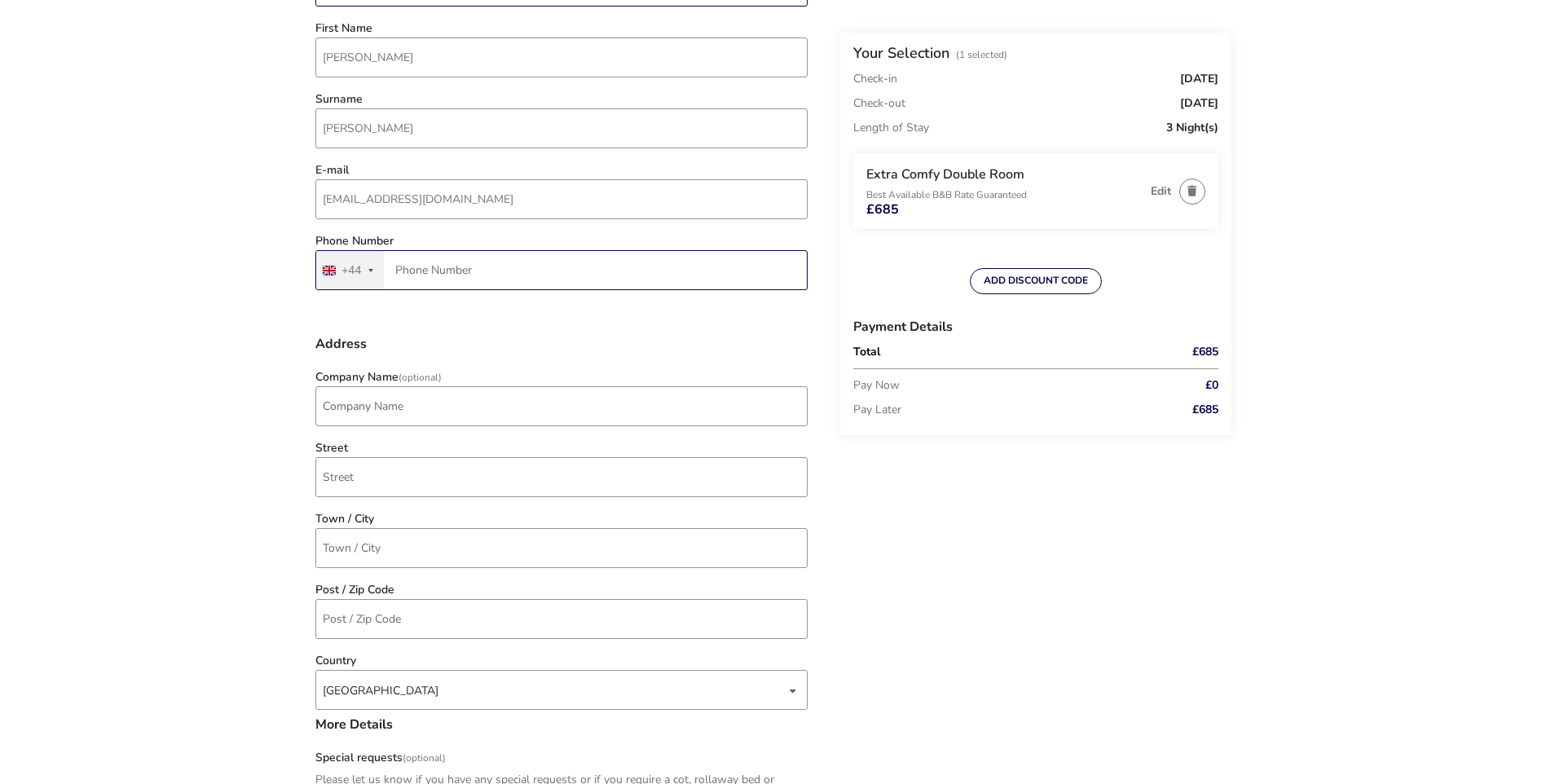
scroll to position [326, 0]
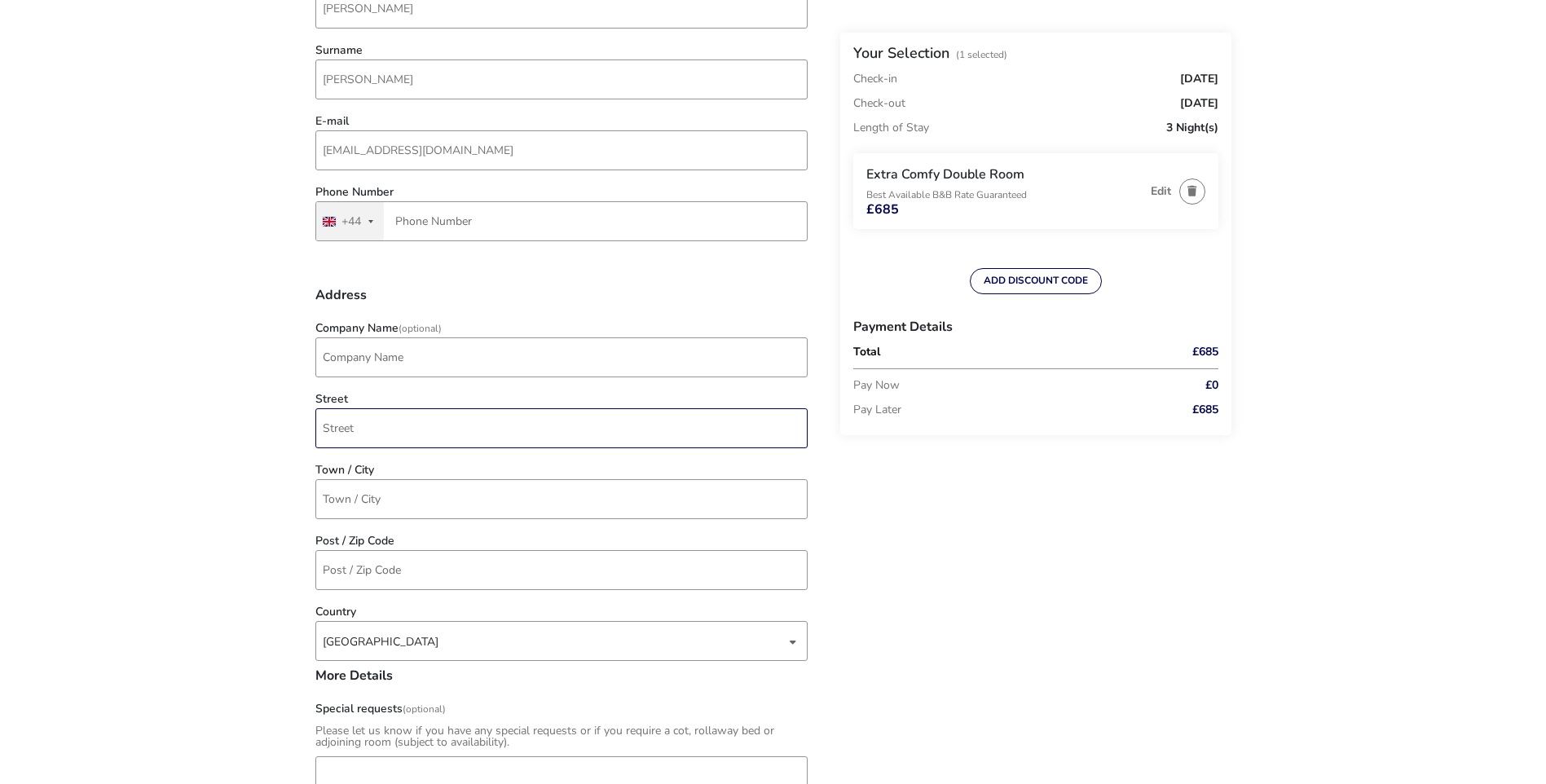
click at [481, 429] on input "Street" at bounding box center [562, 427] width 493 height 40
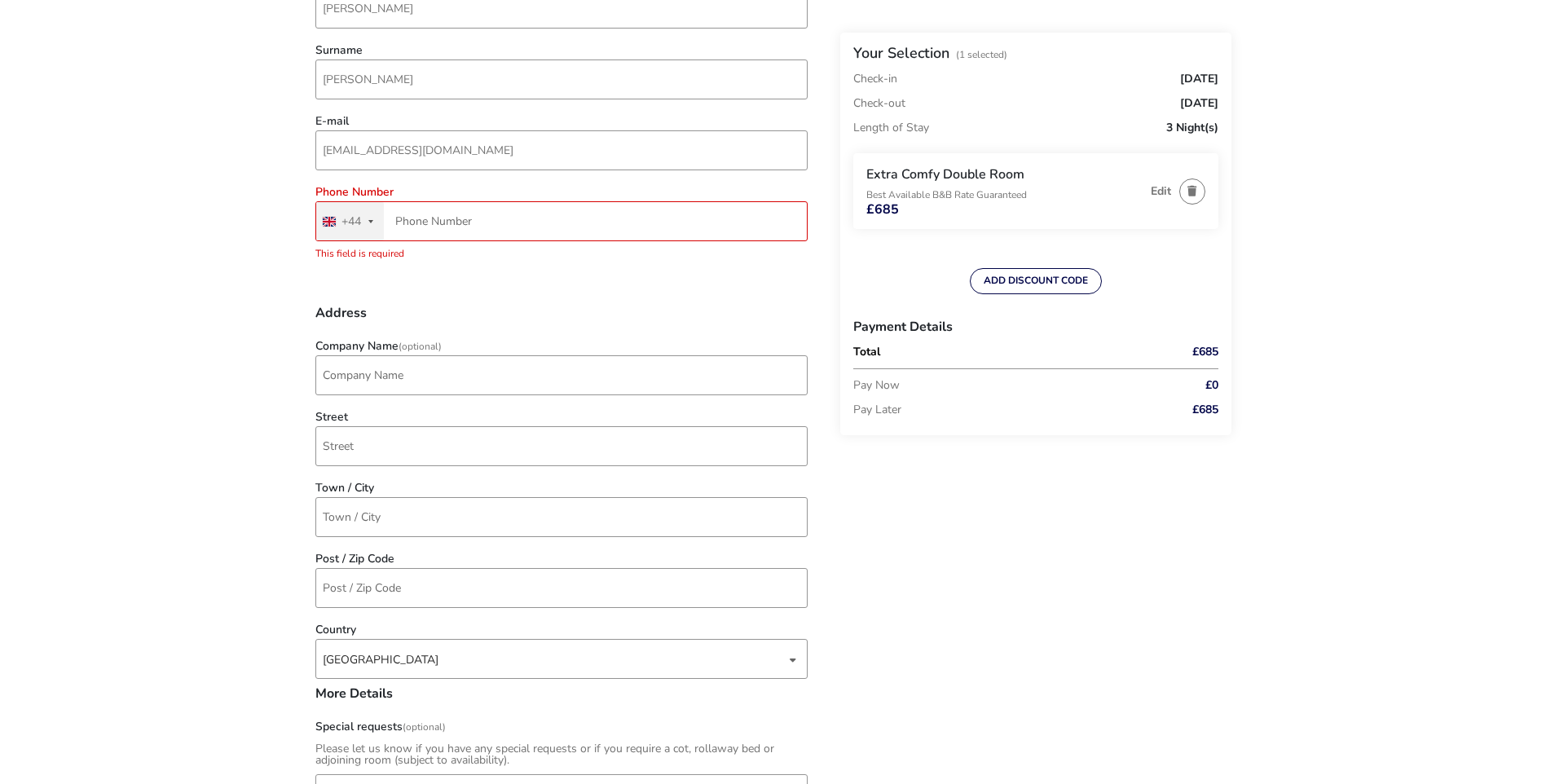
click at [282, 443] on naf-accommodations-shell "Back Your Selection (1 Selected) Check-in [DATE] Check-out [DATE] Length of Sta…" at bounding box center [773, 691] width 1546 height 2035
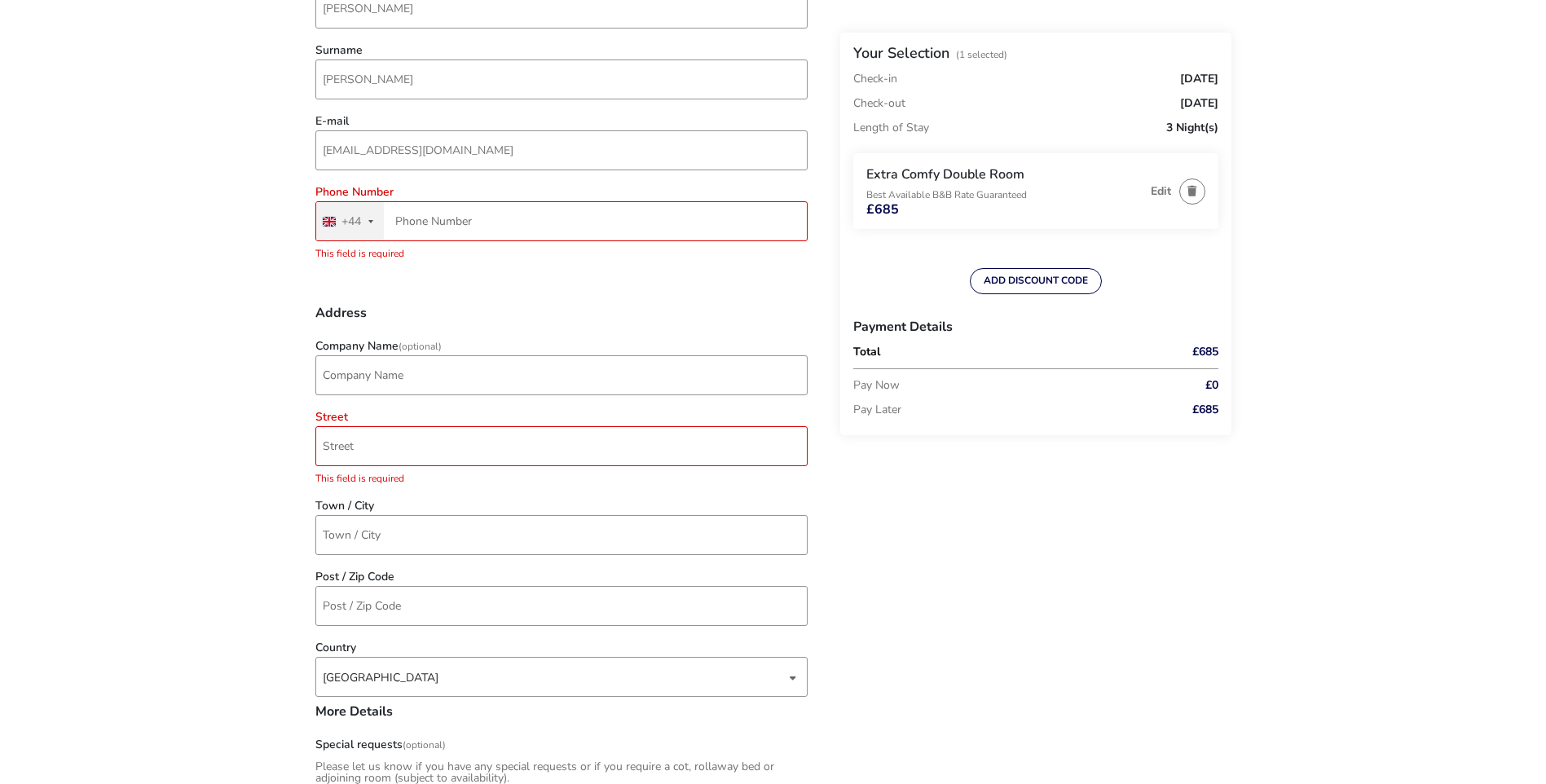
click at [286, 473] on naf-accommodations-shell "Back Your Selection (1 Selected) Check-in [DATE] Check-out [DATE] Length of Sta…" at bounding box center [773, 700] width 1546 height 2053
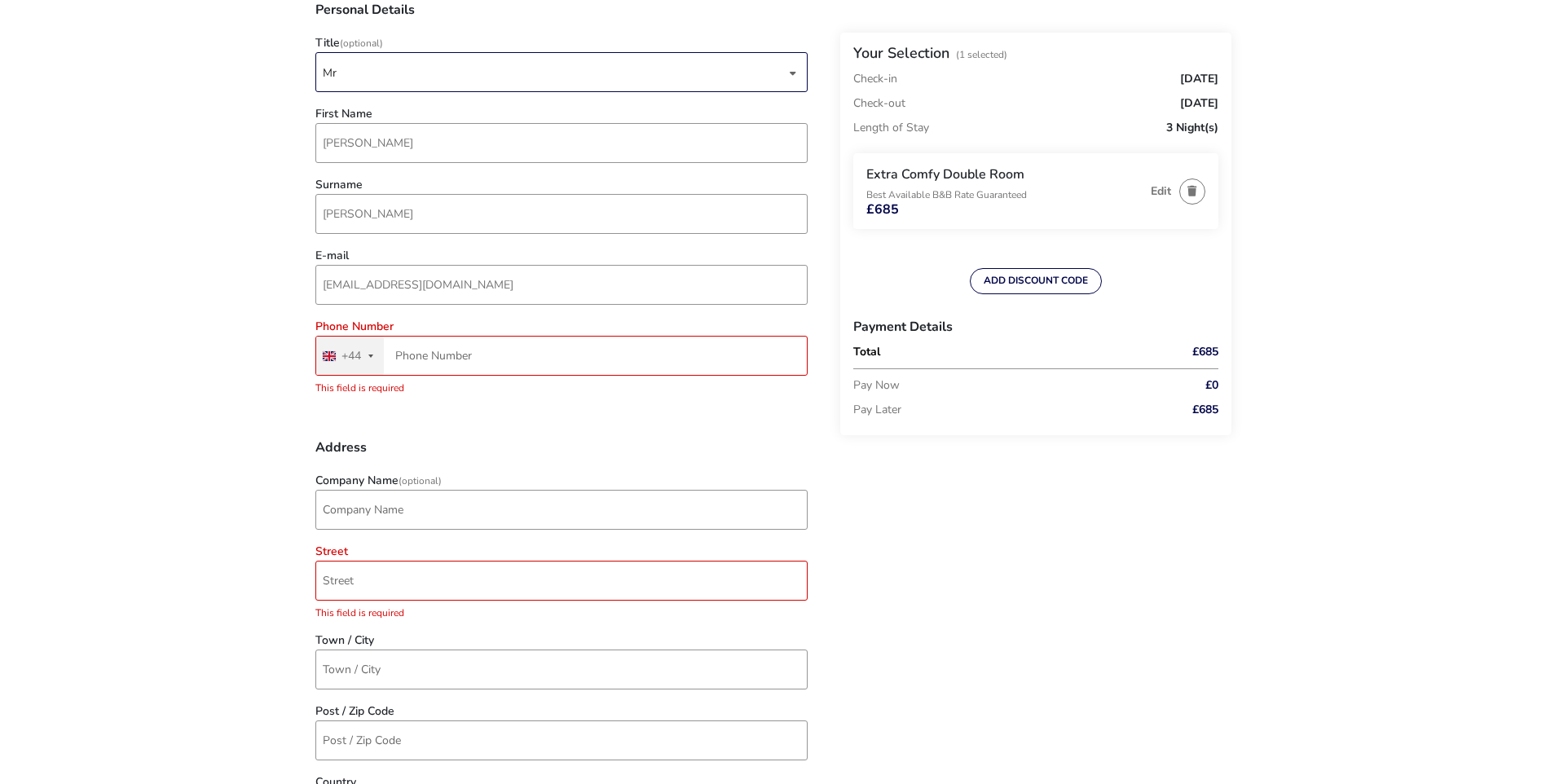
scroll to position [82, 0]
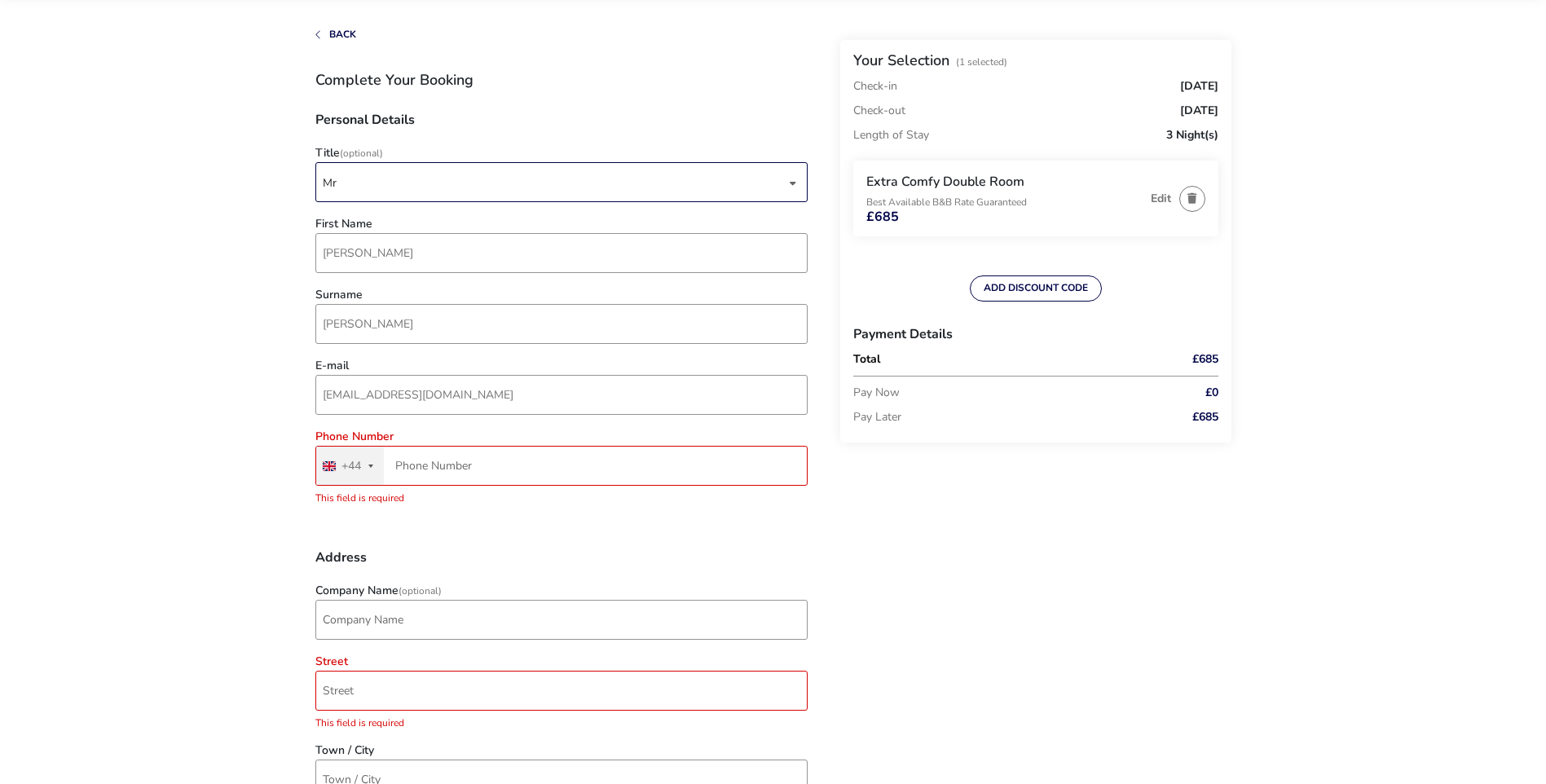
click at [551, 466] on input "Phone Number" at bounding box center [562, 465] width 493 height 40
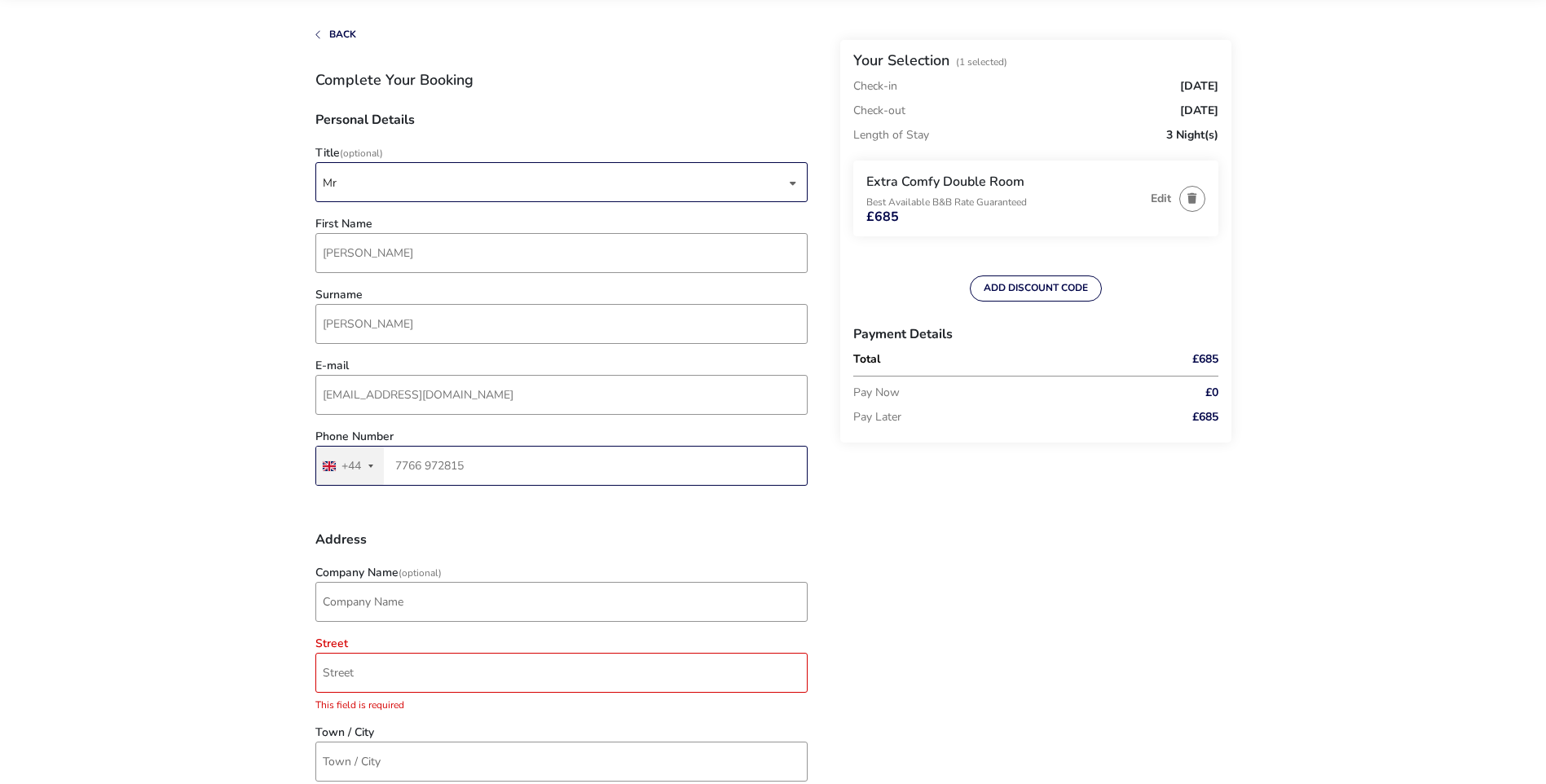
type input "7766 972815"
click at [369, 663] on input "Street" at bounding box center [562, 672] width 493 height 40
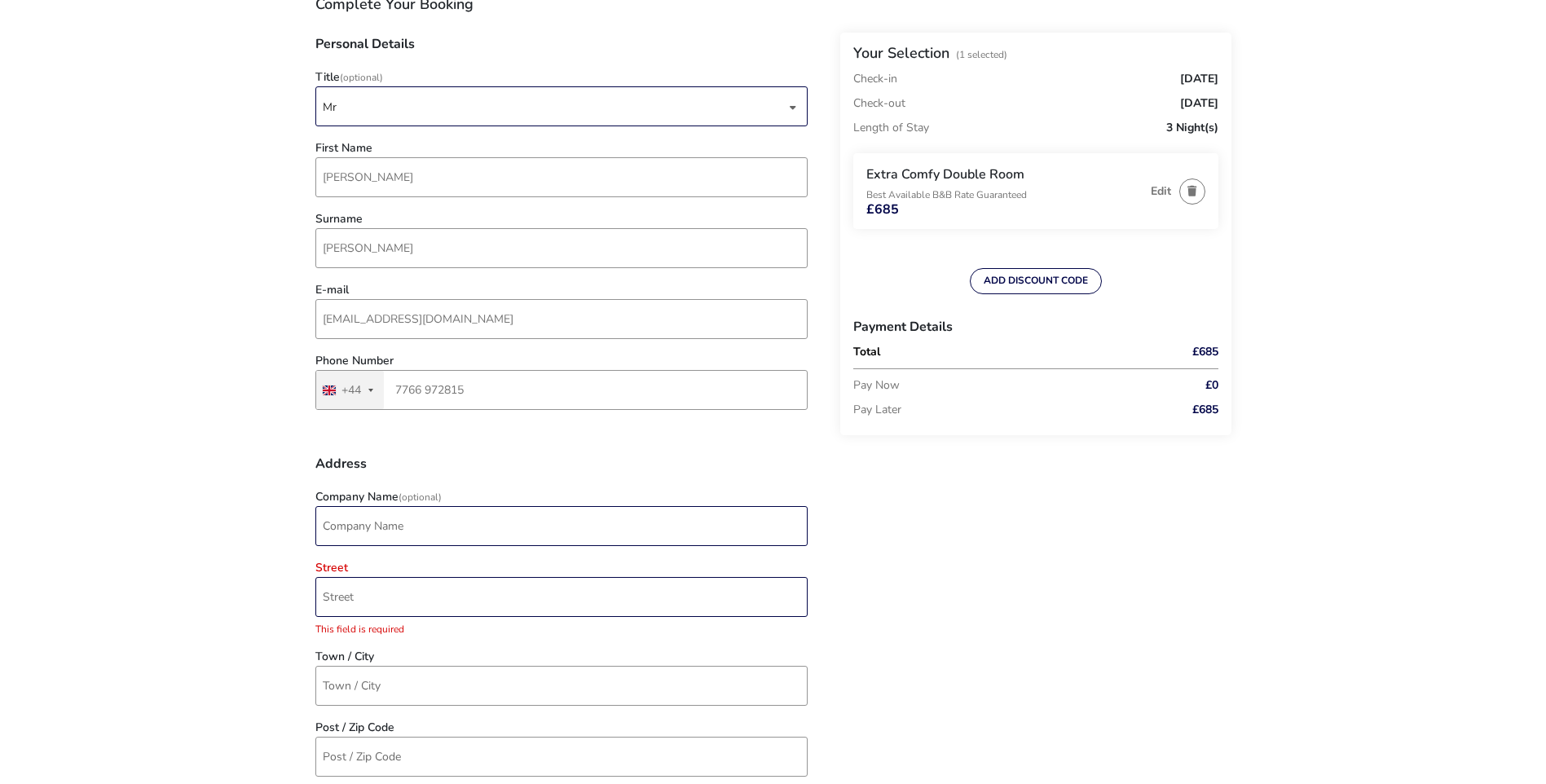
scroll to position [244, 0]
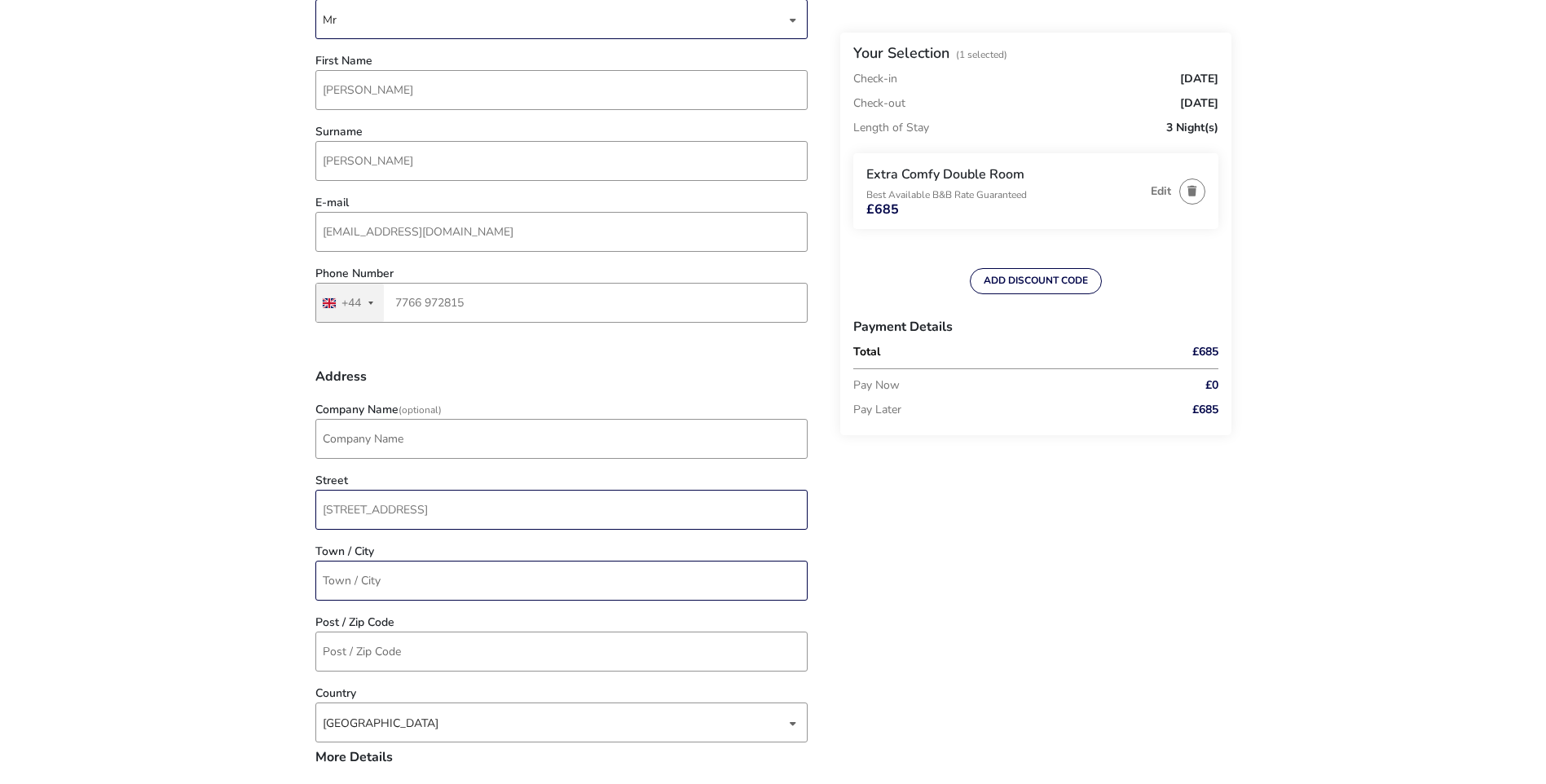
type input "[STREET_ADDRESS]"
click at [526, 579] on input "Town / City" at bounding box center [562, 580] width 493 height 40
click at [1080, 549] on div "Back Your Selection (1 Selected) Check-in [DATE] Check-out [DATE] Length of Sta…" at bounding box center [773, 782] width 916 height 1832
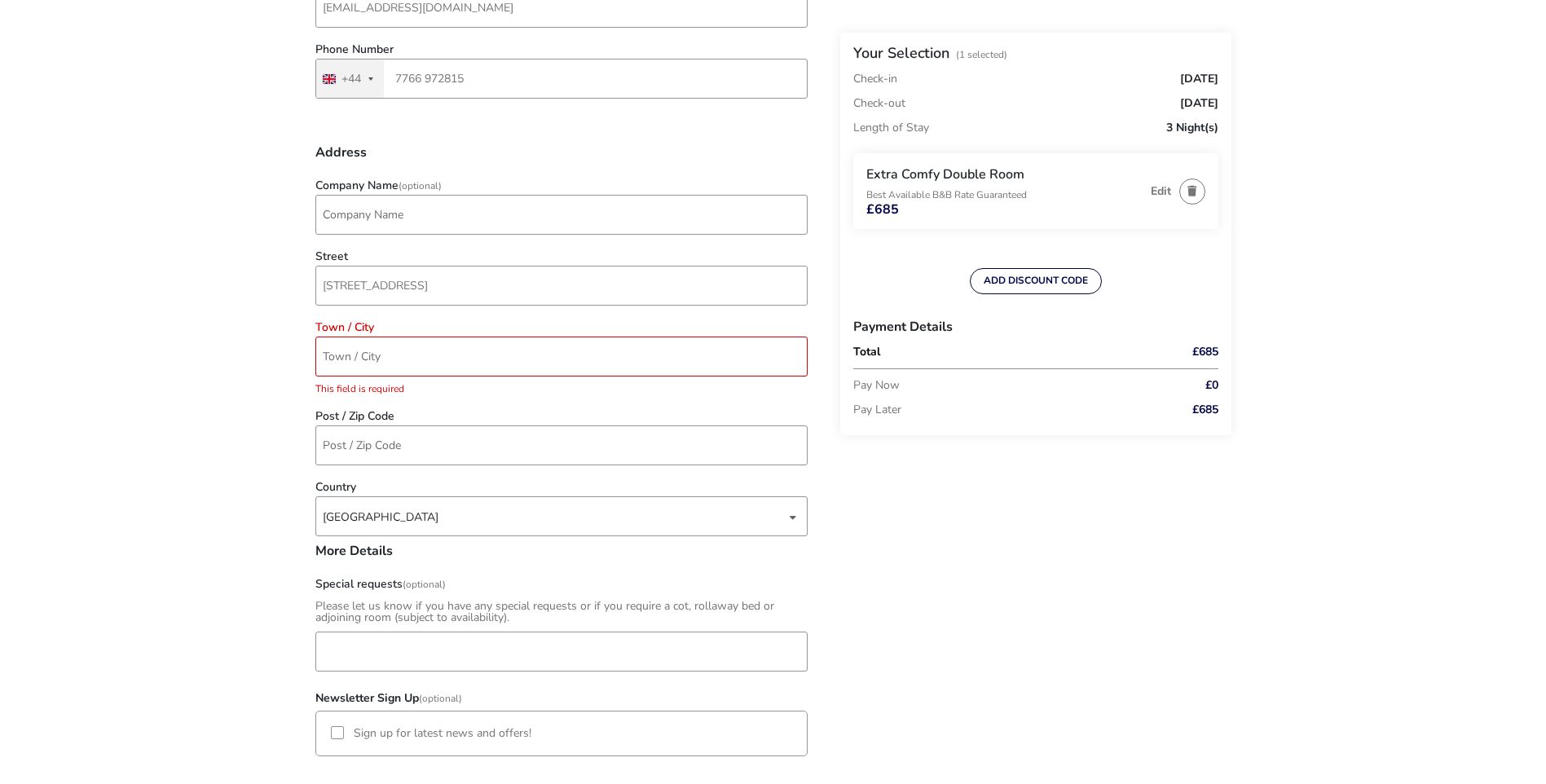
scroll to position [326, 0]
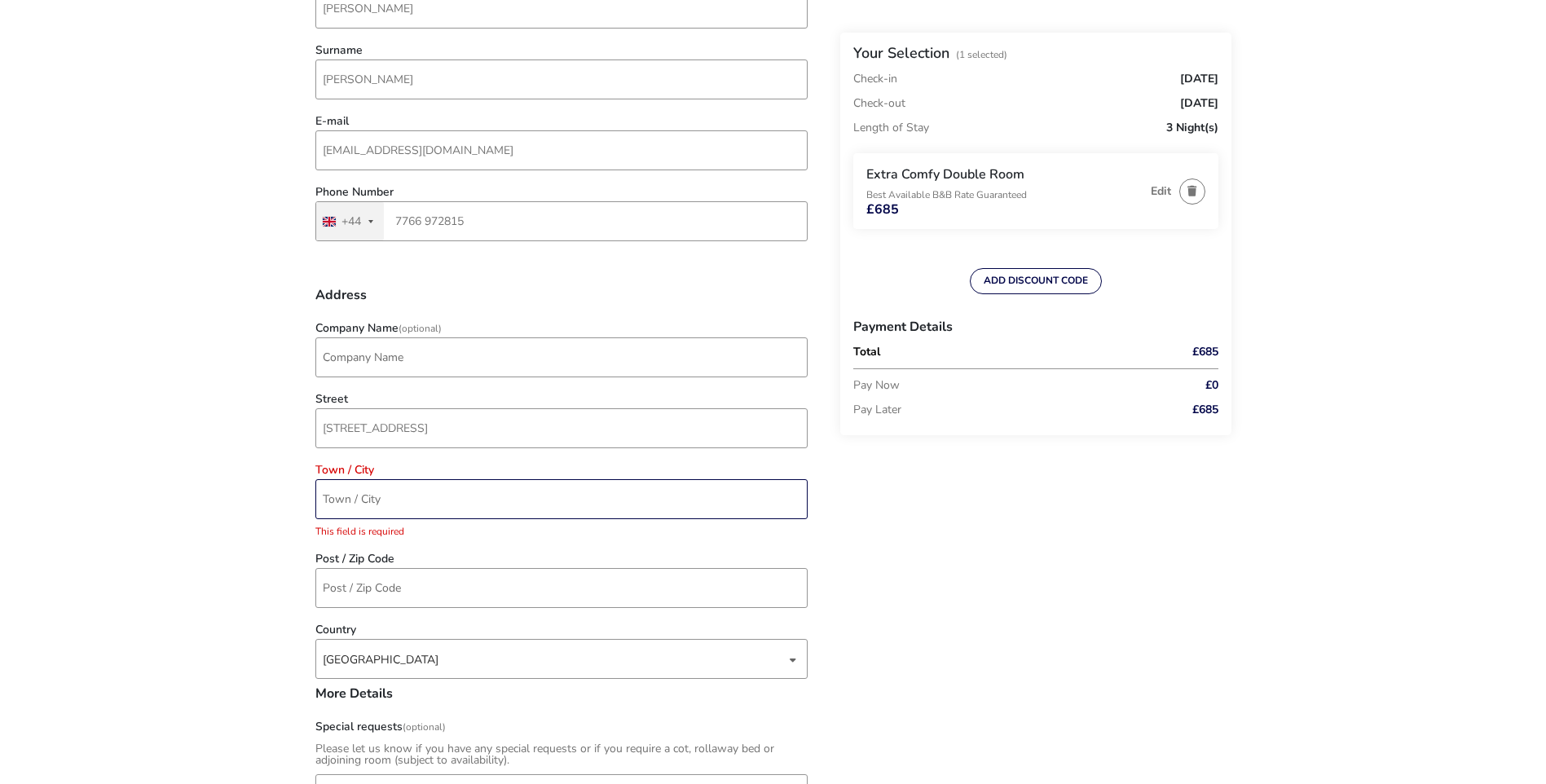
click at [432, 502] on input "Town / City" at bounding box center [562, 498] width 493 height 40
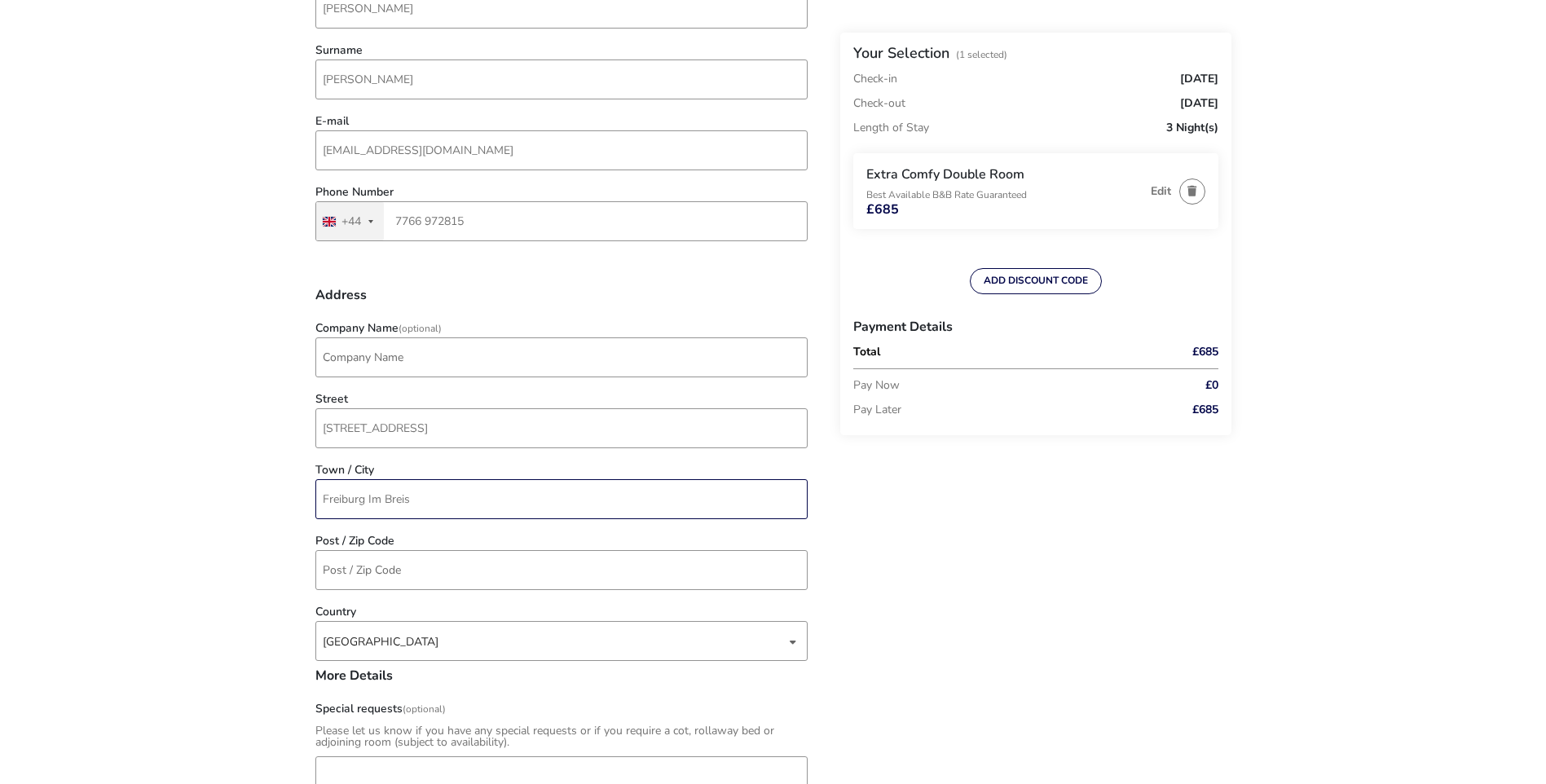
drag, startPoint x: 486, startPoint y: 492, endPoint x: 284, endPoint y: 500, distance: 202.2
click at [287, 498] on naf-accommodations-shell "Back Your Selection (1 Selected) Check-in [DATE] Check-out [DATE] Length of Sta…" at bounding box center [773, 682] width 1546 height 2017
paste input "[GEOGRAPHIC_DATA]"
type input "[GEOGRAPHIC_DATA]"
click at [343, 551] on input "Post / Zip Code" at bounding box center [562, 570] width 493 height 40
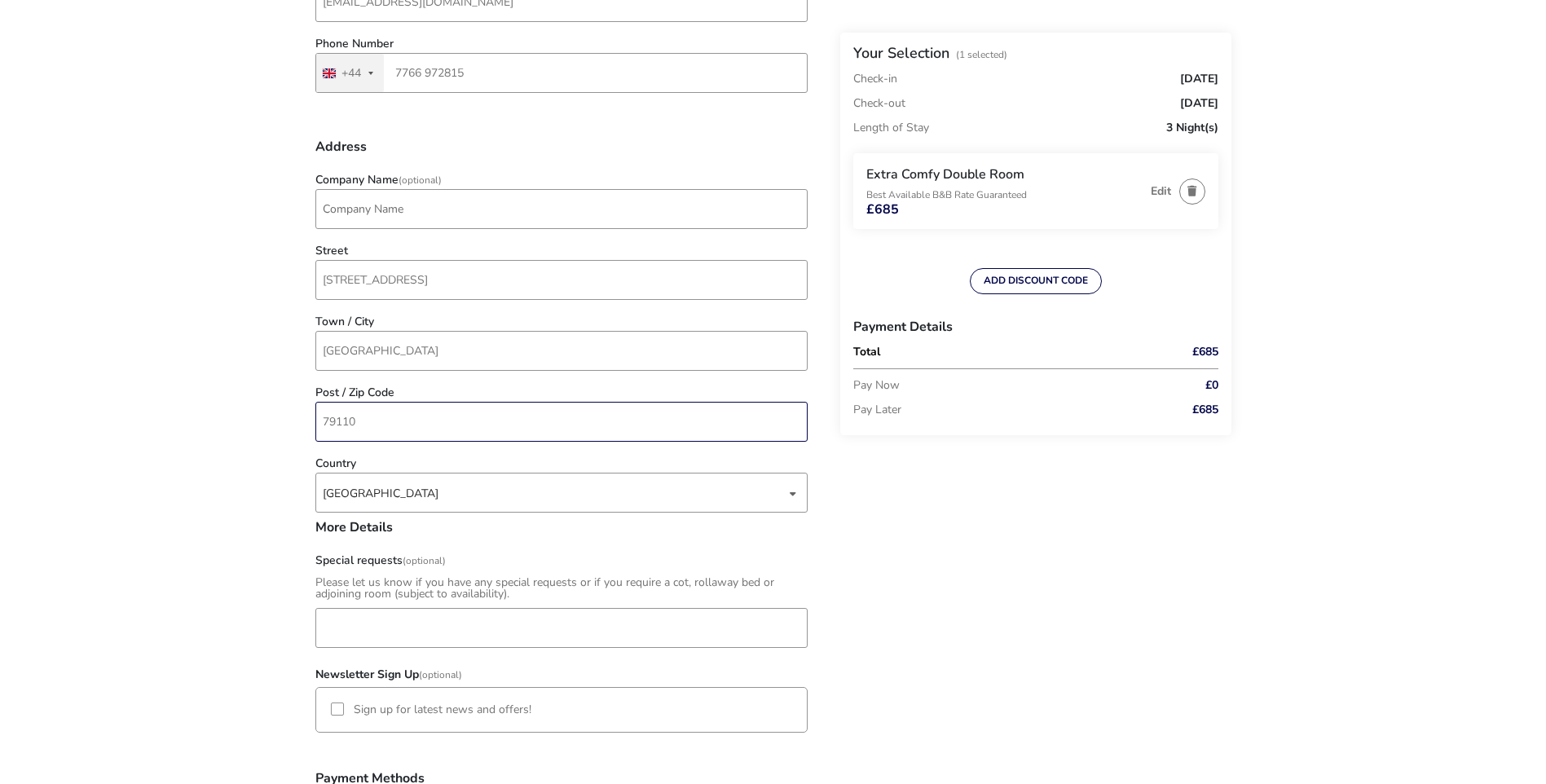
scroll to position [489, 0]
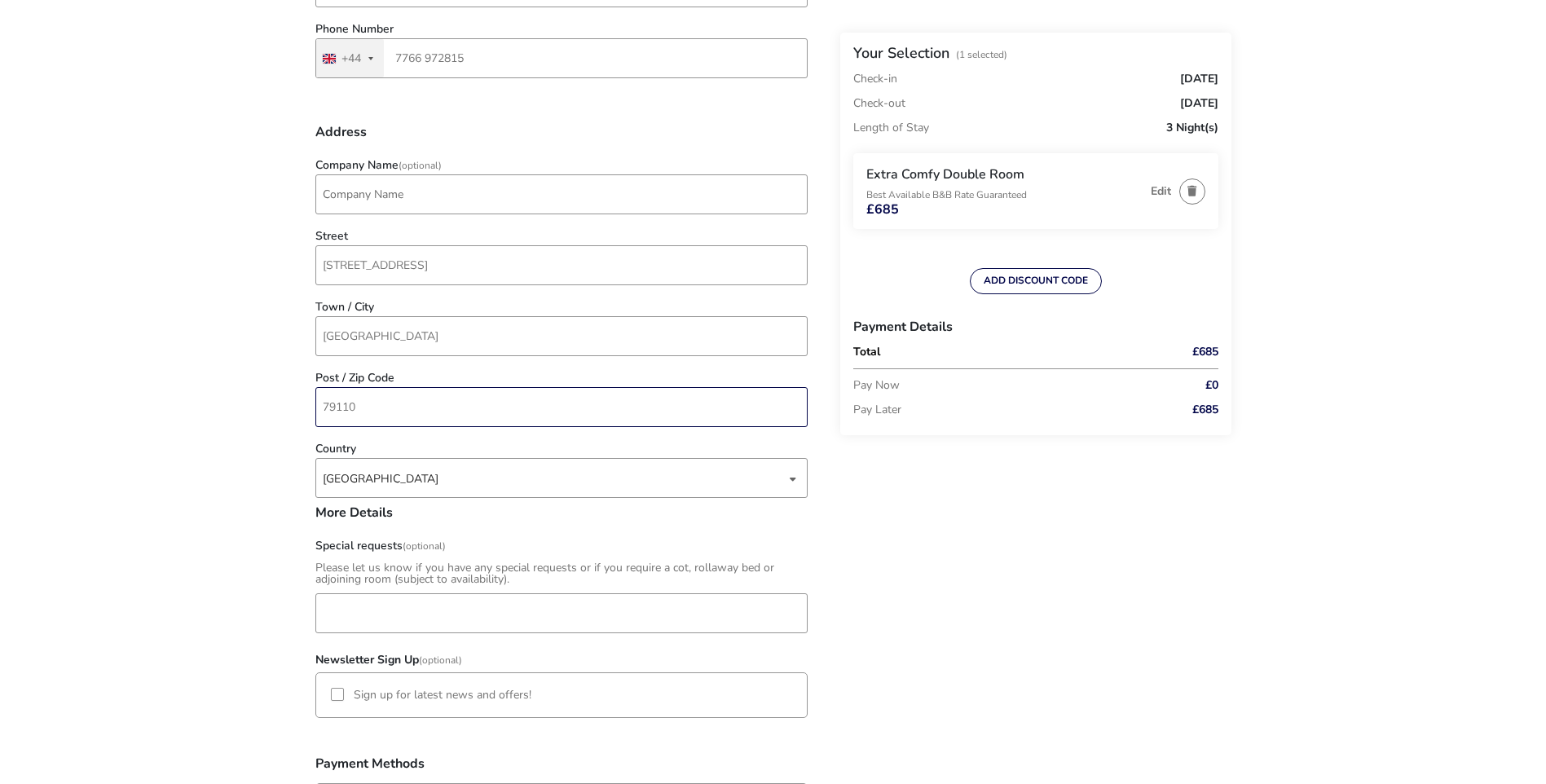
type input "79110"
click at [967, 551] on div "Back Your Selection (1 Selected) Check-in [DATE] Check-out [DATE] Length of Sta…" at bounding box center [773, 538] width 916 height 1832
click at [204, 587] on naf-accommodations-shell "Back Your Selection (1 Selected) Check-in [DATE] Check-out [DATE] Length of Sta…" at bounding box center [773, 519] width 1546 height 2017
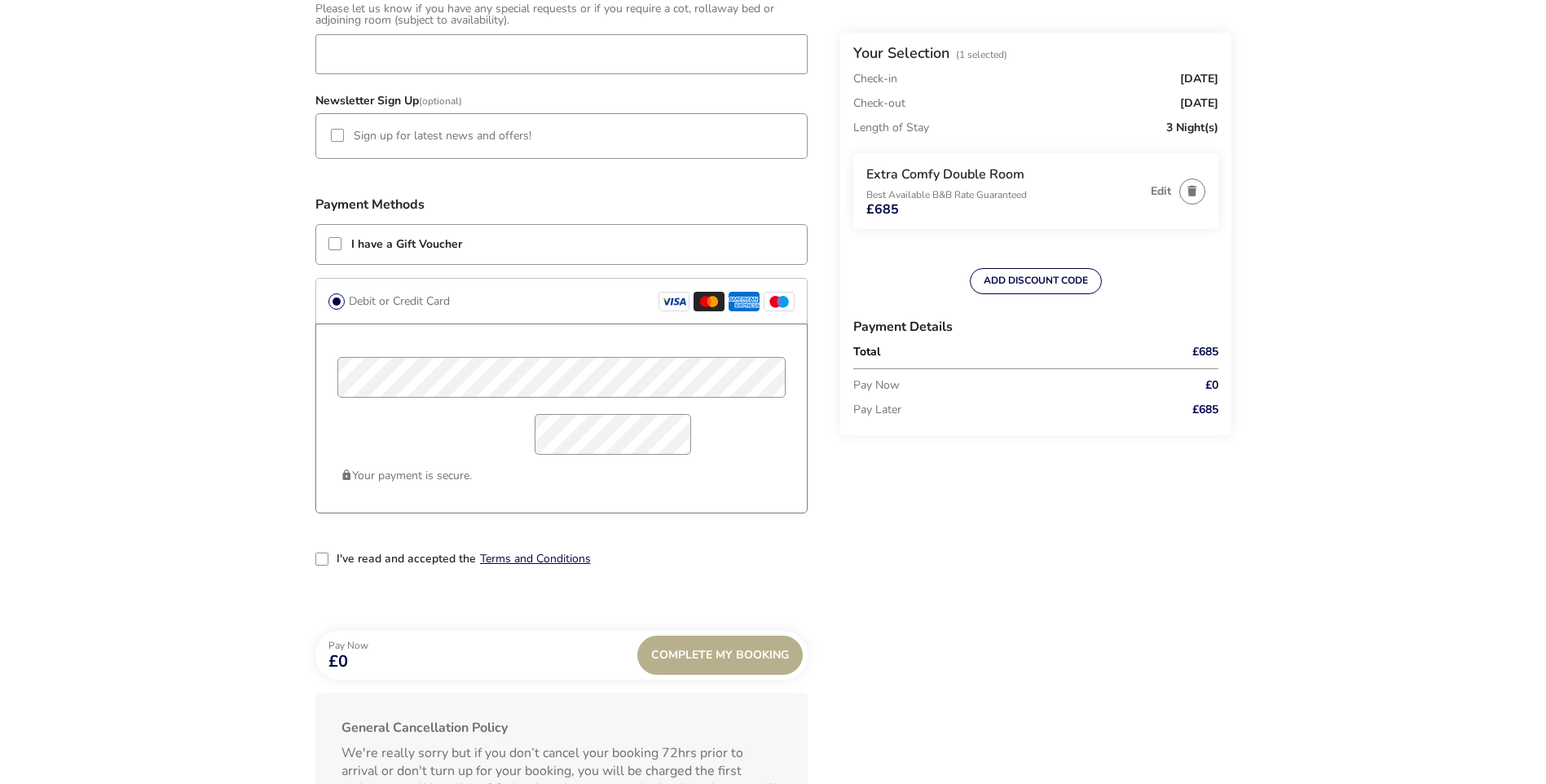
scroll to position [1060, 0]
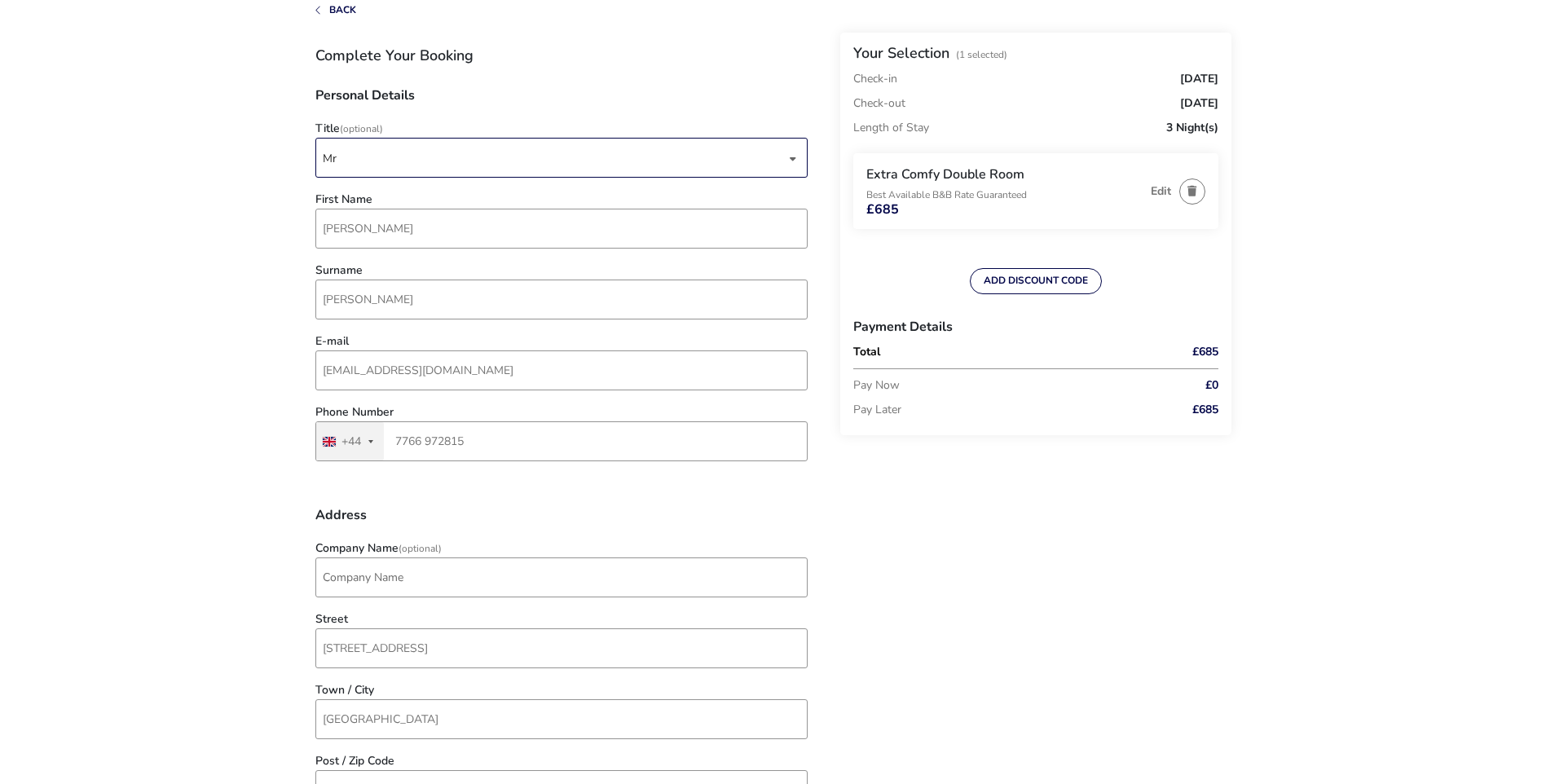
scroll to position [0, 0]
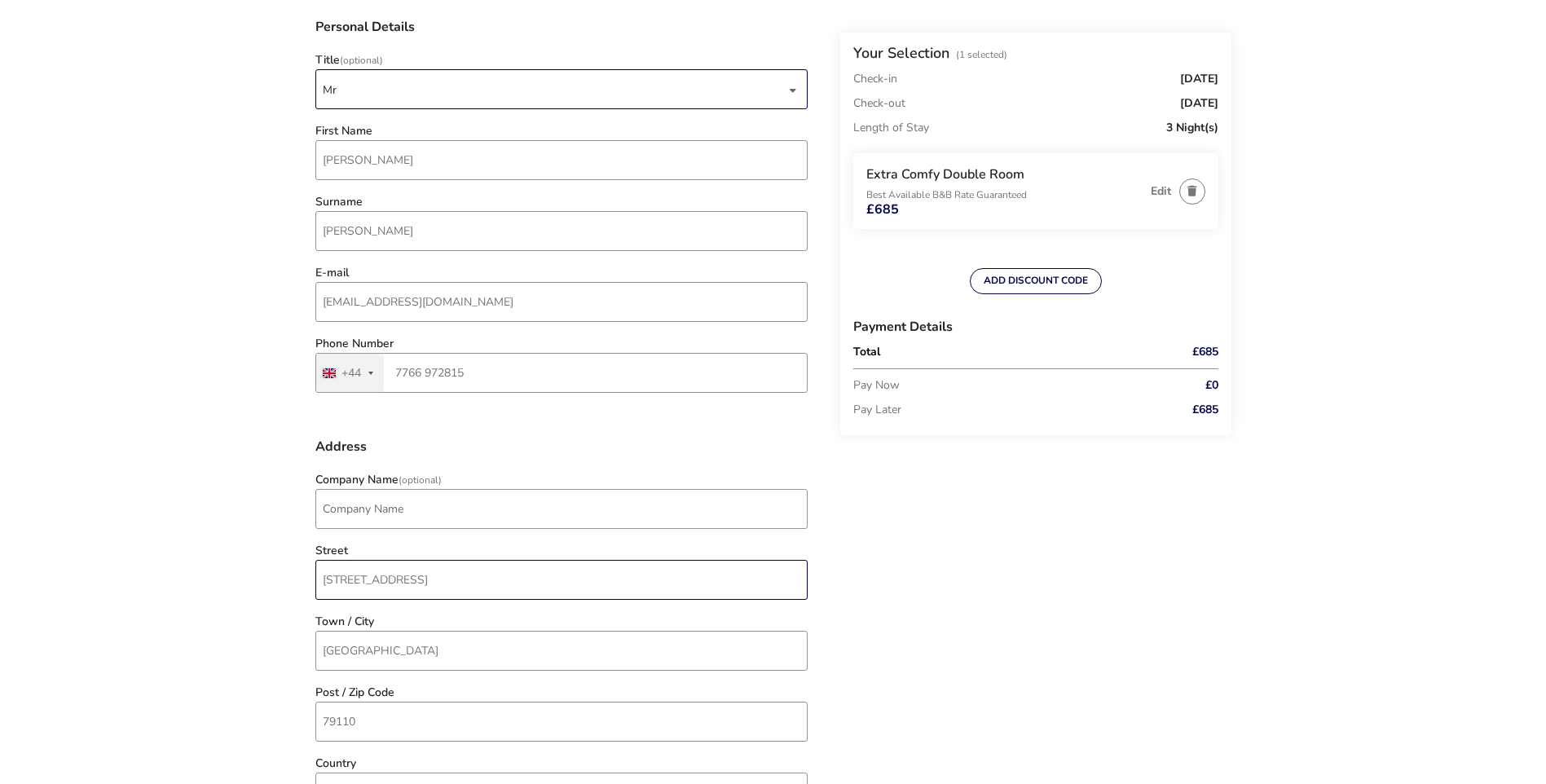
scroll to position [244, 0]
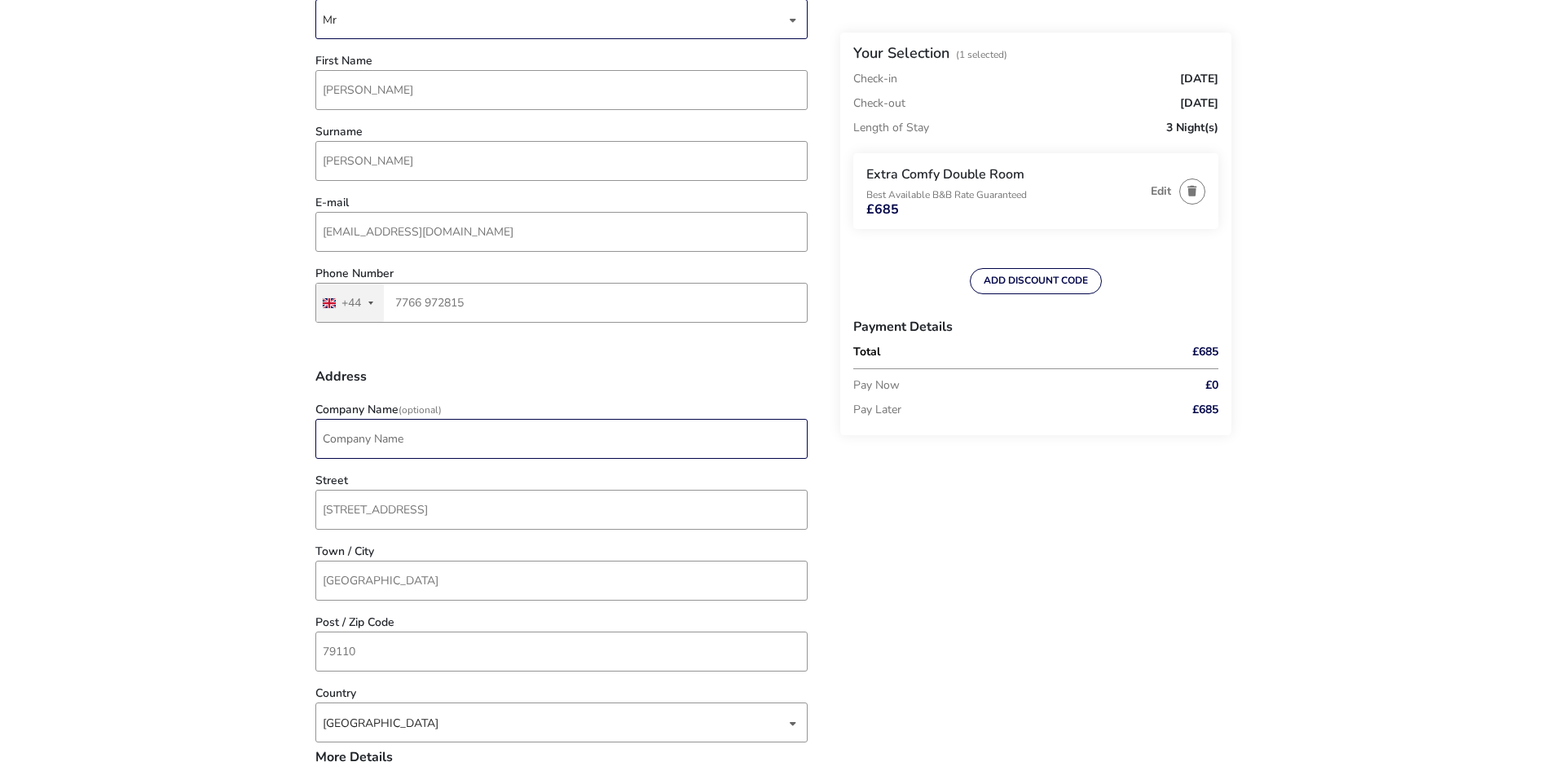
click at [417, 436] on input "Company Name (Optional)" at bounding box center [562, 438] width 493 height 40
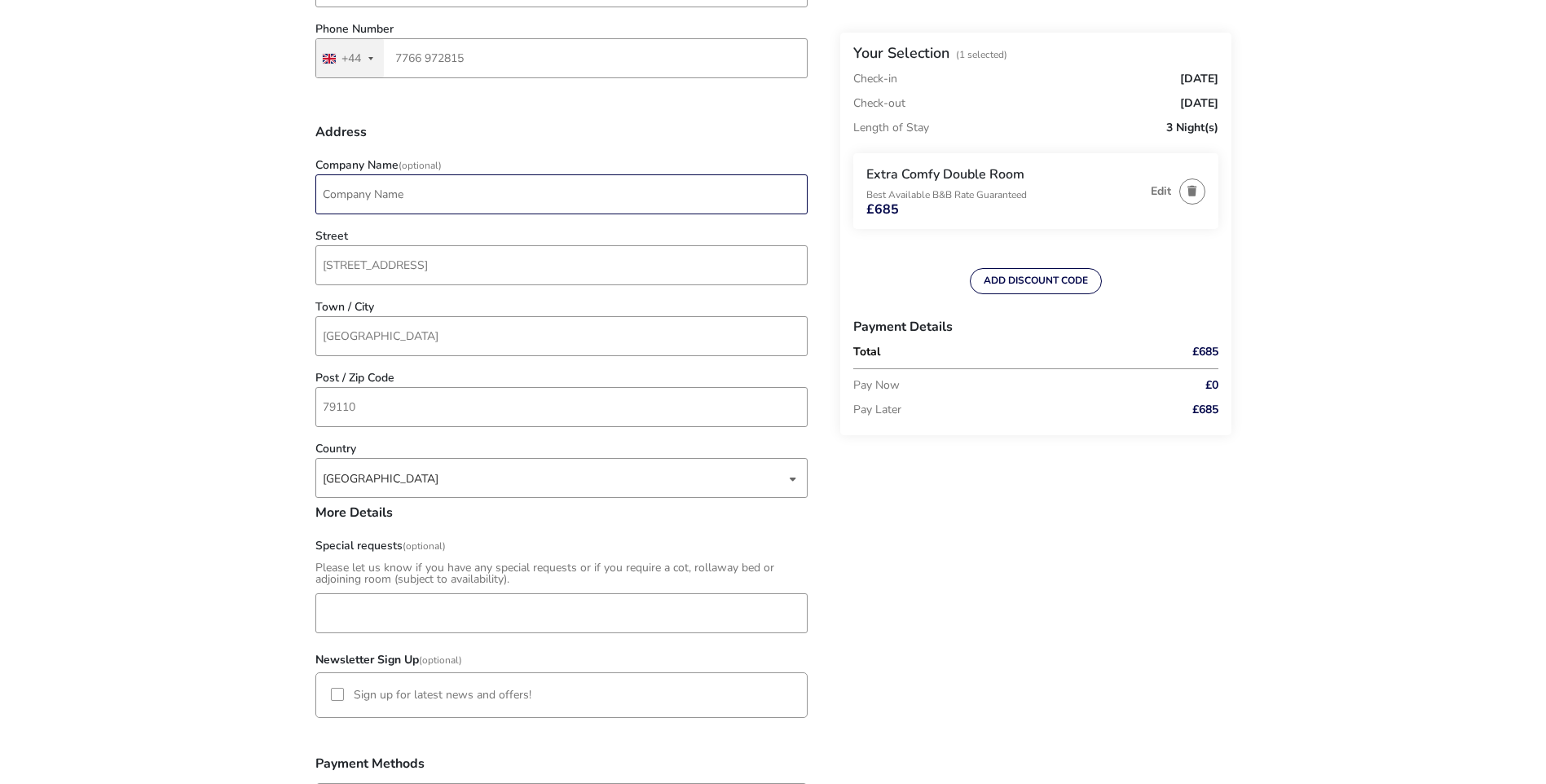
scroll to position [733, 0]
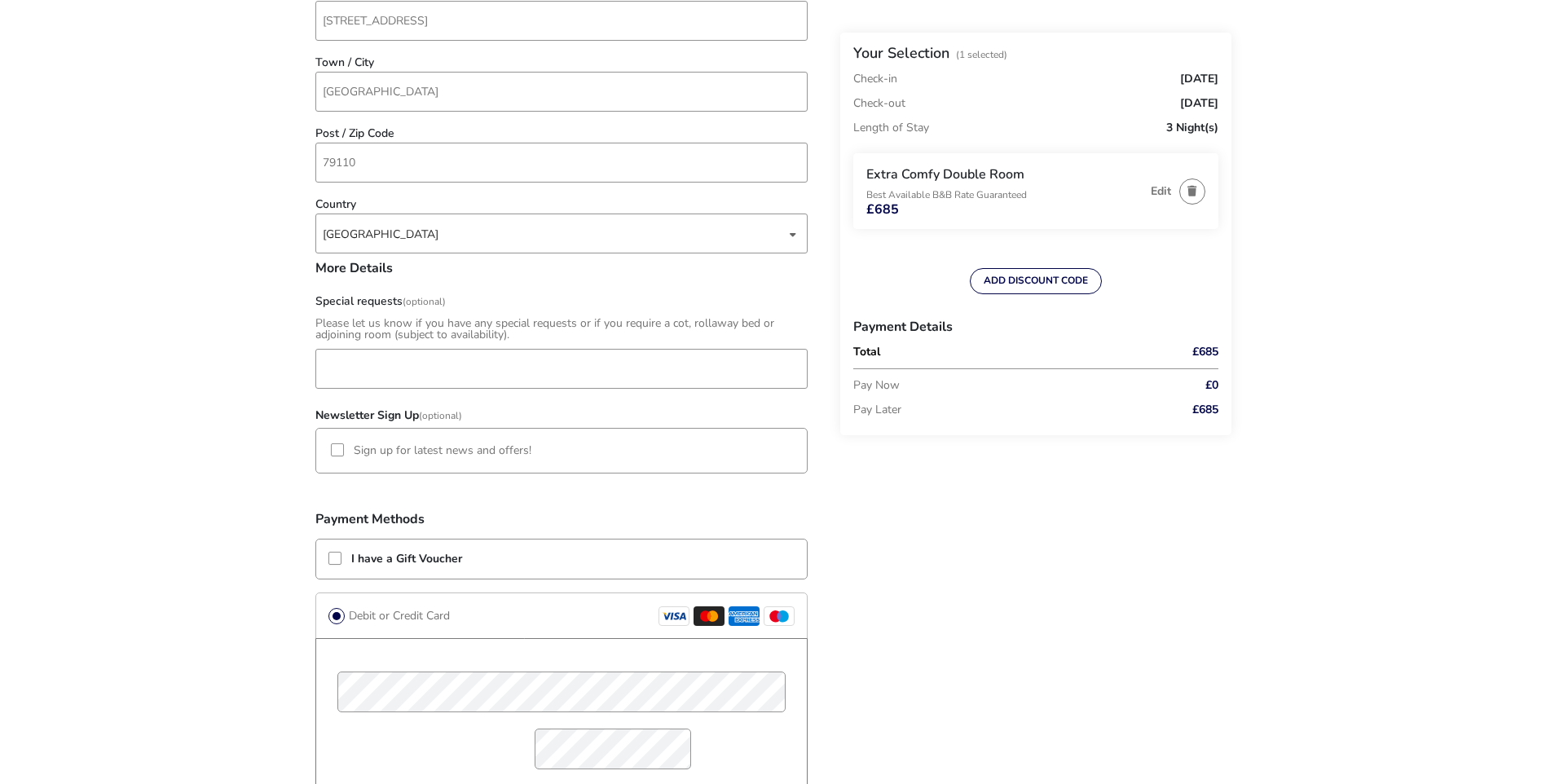
click at [250, 367] on naf-accommodations-shell "Back Your Selection (1 Selected) Check-in [DATE] Check-out [DATE] Length of Sta…" at bounding box center [773, 275] width 1546 height 2017
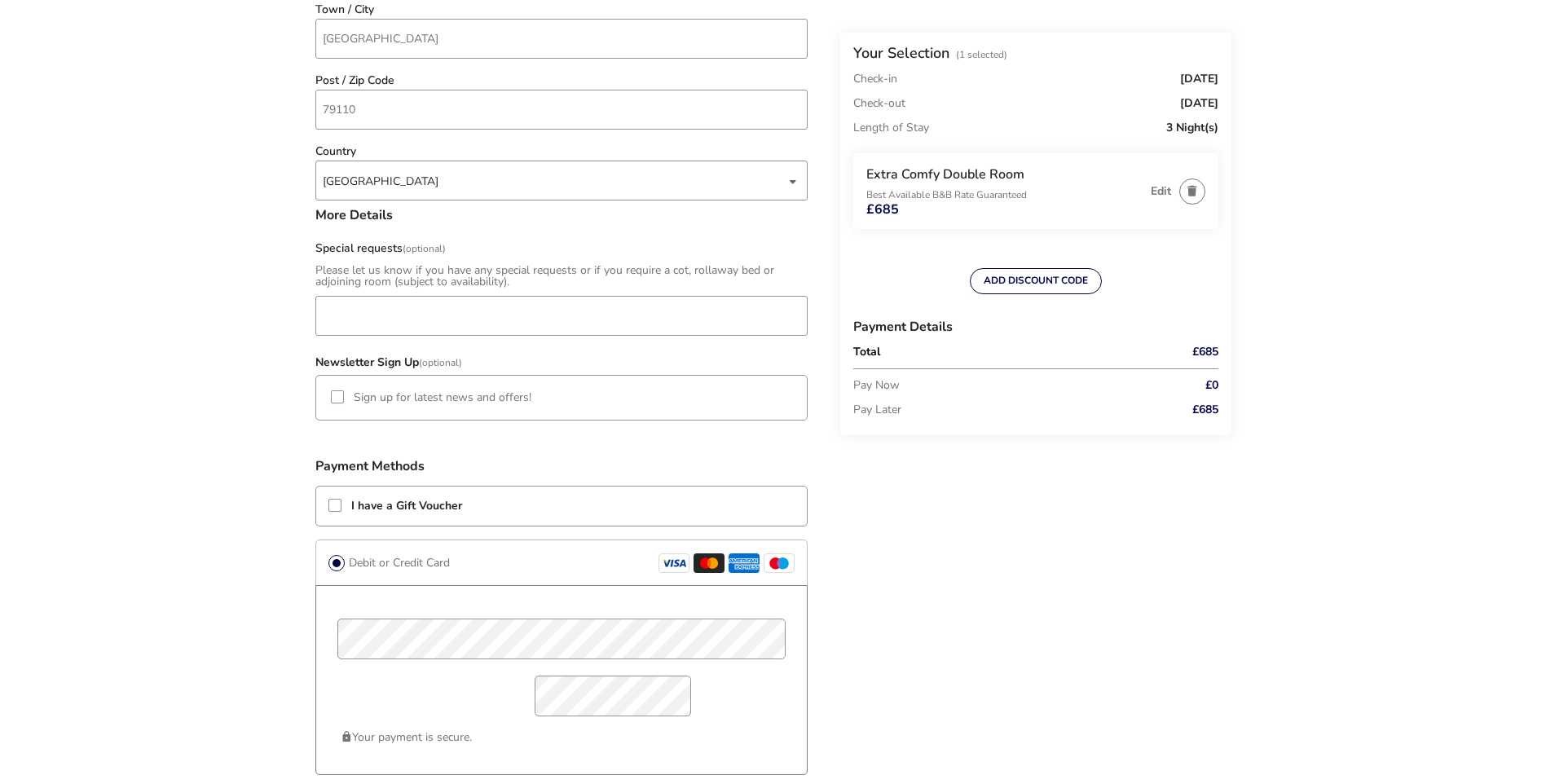
scroll to position [896, 0]
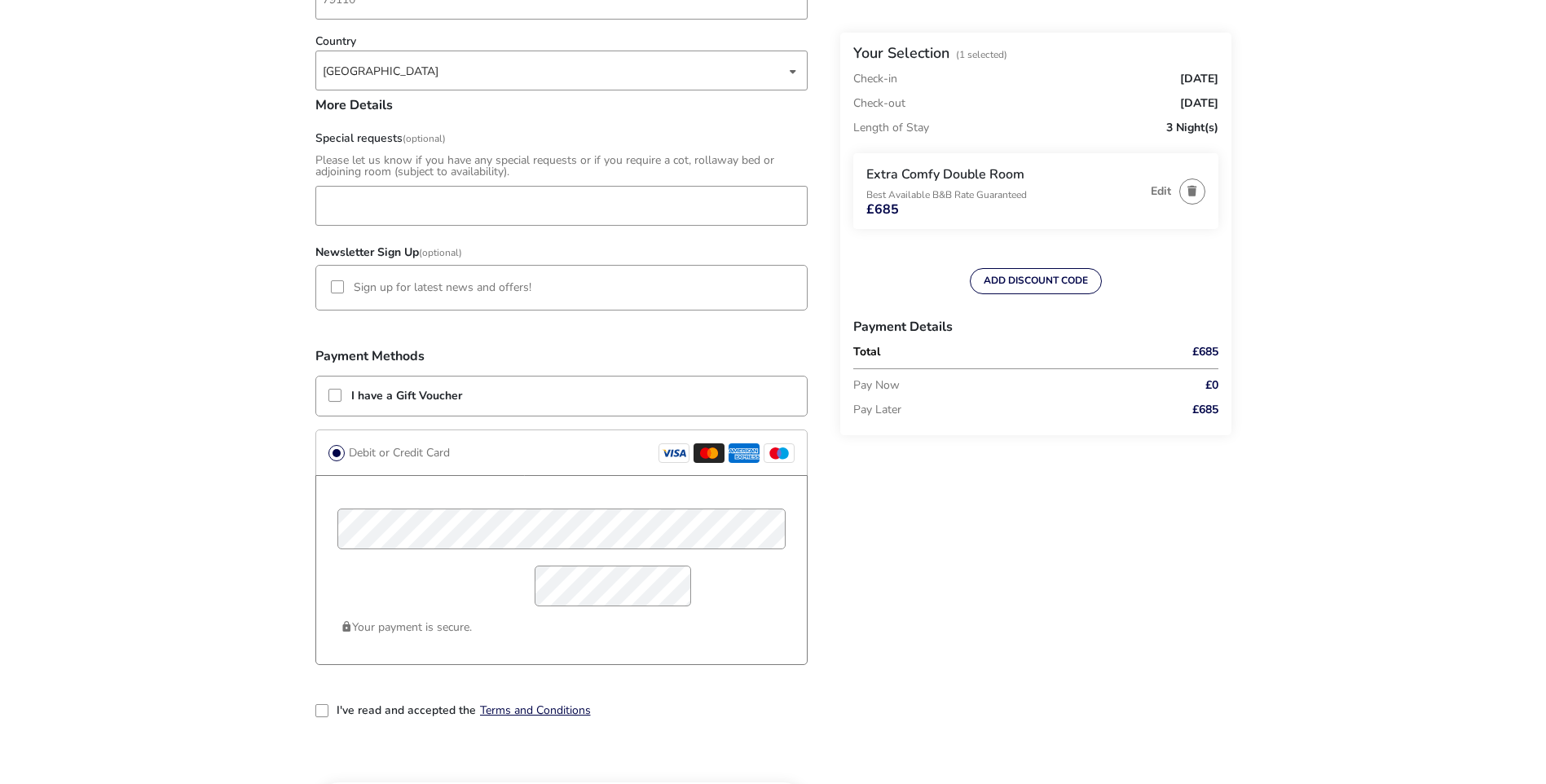
click at [1112, 507] on div "Back Your Selection (1 Selected) Check-in [DATE] Check-out [DATE] Length of Sta…" at bounding box center [773, 130] width 916 height 1832
click at [935, 675] on div "Back Your Selection (1 Selected) Check-in [DATE] Check-out [DATE] Length of Sta…" at bounding box center [773, 130] width 916 height 1832
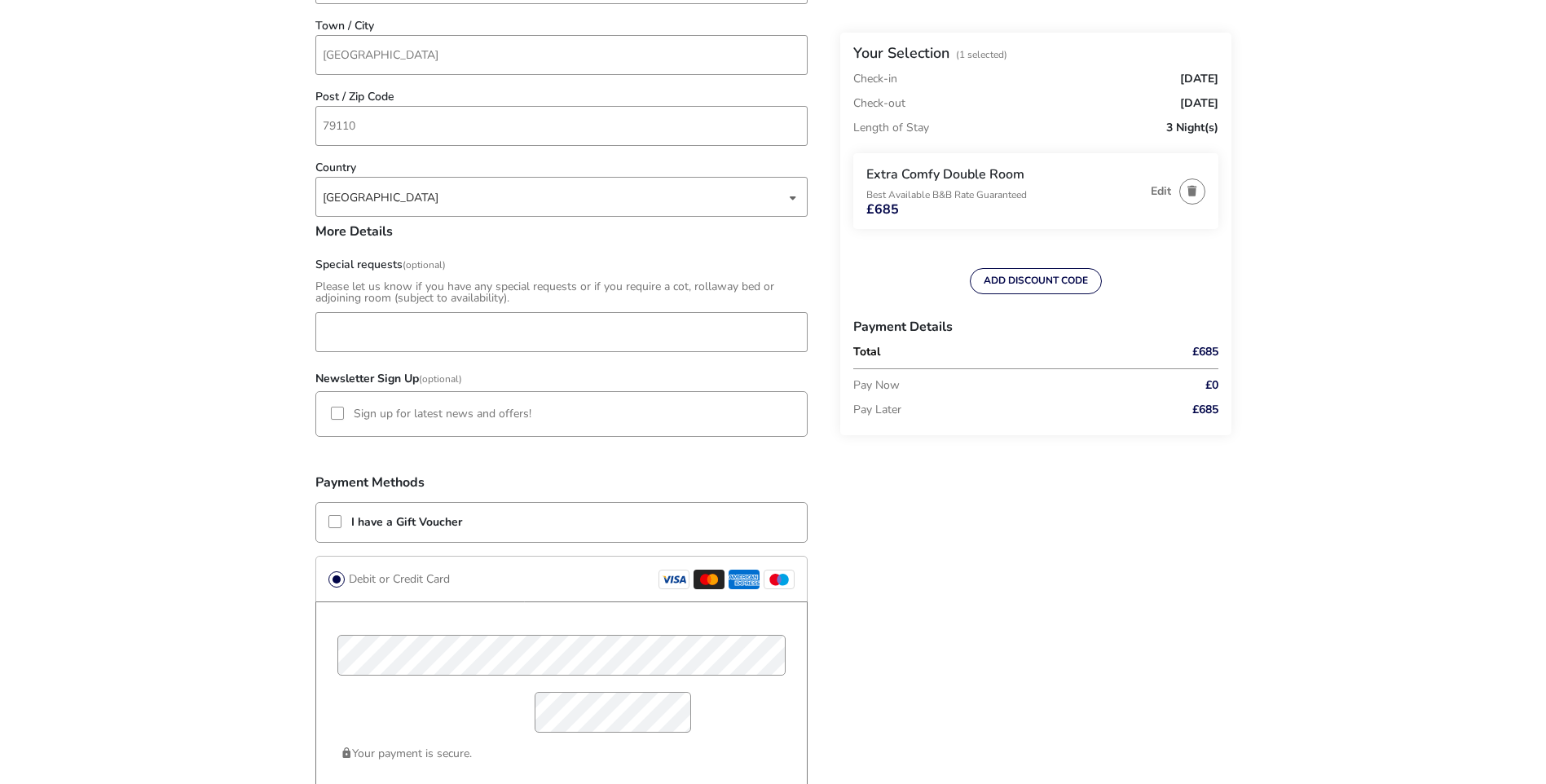
scroll to position [1141, 0]
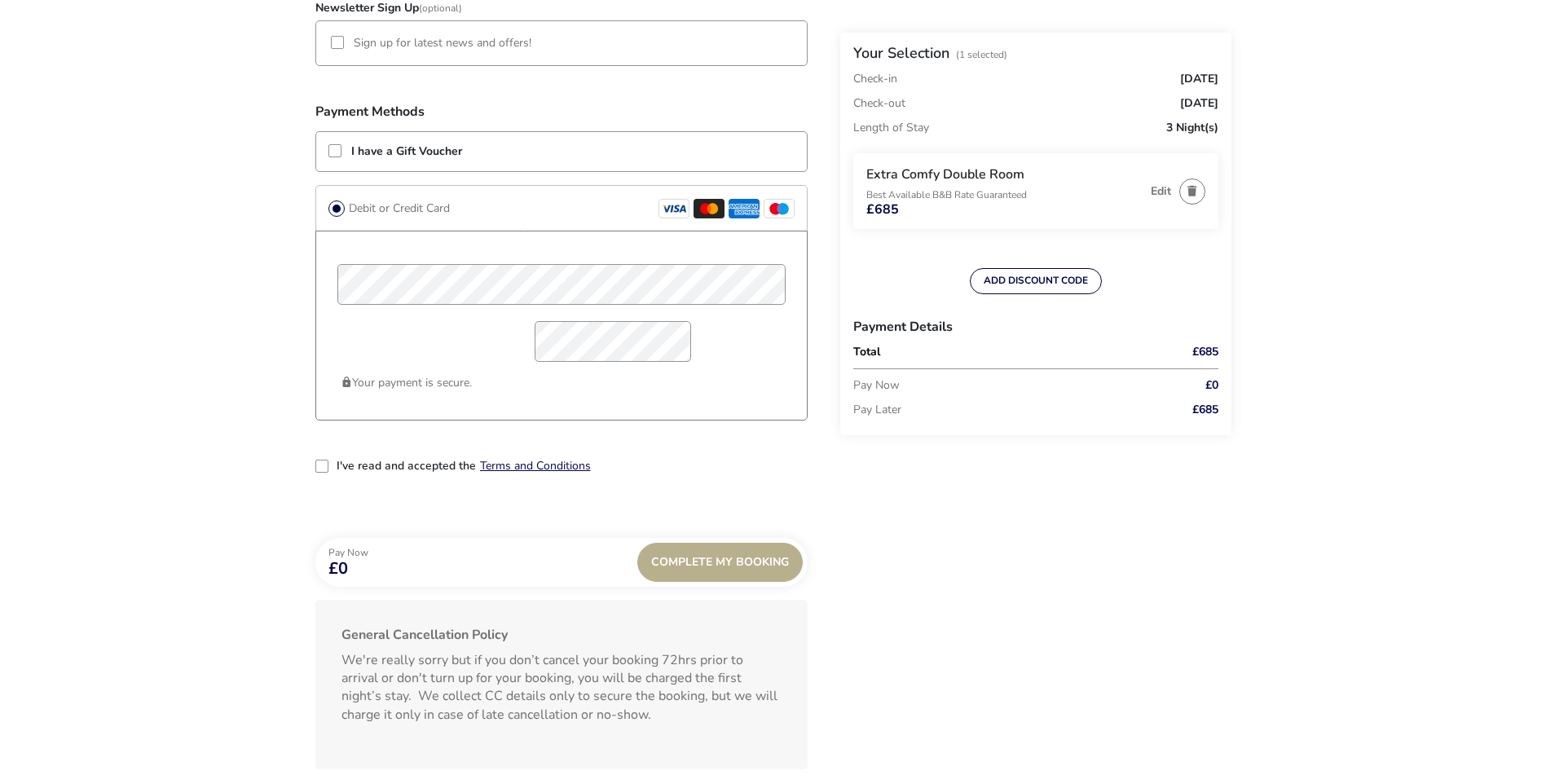
click at [318, 465] on div "2-term_condi" at bounding box center [322, 466] width 13 height 13
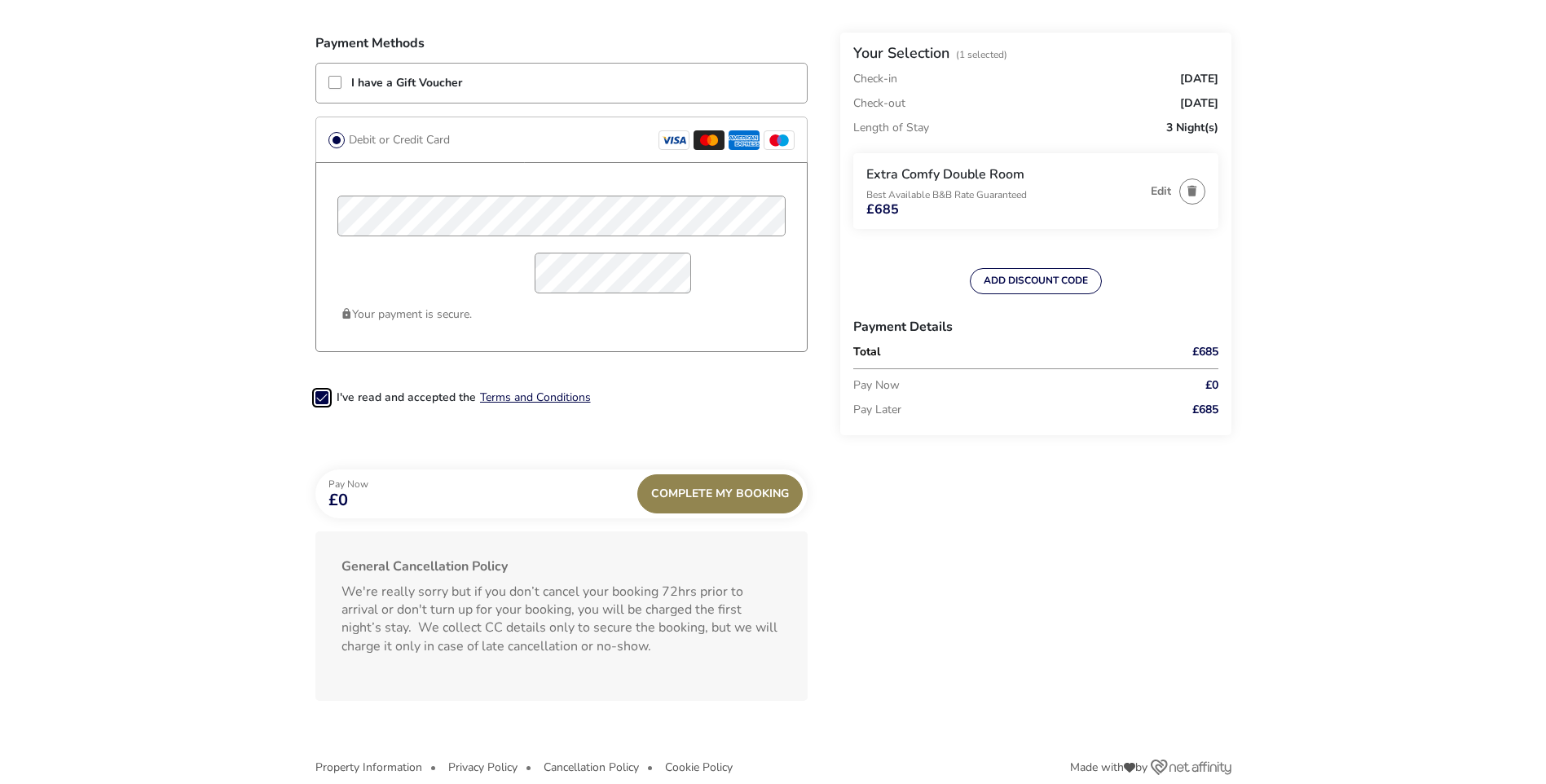
scroll to position [989, 0]
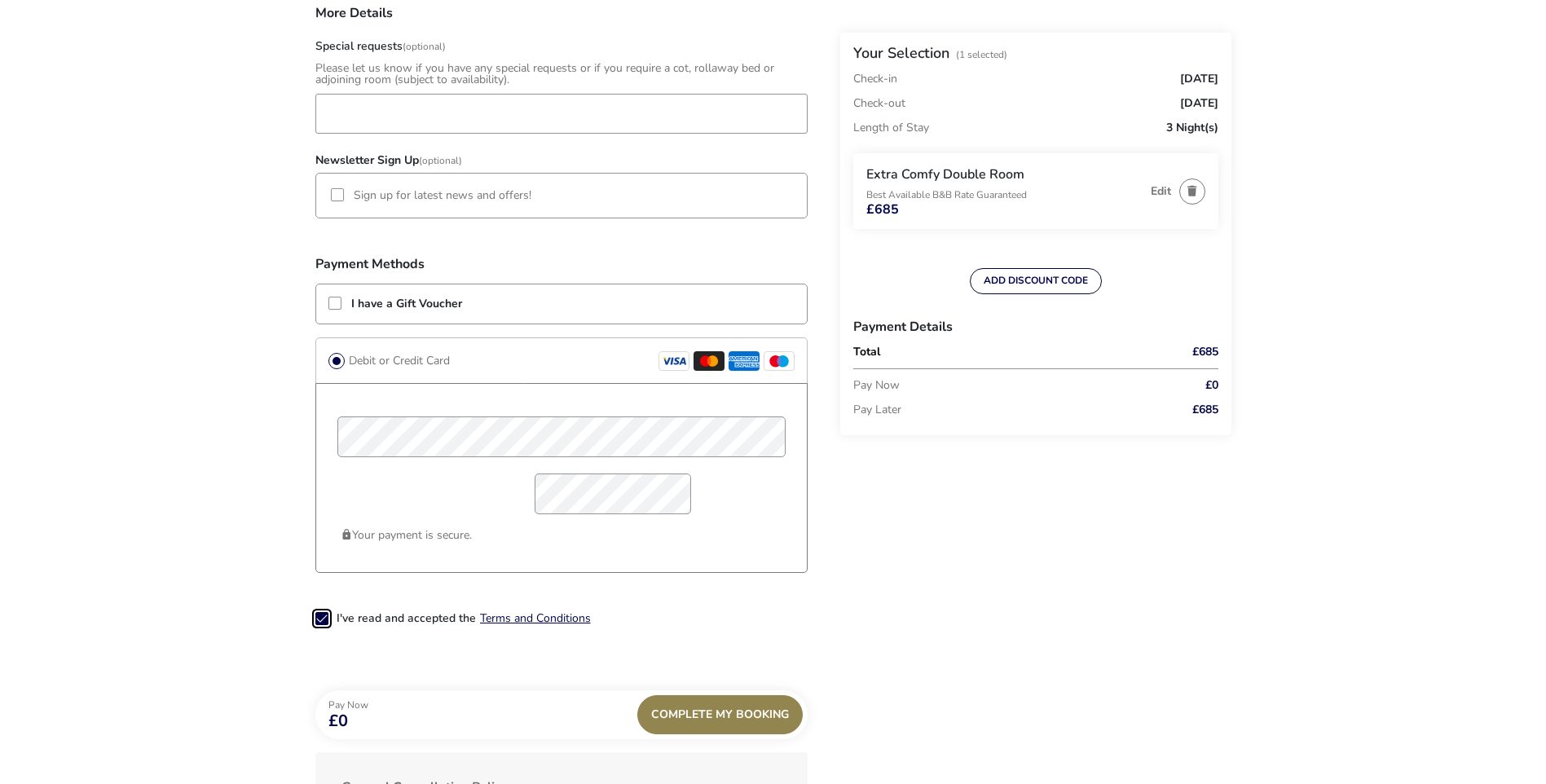
click at [315, 511] on div "Your payment is secure." at bounding box center [562, 478] width 493 height 190
click at [699, 709] on div "Complete My Booking" at bounding box center [720, 714] width 165 height 40
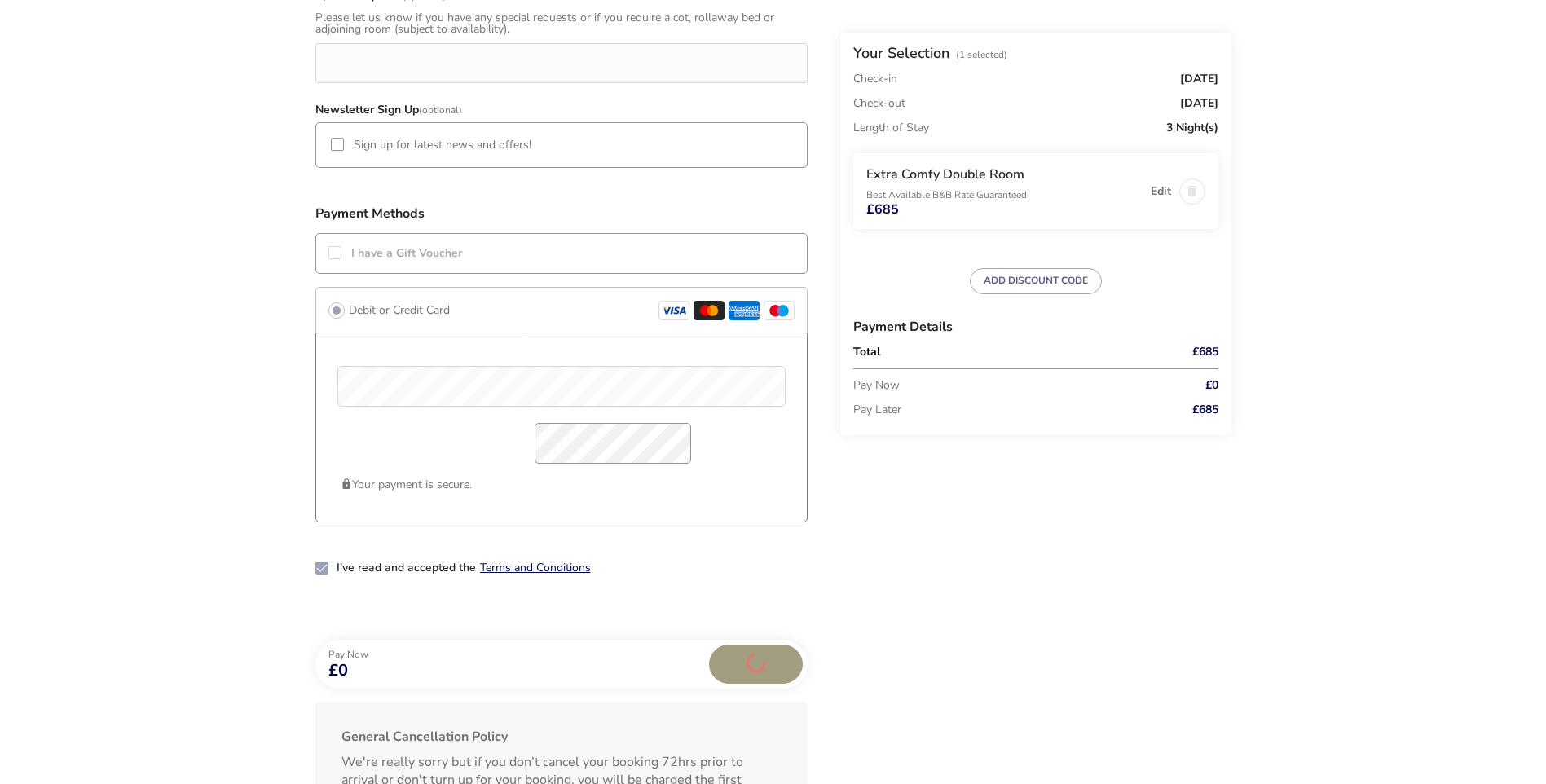
scroll to position [1233, 0]
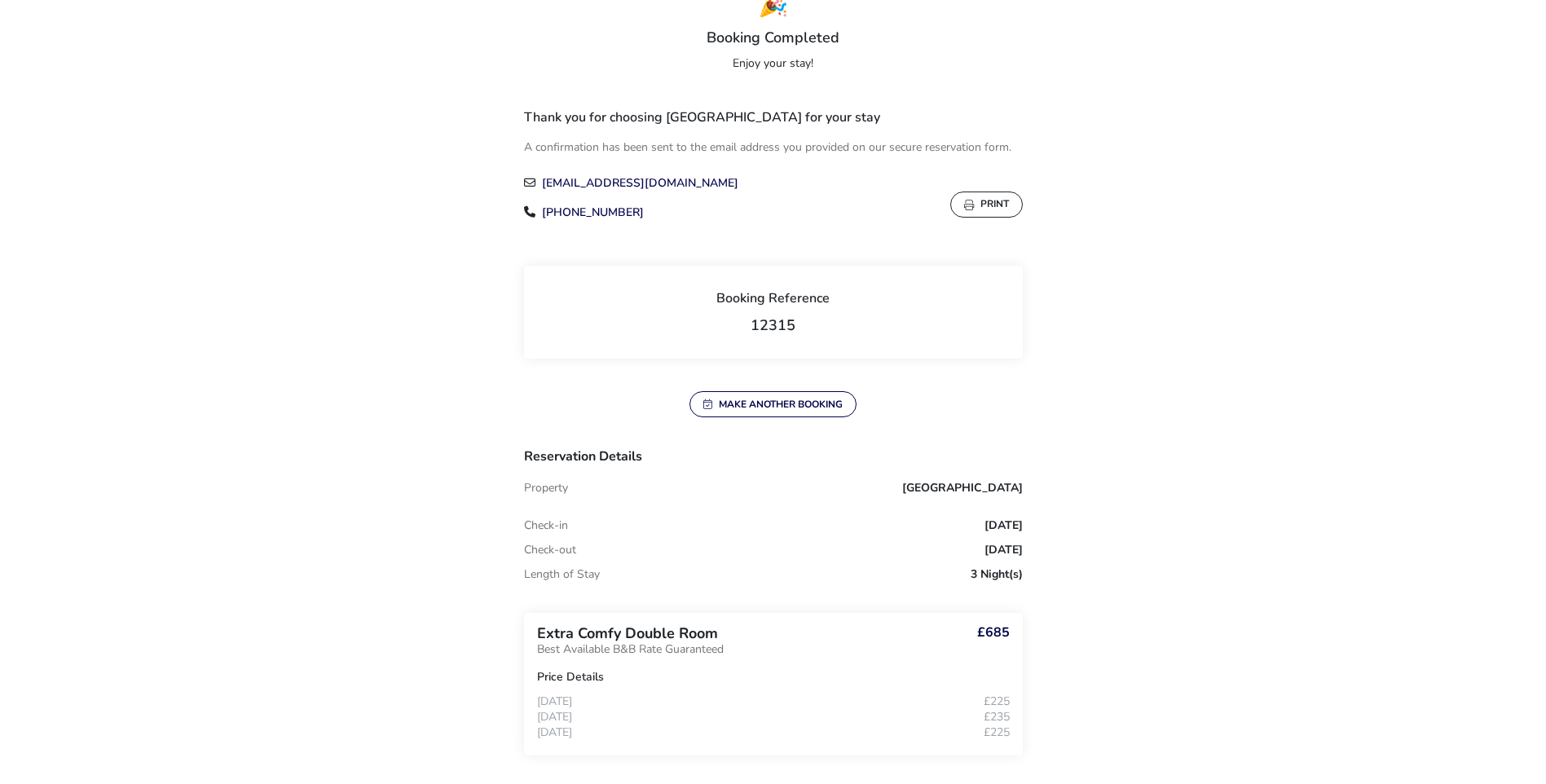
scroll to position [163, 0]
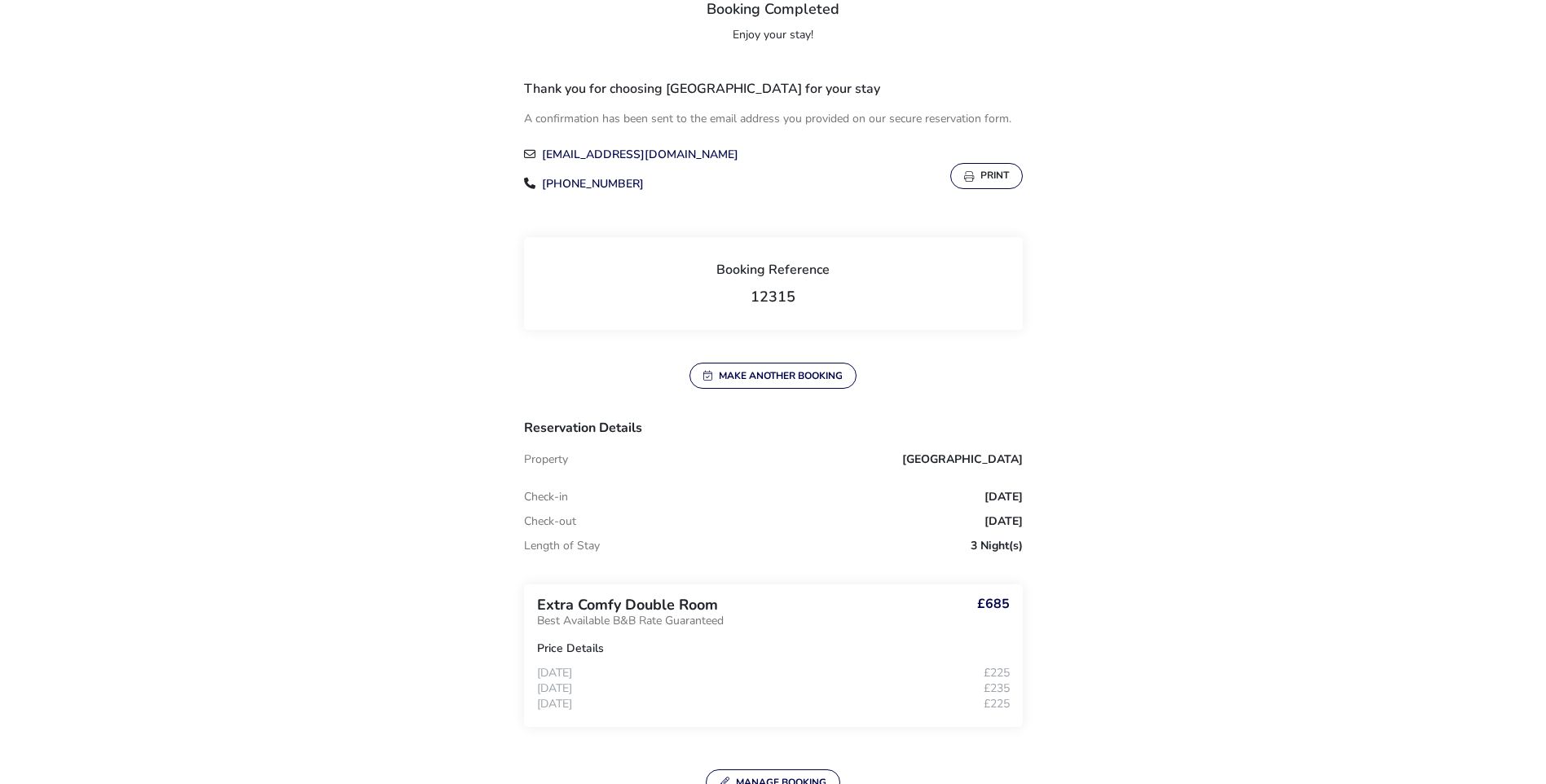
click at [1012, 179] on button "Print" at bounding box center [986, 176] width 73 height 26
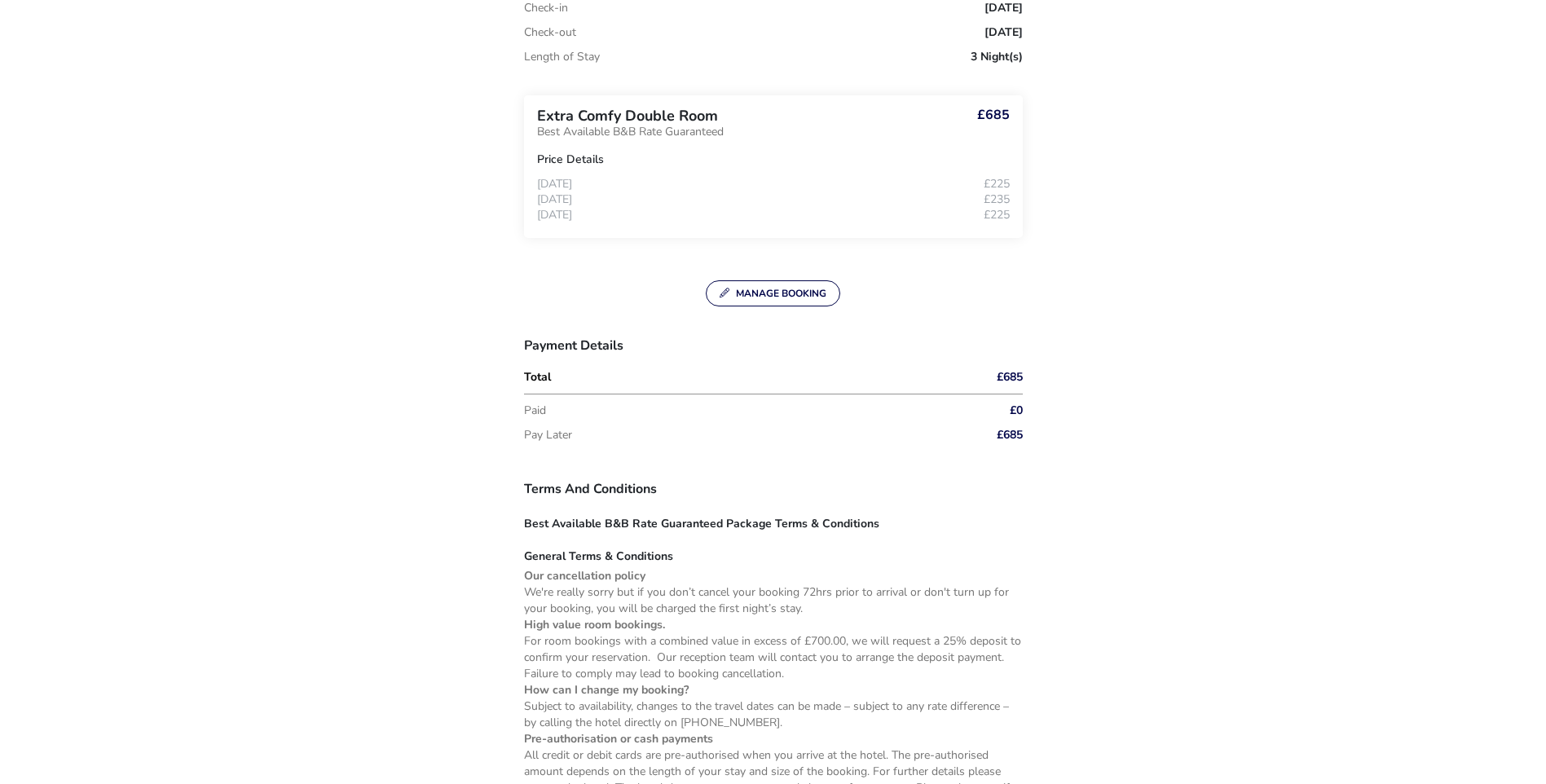
click at [1128, 225] on div "🎉 Booking Completed Enjoy your stay! Thank you for choosing [GEOGRAPHIC_DATA] f…" at bounding box center [773, 397] width 916 height 1910
click at [1177, 299] on div "🎉 Booking Completed Enjoy your stay! Thank you for choosing [GEOGRAPHIC_DATA] f…" at bounding box center [773, 397] width 916 height 1910
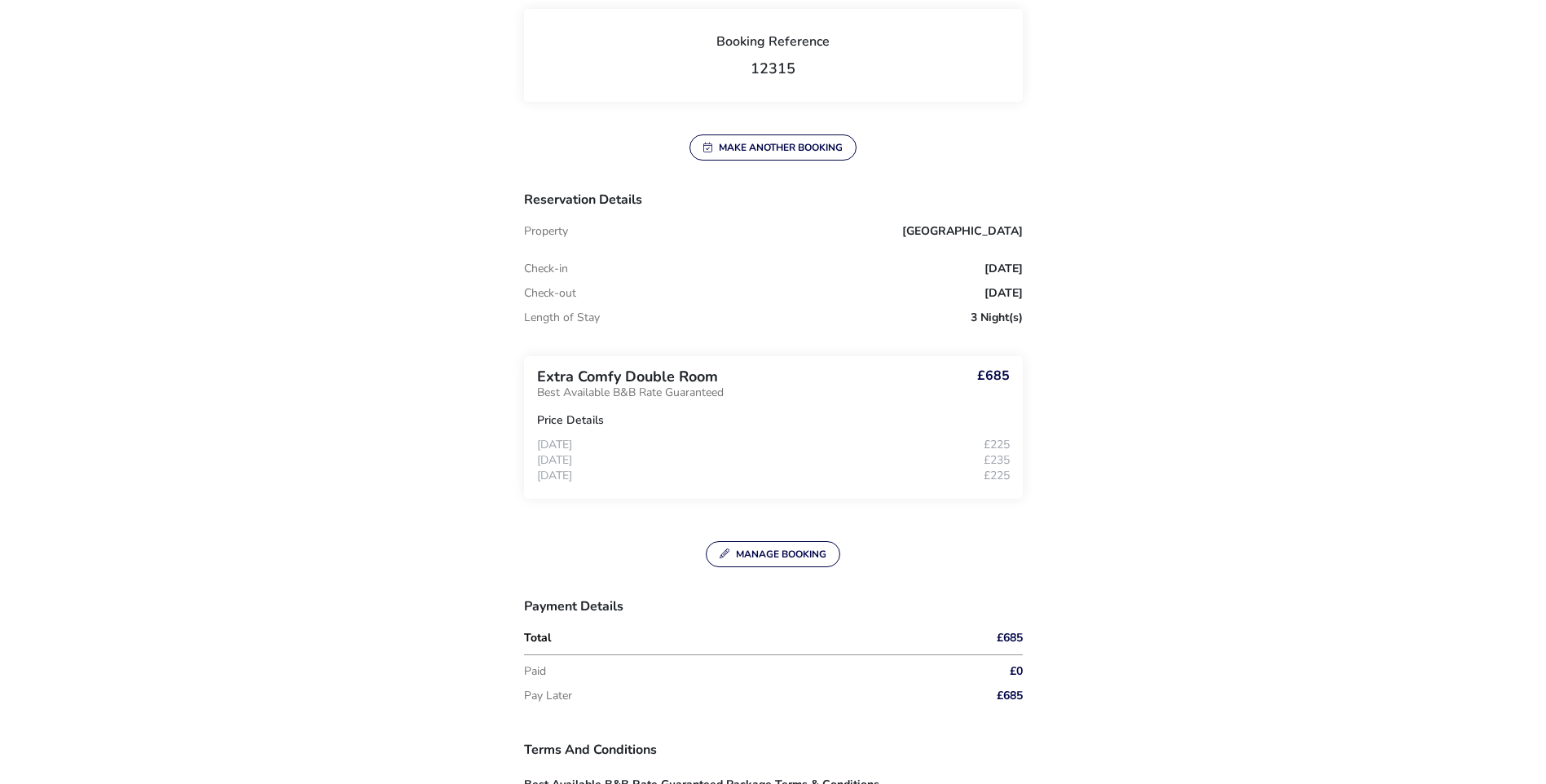
scroll to position [82, 0]
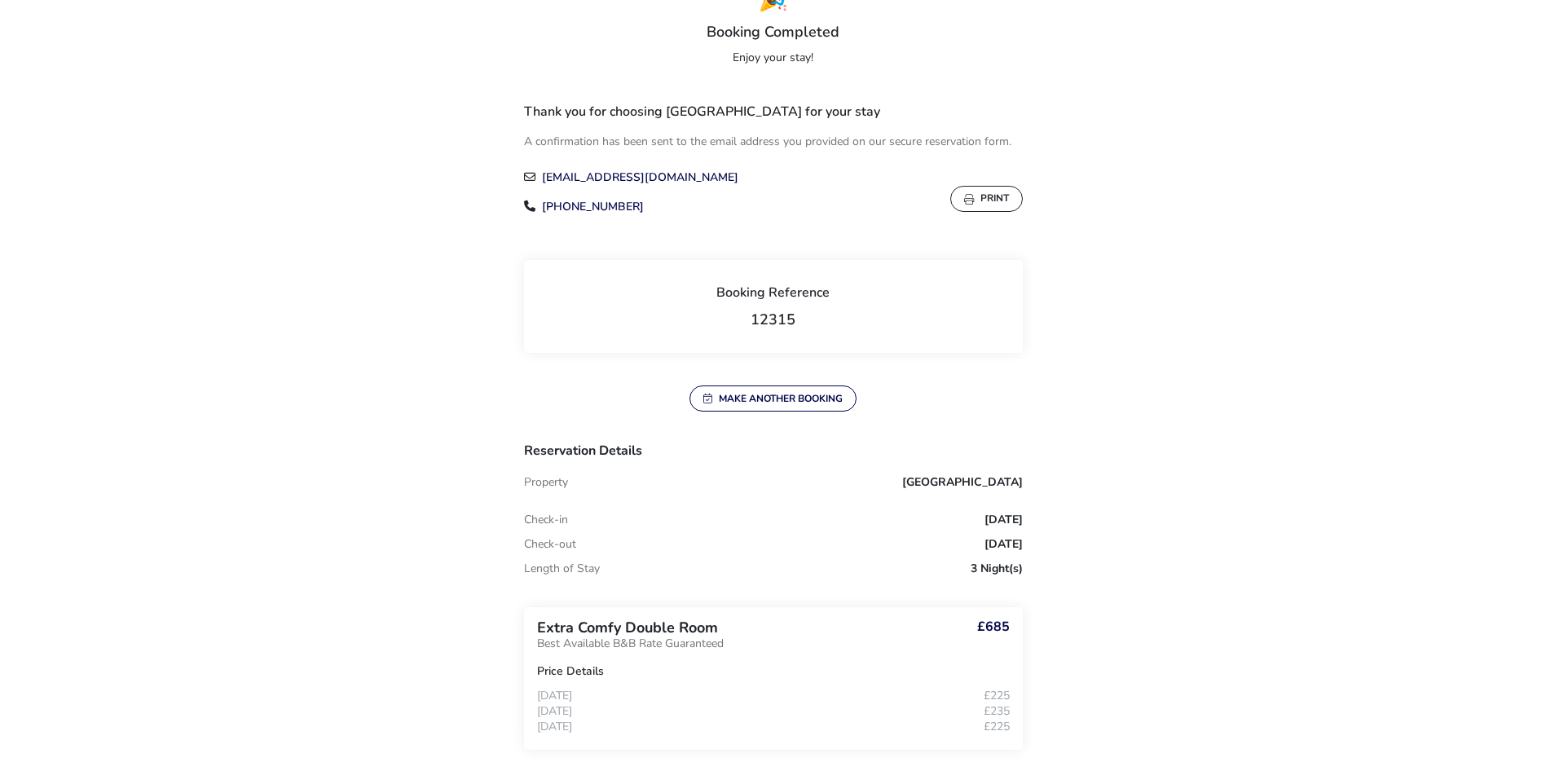
scroll to position [0, 0]
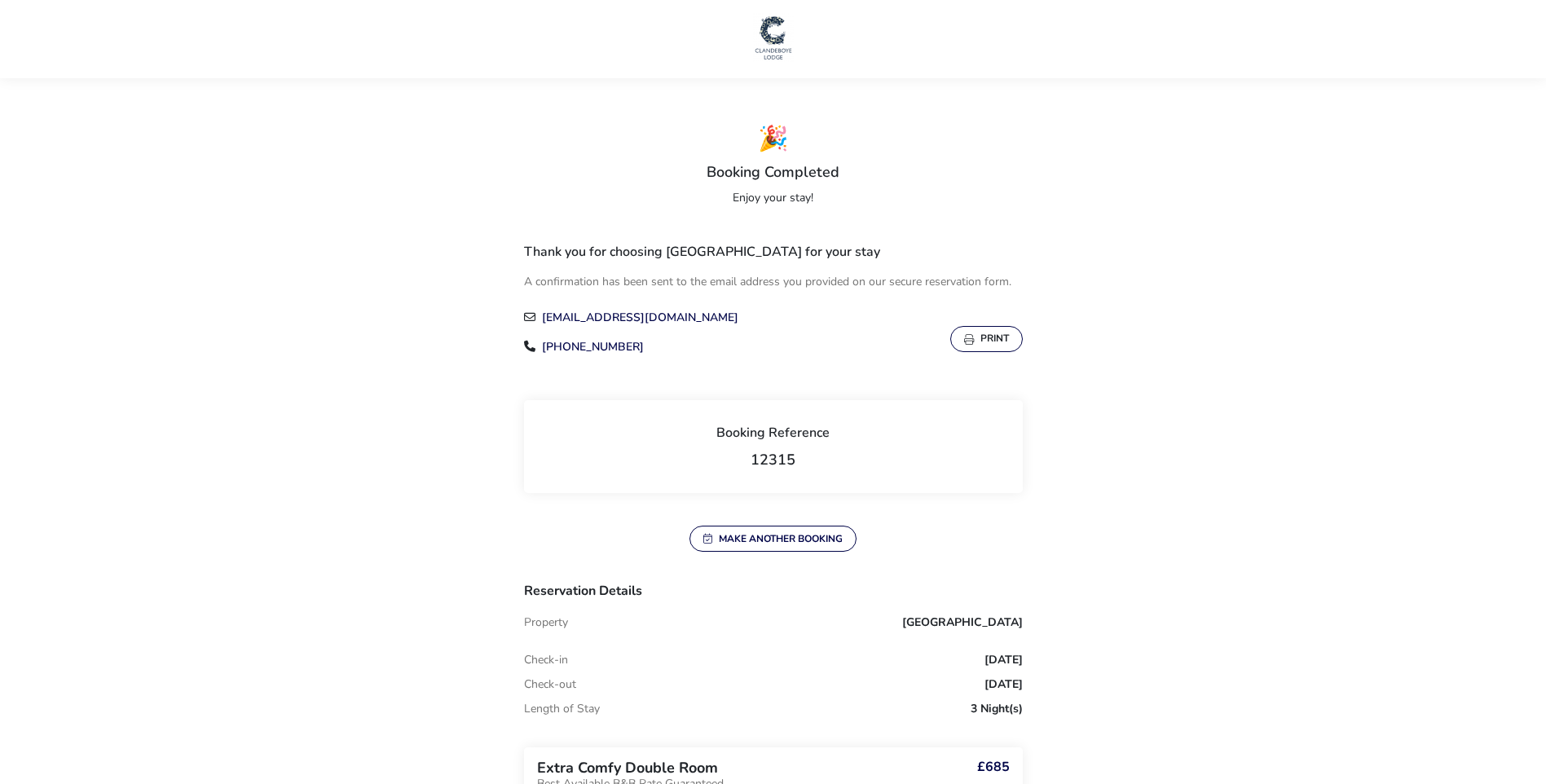
click at [994, 340] on button "Print" at bounding box center [986, 339] width 73 height 26
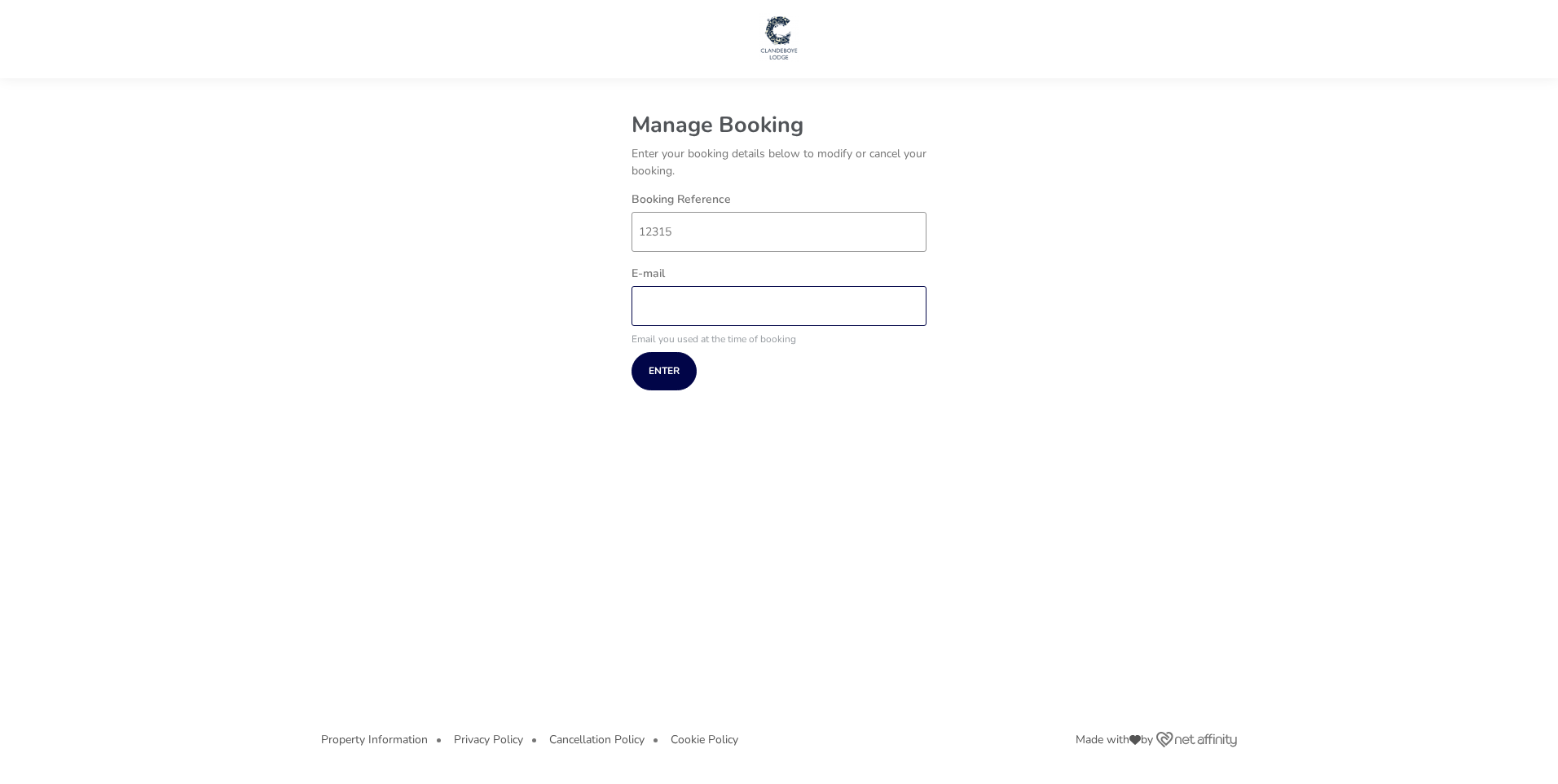
click at [766, 316] on input "E-mail" at bounding box center [779, 305] width 295 height 40
type input "[EMAIL_ADDRESS][DOMAIN_NAME]"
click at [680, 376] on button "Enter" at bounding box center [664, 371] width 65 height 39
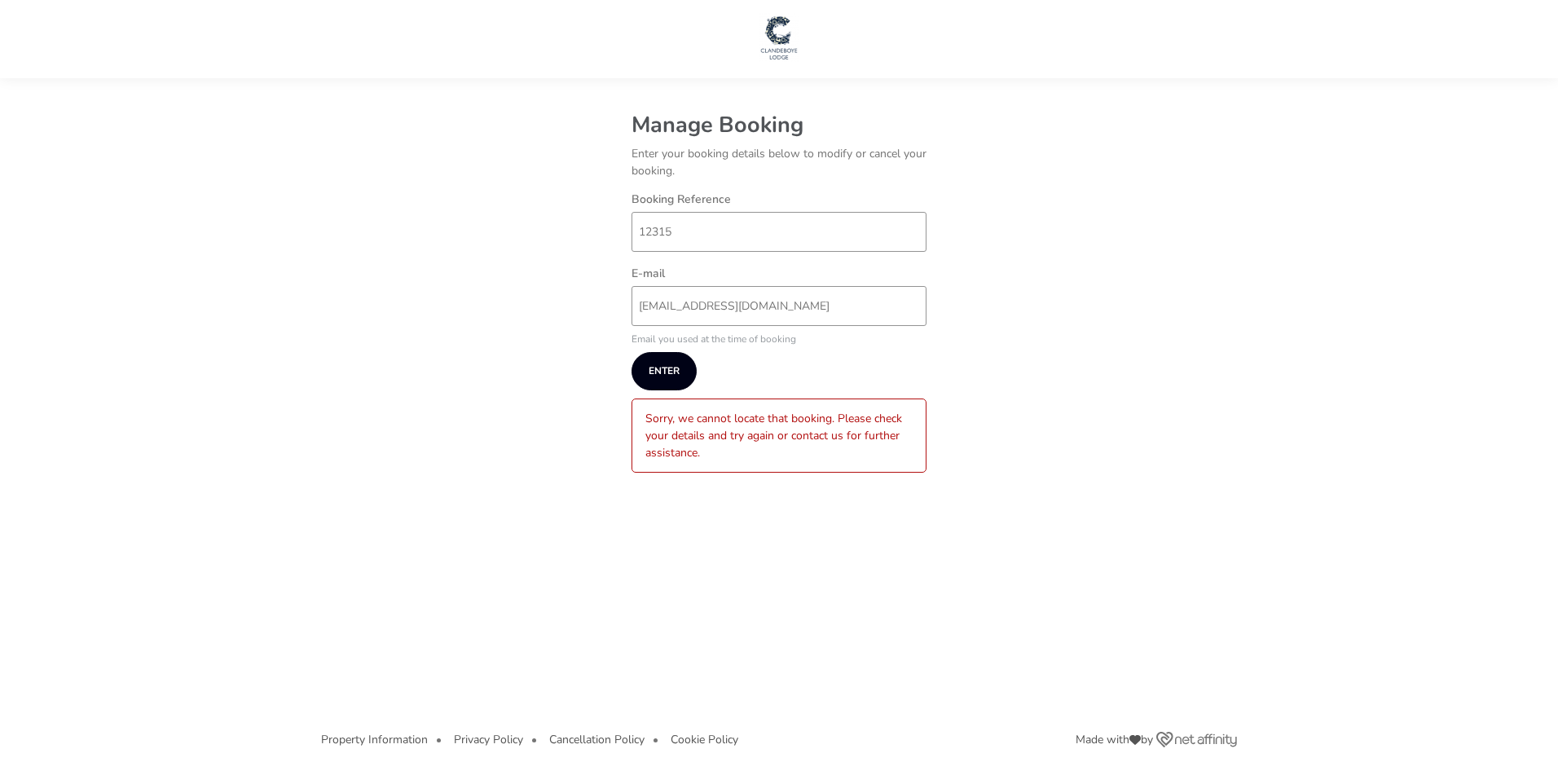
click at [1244, 208] on naf-pibe-manage-booking-default-state "Manage Booking Enter your booking details below to modify or cancel your bookin…" at bounding box center [779, 390] width 1558 height 780
click at [662, 367] on button "Enter" at bounding box center [664, 371] width 65 height 39
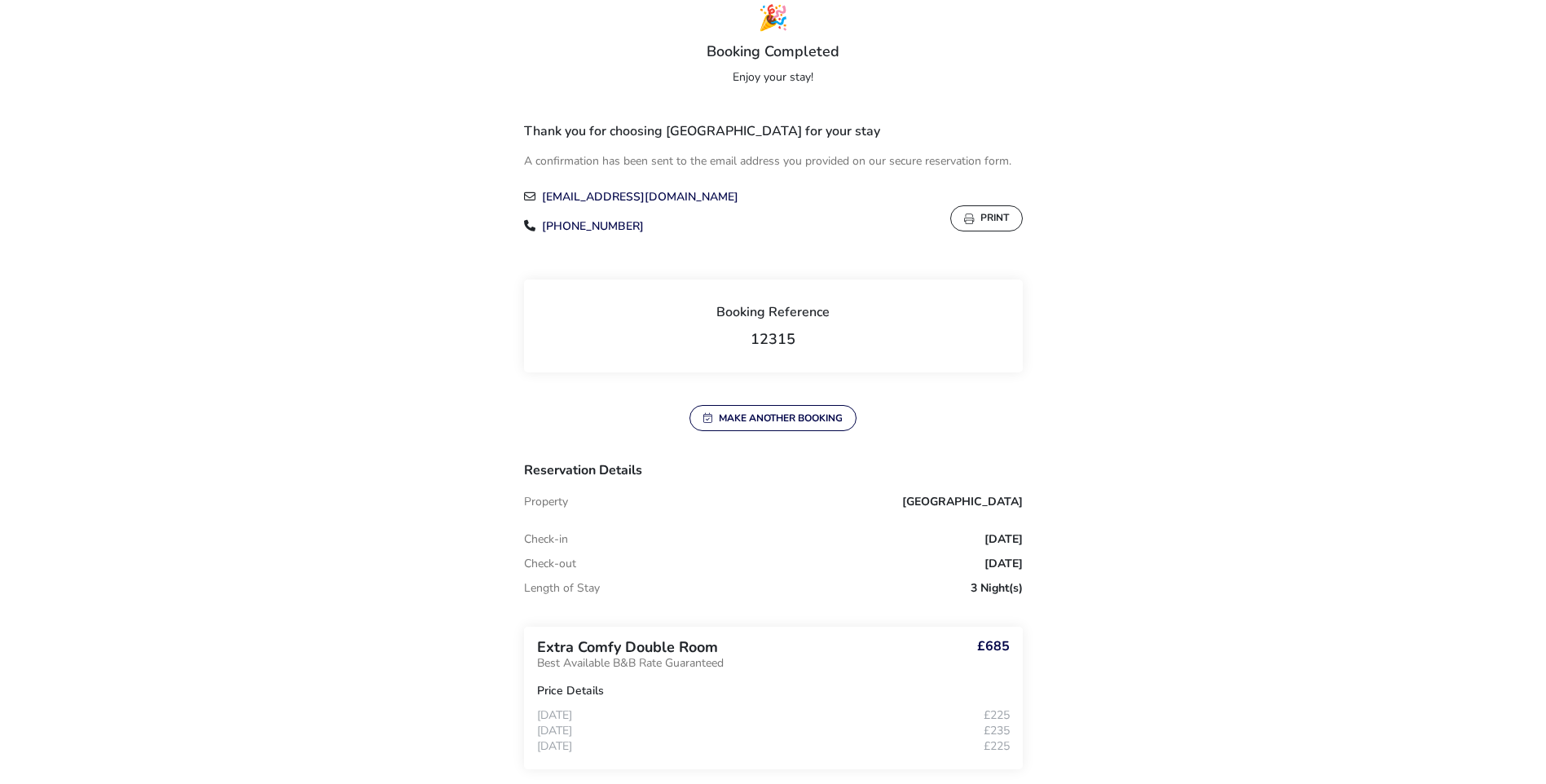
scroll to position [244, 0]
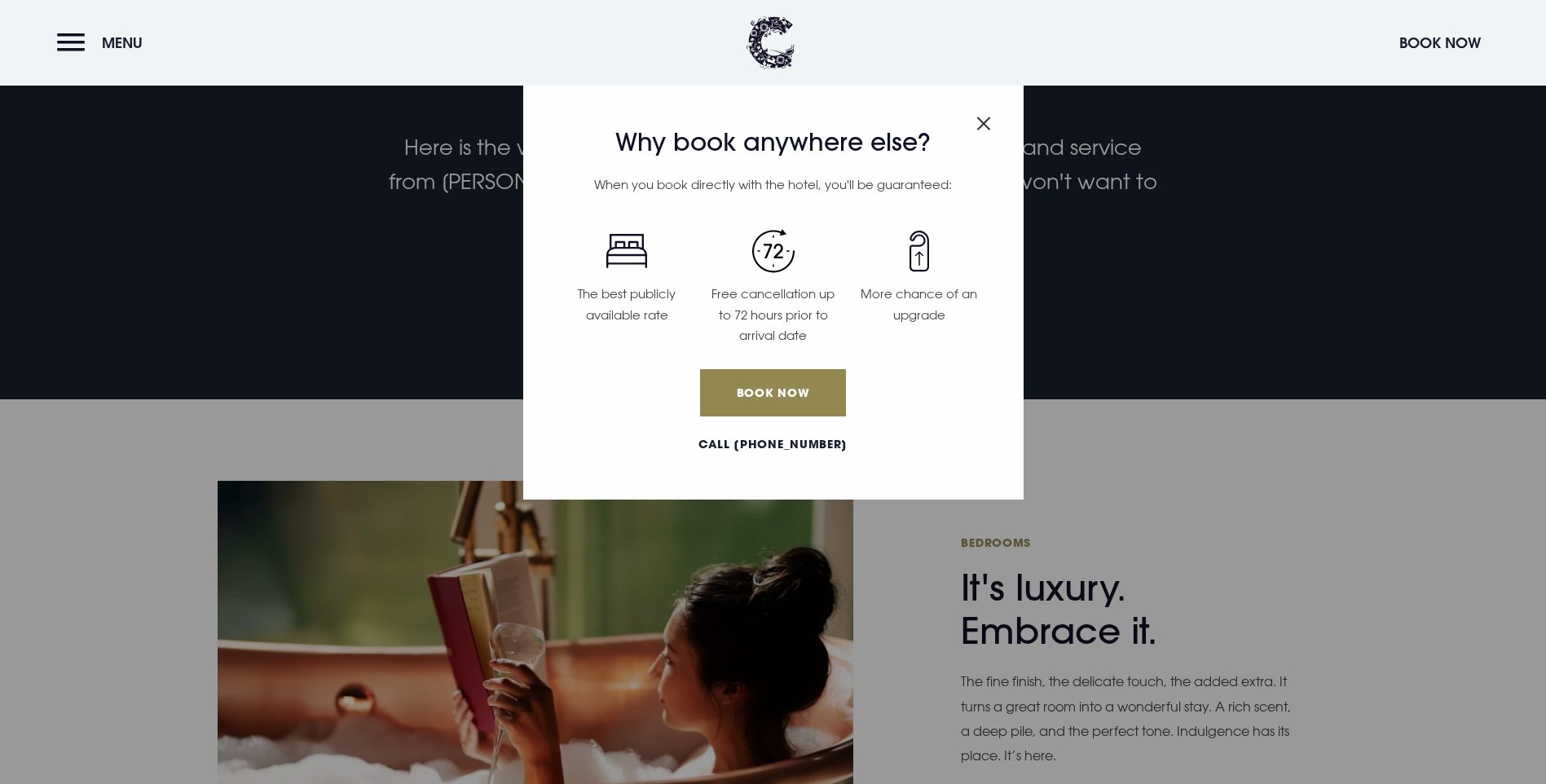
scroll to position [733, 0]
click at [993, 105] on div "Why book anywhere else? When you book directly with the hotel, you'll be guaran…" at bounding box center [773, 290] width 500 height 418
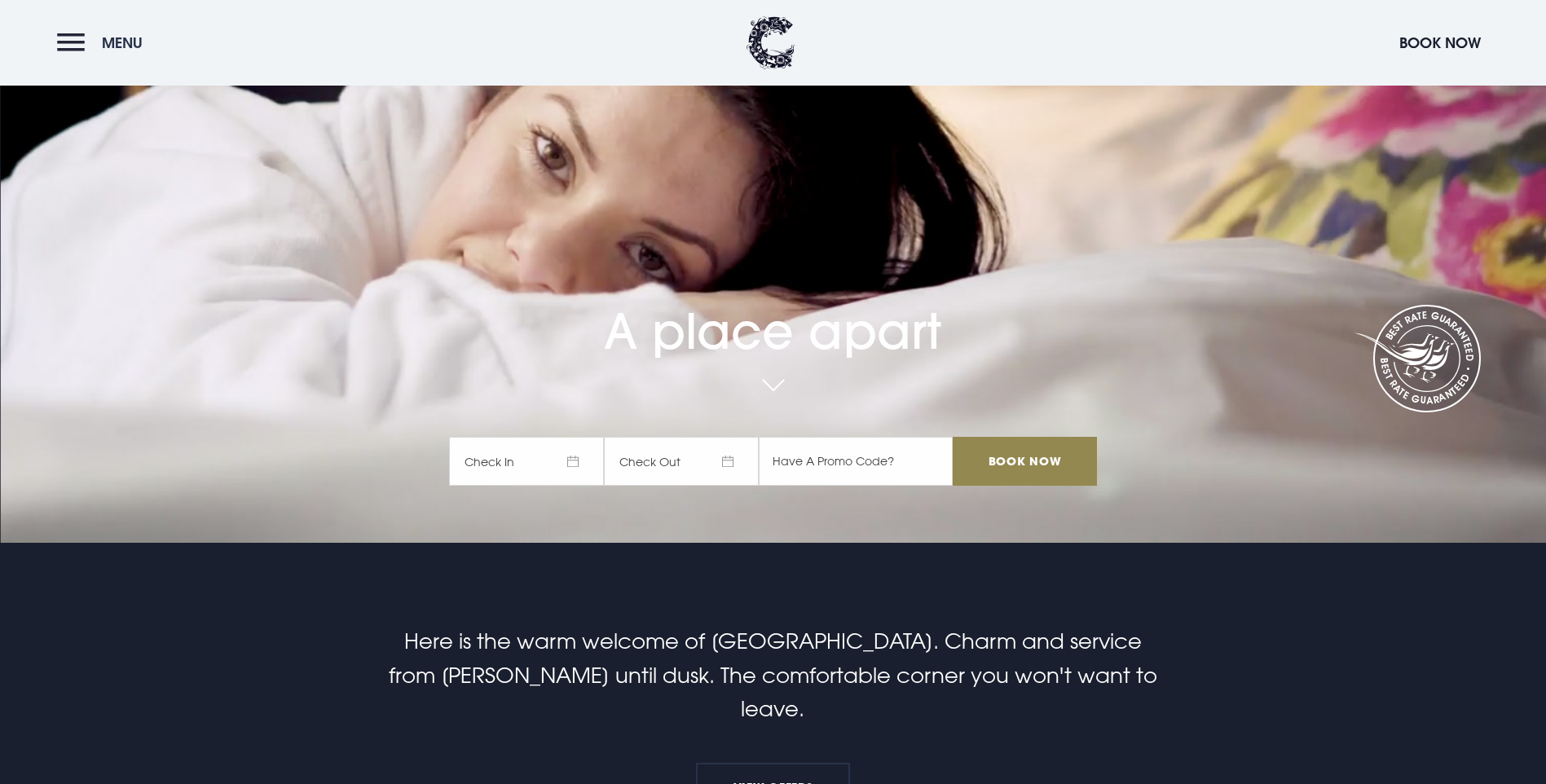
scroll to position [82, 0]
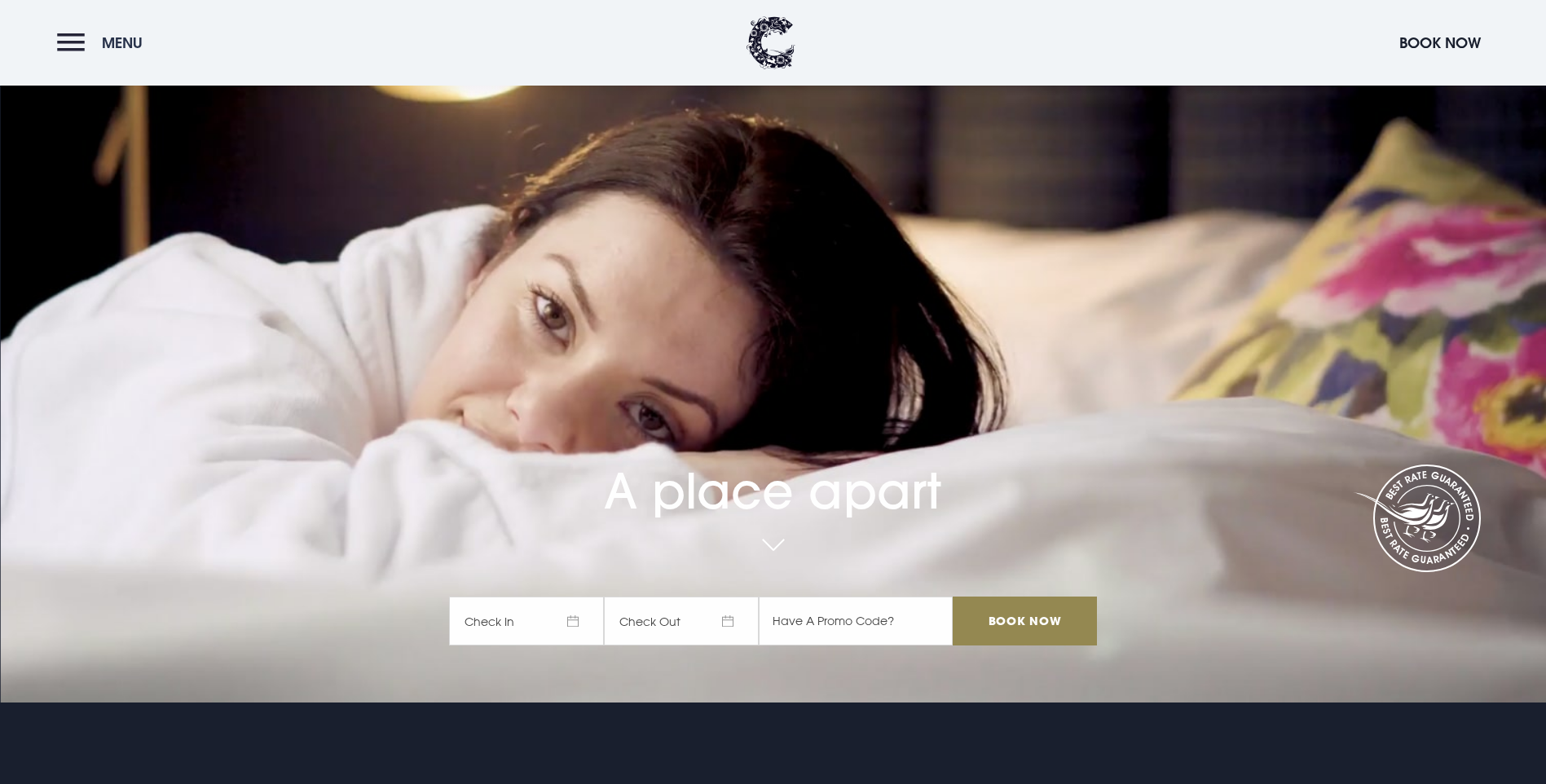
click at [63, 46] on button "Menu" at bounding box center [104, 42] width 94 height 35
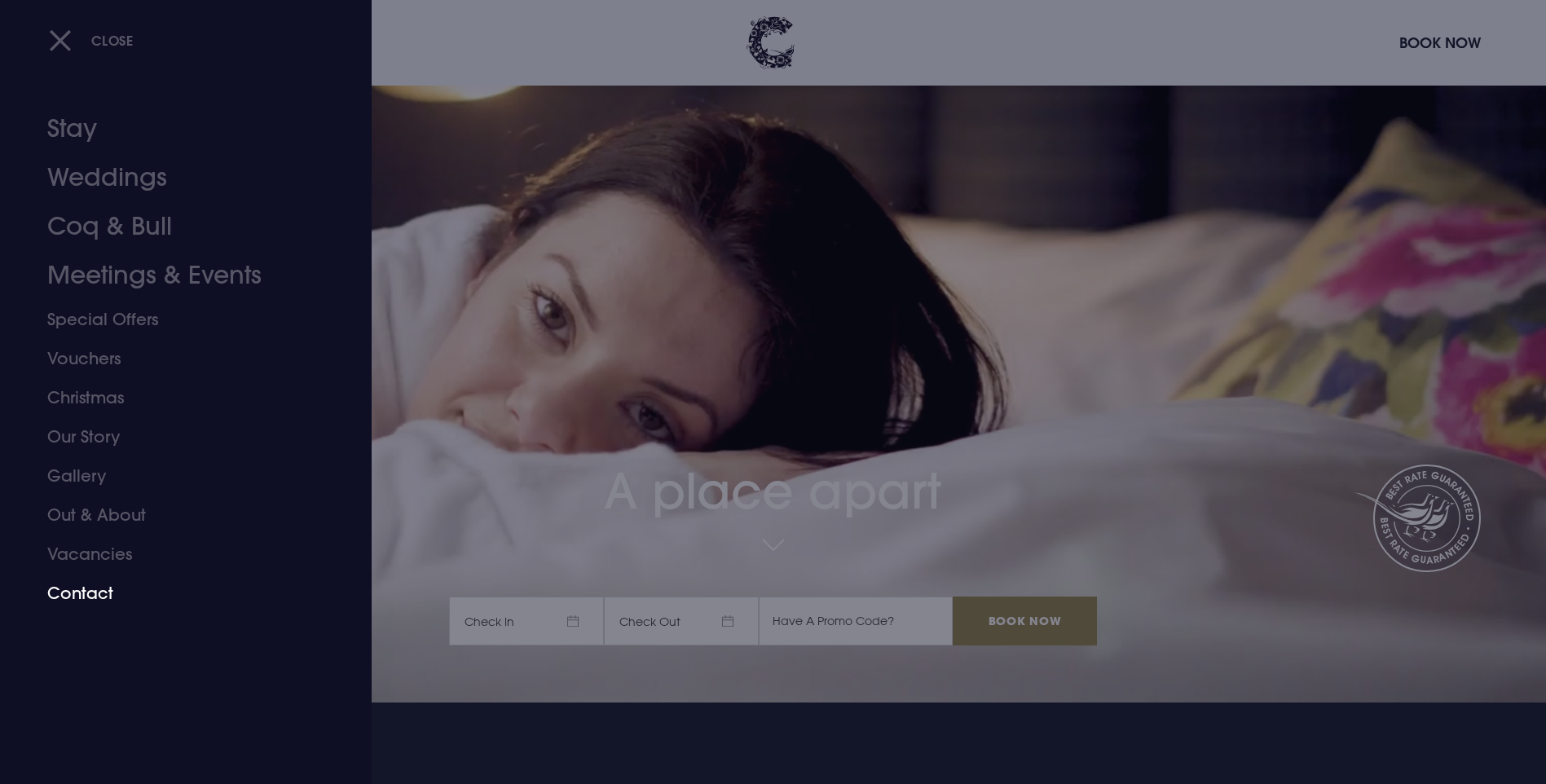
click at [103, 594] on link "Contact" at bounding box center [176, 593] width 257 height 40
